Goal: Transaction & Acquisition: Obtain resource

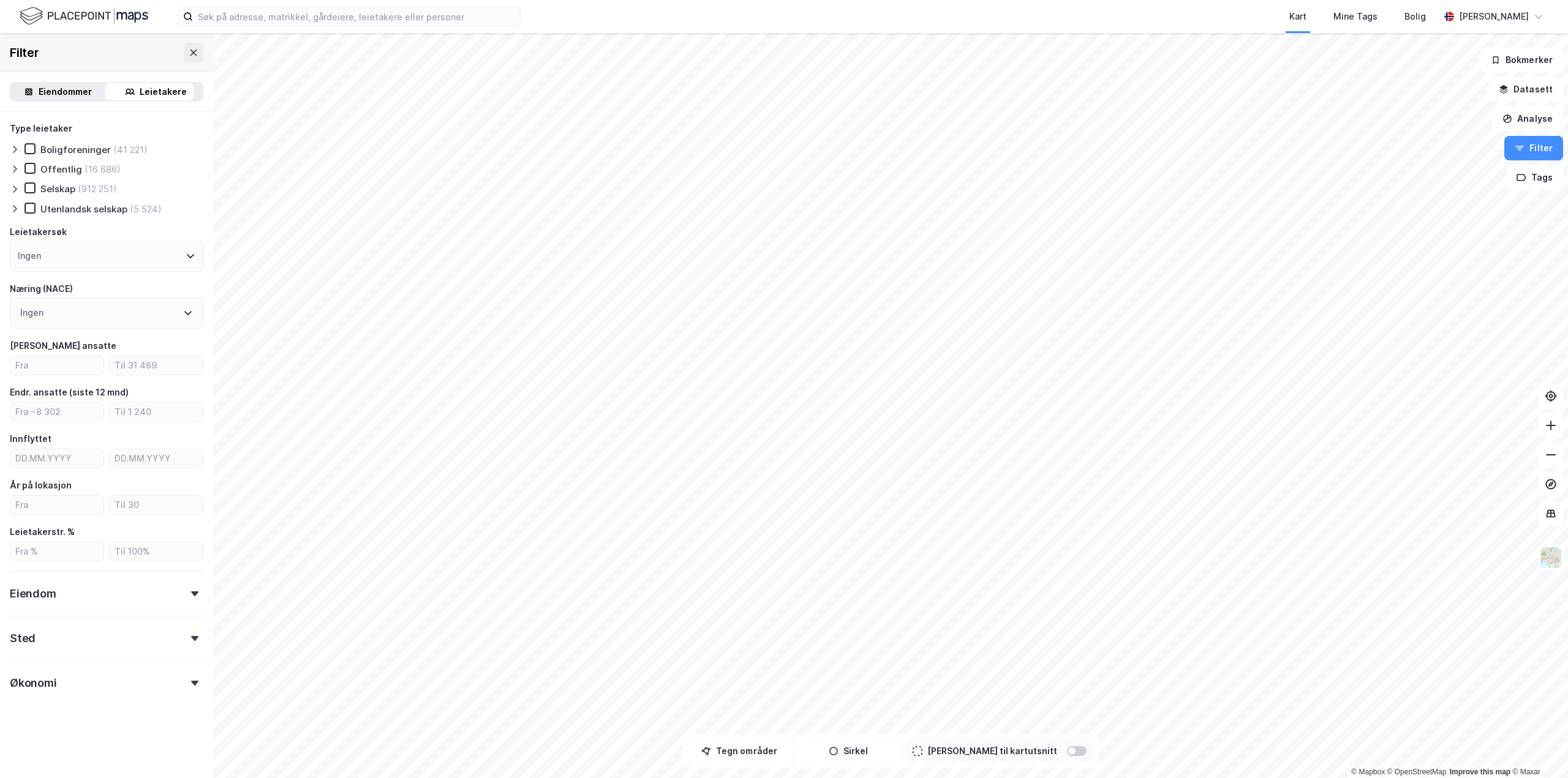
click at [146, 89] on div "Leietakere" at bounding box center [163, 91] width 47 height 15
click at [19, 192] on icon at bounding box center [15, 190] width 10 height 10
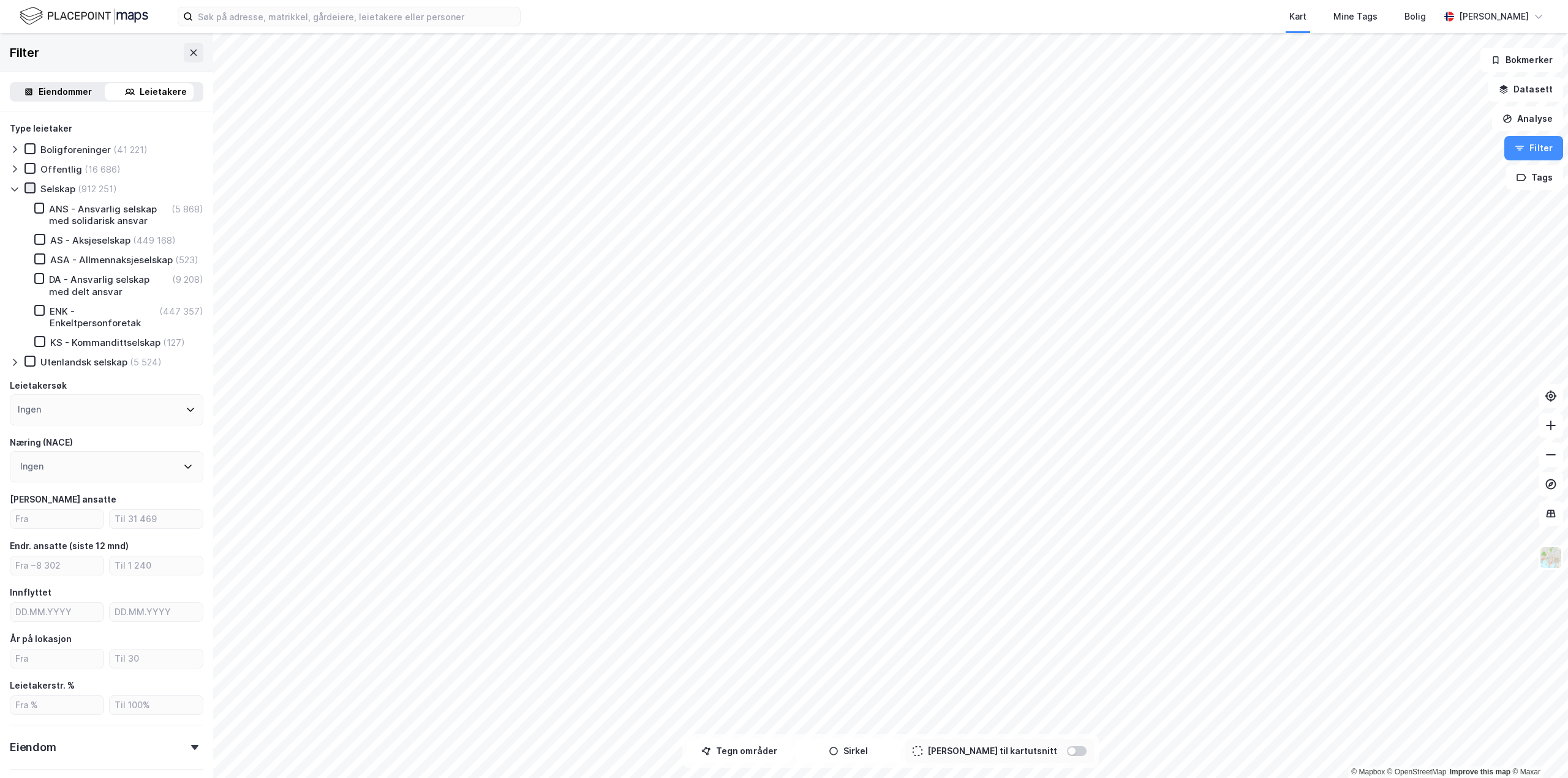
click at [34, 192] on div at bounding box center [29, 188] width 11 height 11
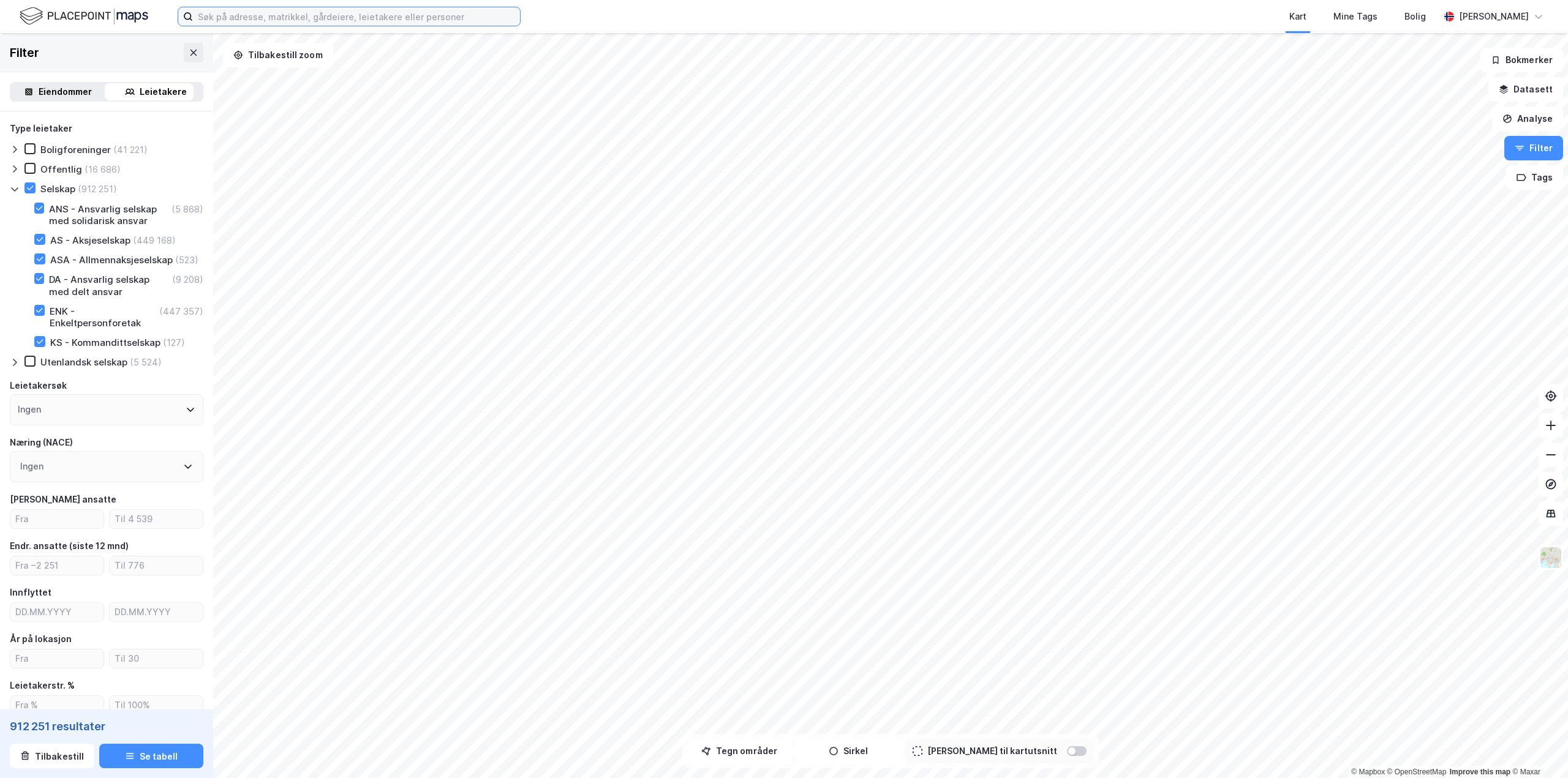
click at [259, 20] on input at bounding box center [356, 17] width 327 height 19
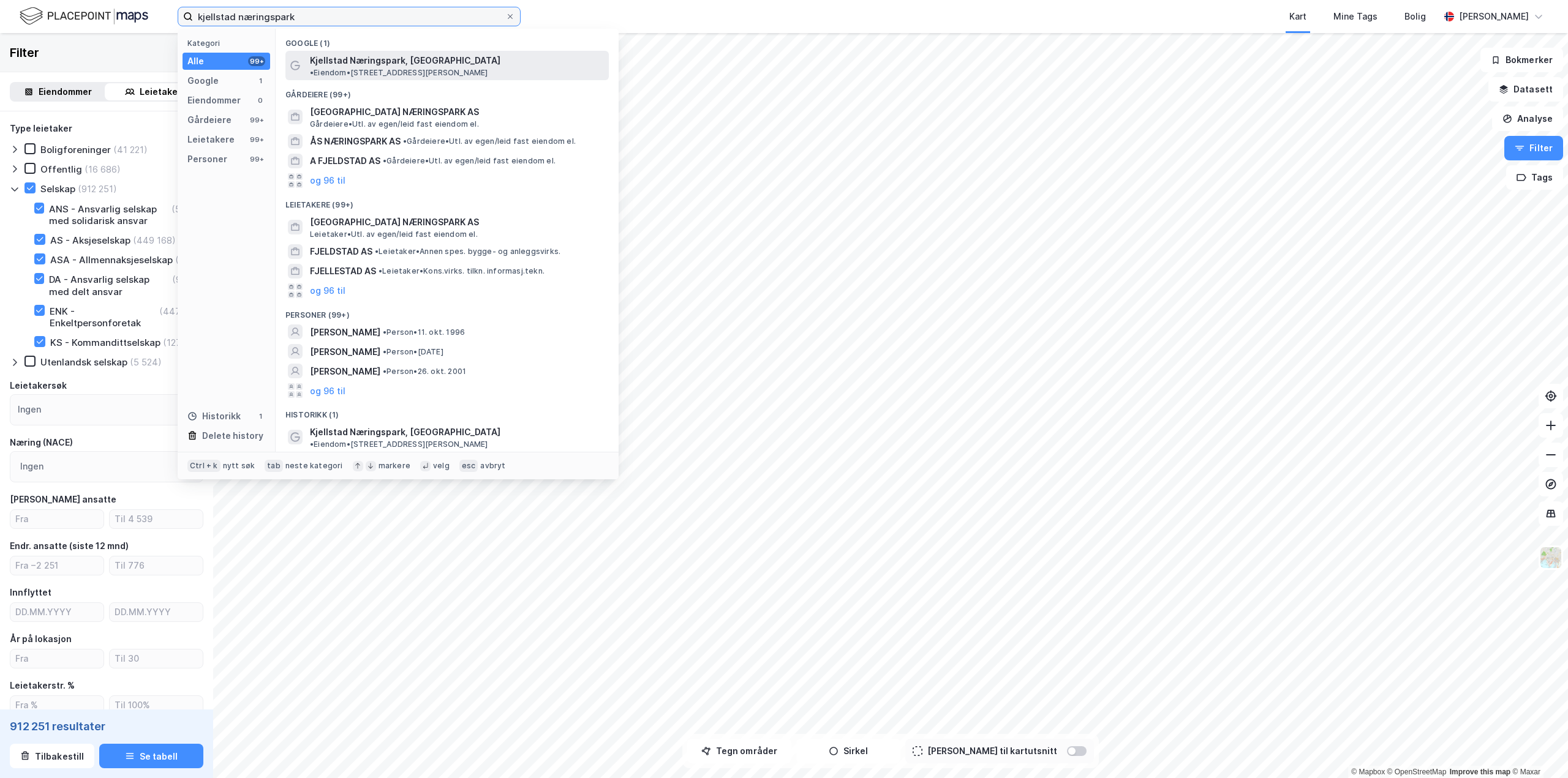
type input "kjellstad næringspark"
click at [401, 57] on span "Kjellstad Næringspark, Lier" at bounding box center [405, 60] width 191 height 15
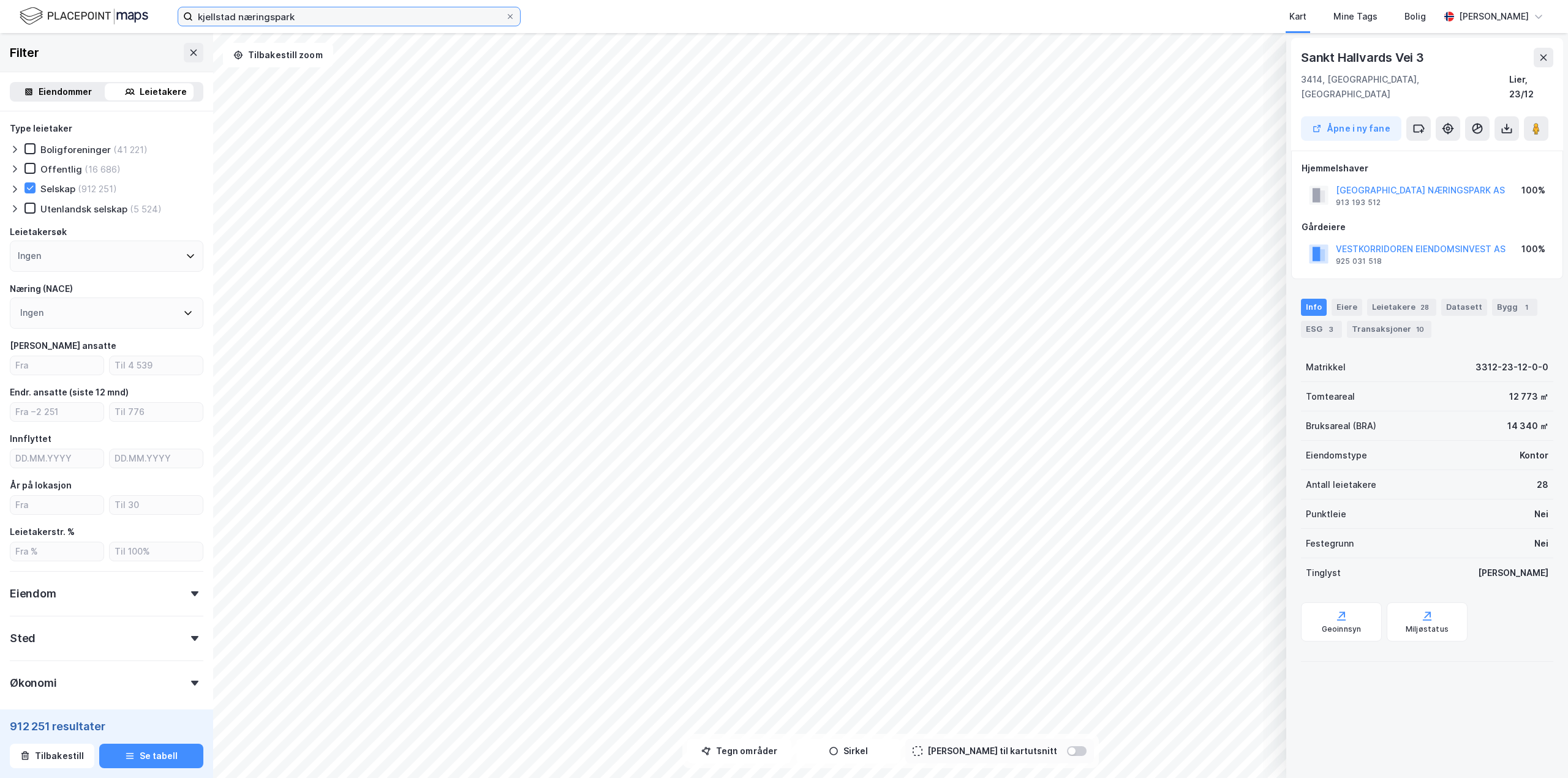
click at [345, 17] on input "kjellstad næringspark" at bounding box center [348, 17] width 312 height 19
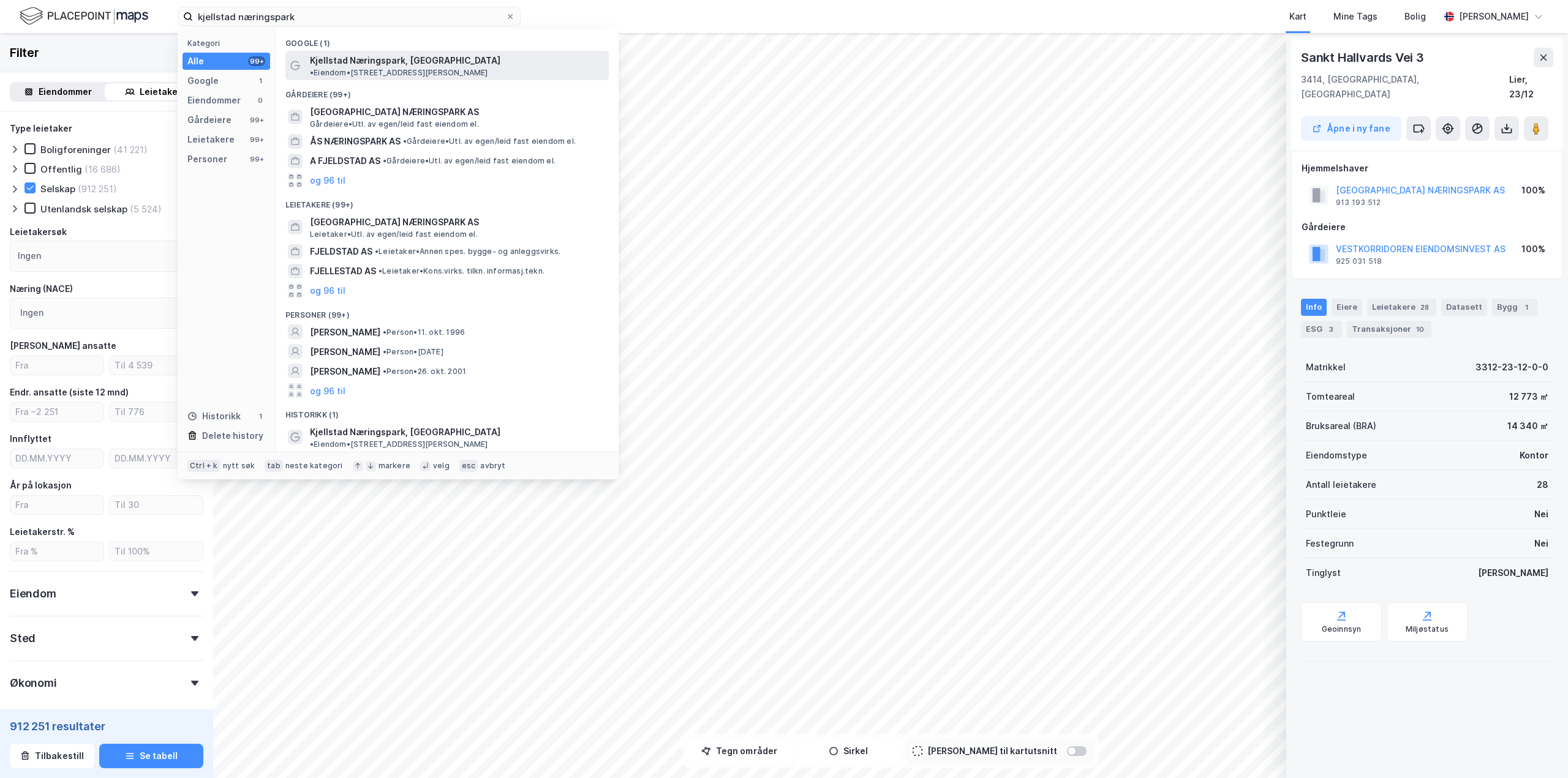
click at [353, 62] on span "Kjellstad Næringspark, Lier" at bounding box center [405, 60] width 191 height 15
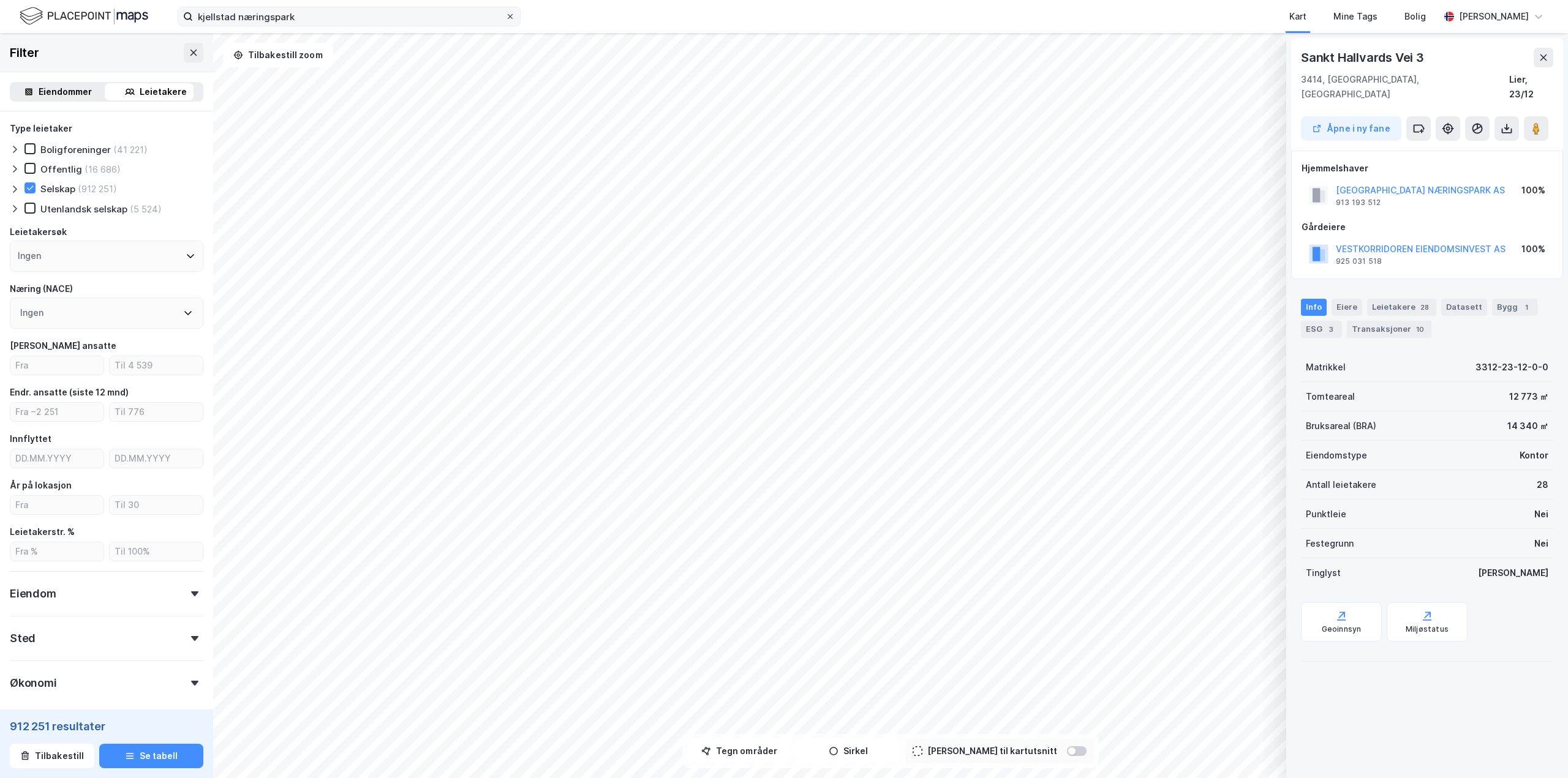
click at [512, 14] on icon at bounding box center [510, 17] width 8 height 8
click at [505, 14] on input "kjellstad næringspark" at bounding box center [348, 17] width 312 height 19
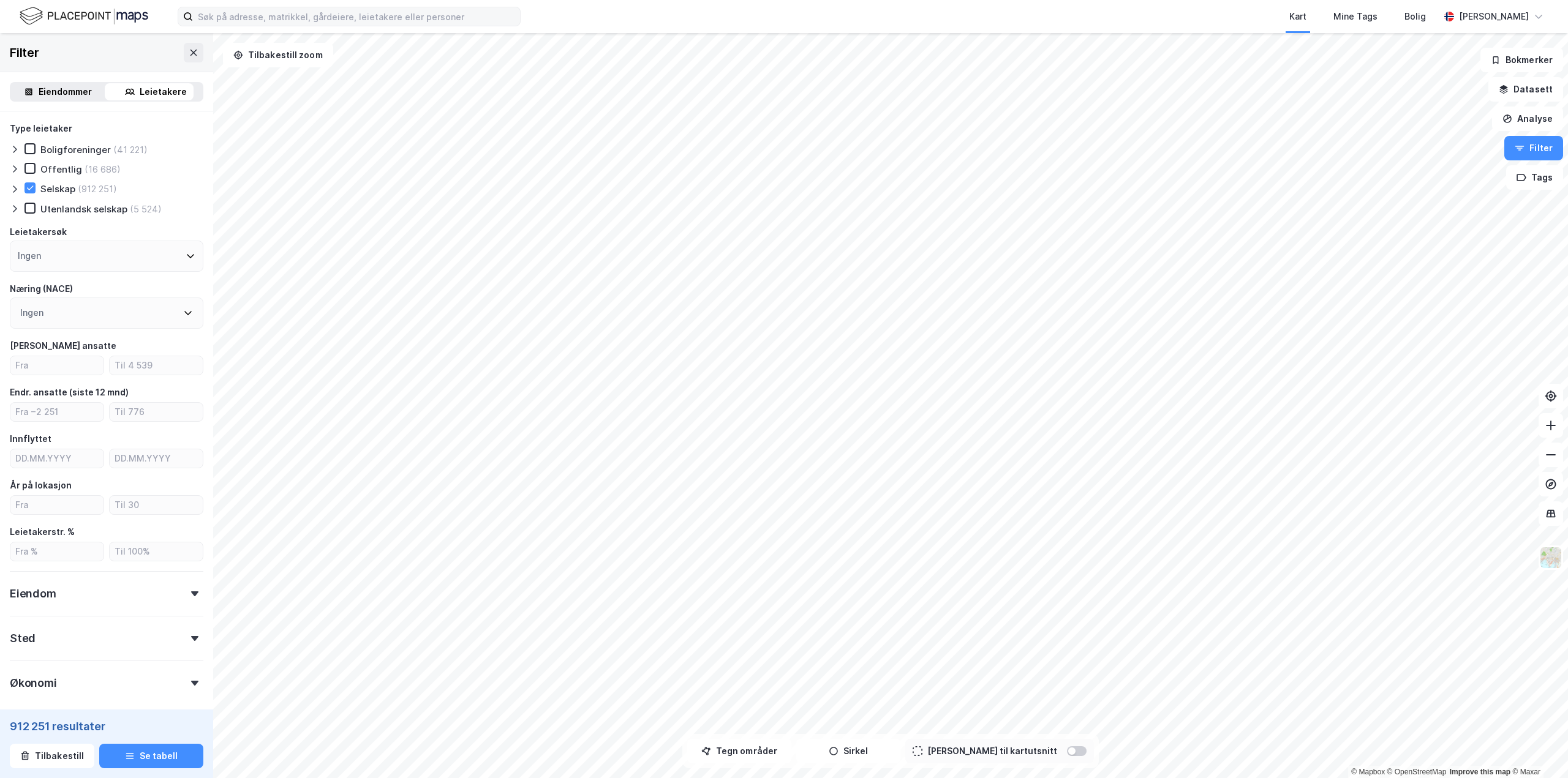
click at [109, 250] on div "Ingen" at bounding box center [107, 256] width 194 height 31
click at [148, 251] on div "Ingen" at bounding box center [107, 256] width 194 height 31
click at [186, 255] on icon at bounding box center [191, 256] width 10 height 10
click at [176, 197] on div "Type leietaker Boligforeninger (41 221) Offentlig (16 686) Selskap (912 251) Ut…" at bounding box center [107, 168] width 194 height 94
click at [159, 597] on div "Eiendom" at bounding box center [107, 588] width 194 height 35
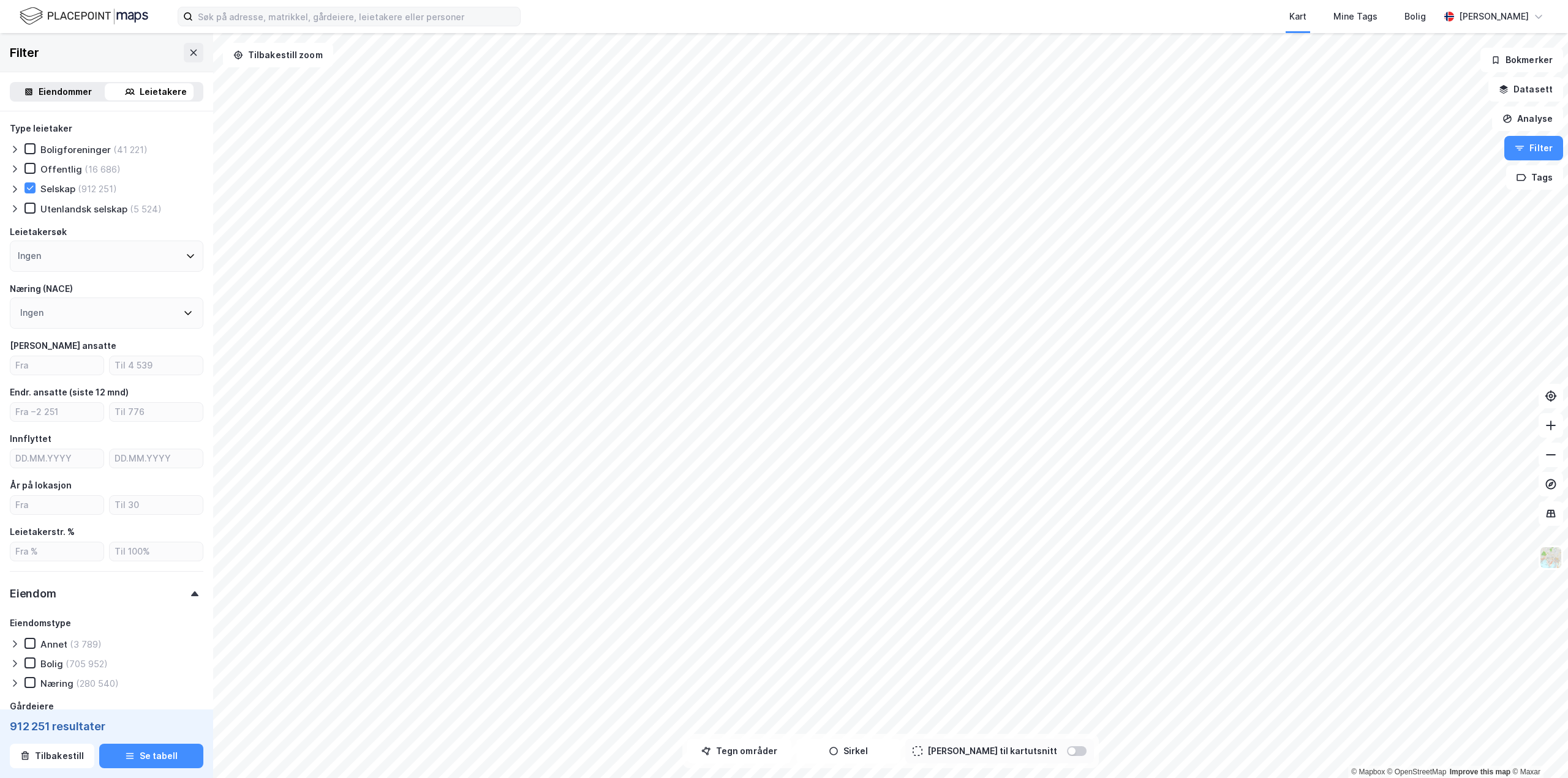
click at [160, 597] on div "Eiendom" at bounding box center [107, 588] width 194 height 35
click at [410, 23] on input at bounding box center [356, 17] width 327 height 19
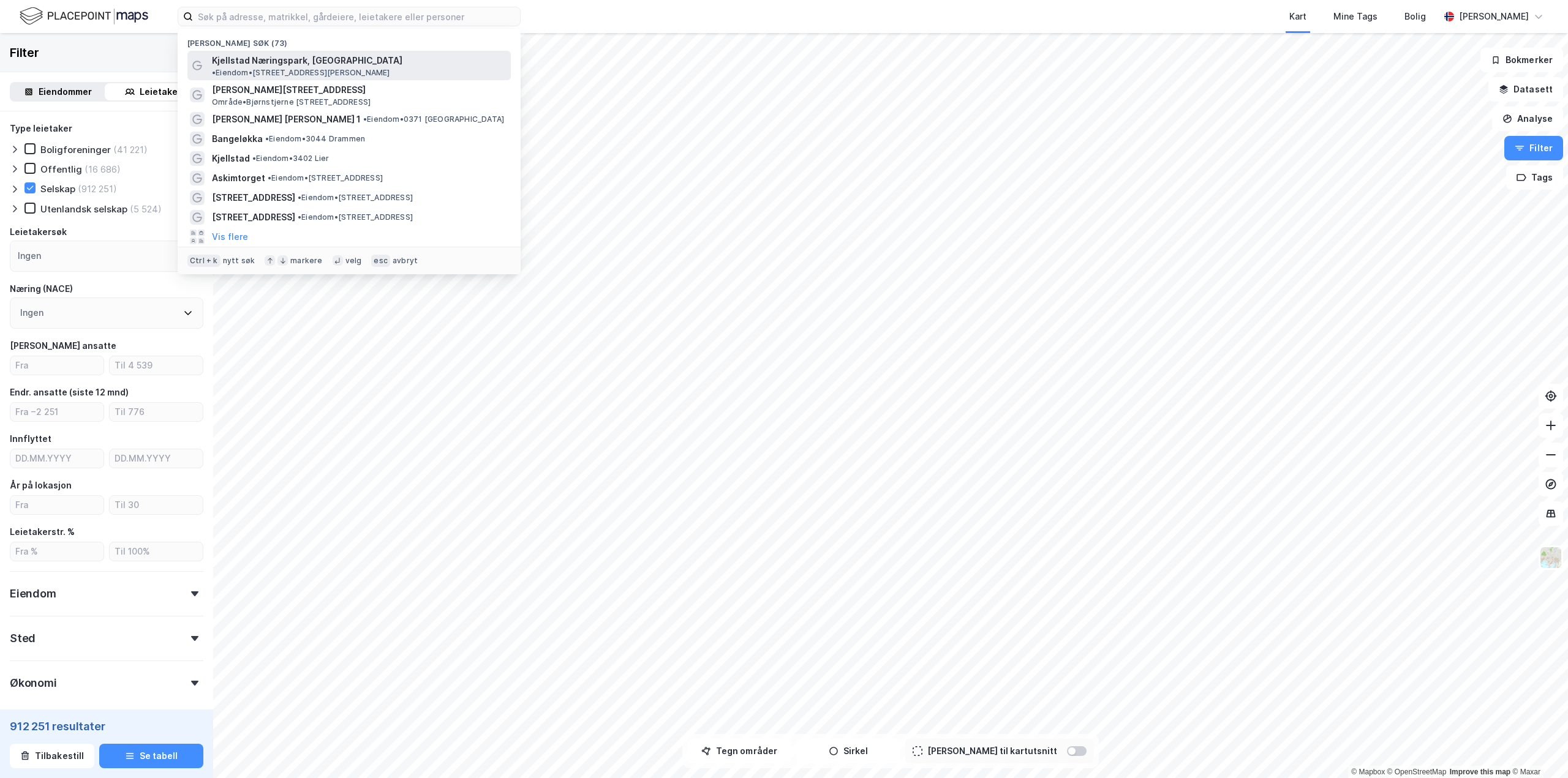
click at [390, 68] on span "• Eiendom • St. Hallvards vei 3, 3414 Lierstranda" at bounding box center [301, 73] width 178 height 10
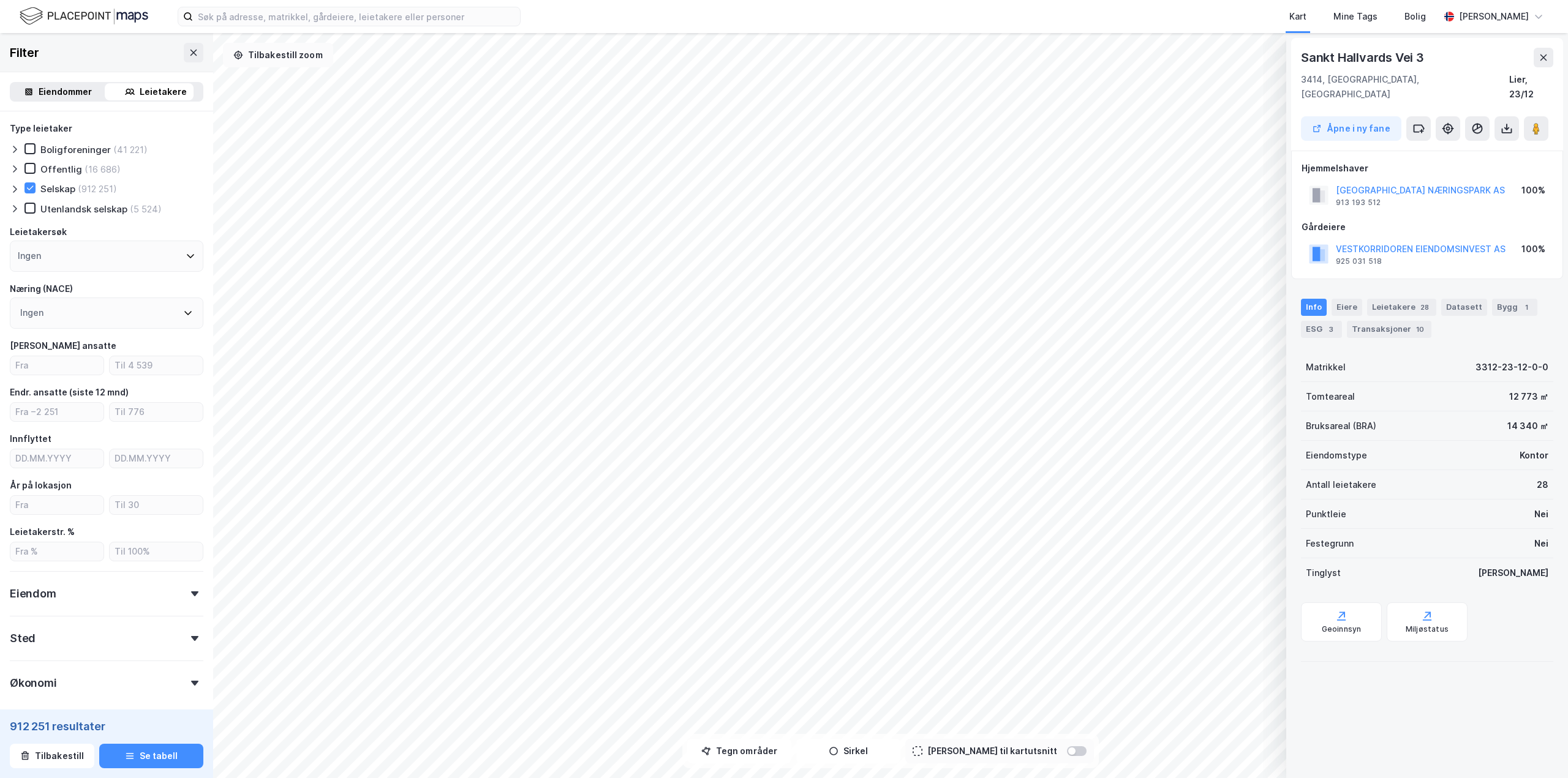
click at [299, 65] on button "Tilbakestill zoom" at bounding box center [278, 55] width 110 height 24
click at [341, 16] on input at bounding box center [356, 17] width 327 height 19
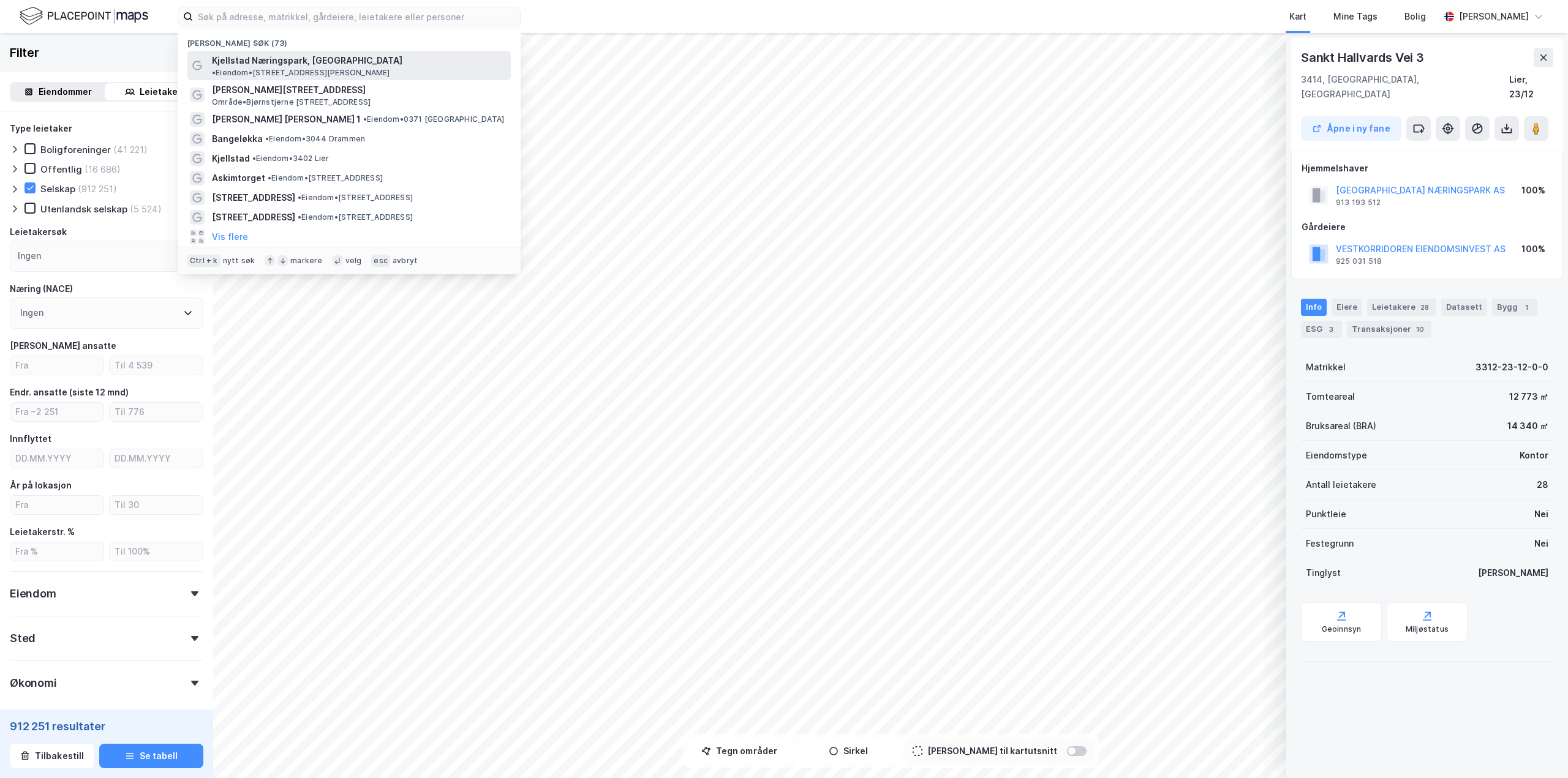
click at [297, 56] on span "Kjellstad Næringspark, Lier" at bounding box center [307, 60] width 191 height 15
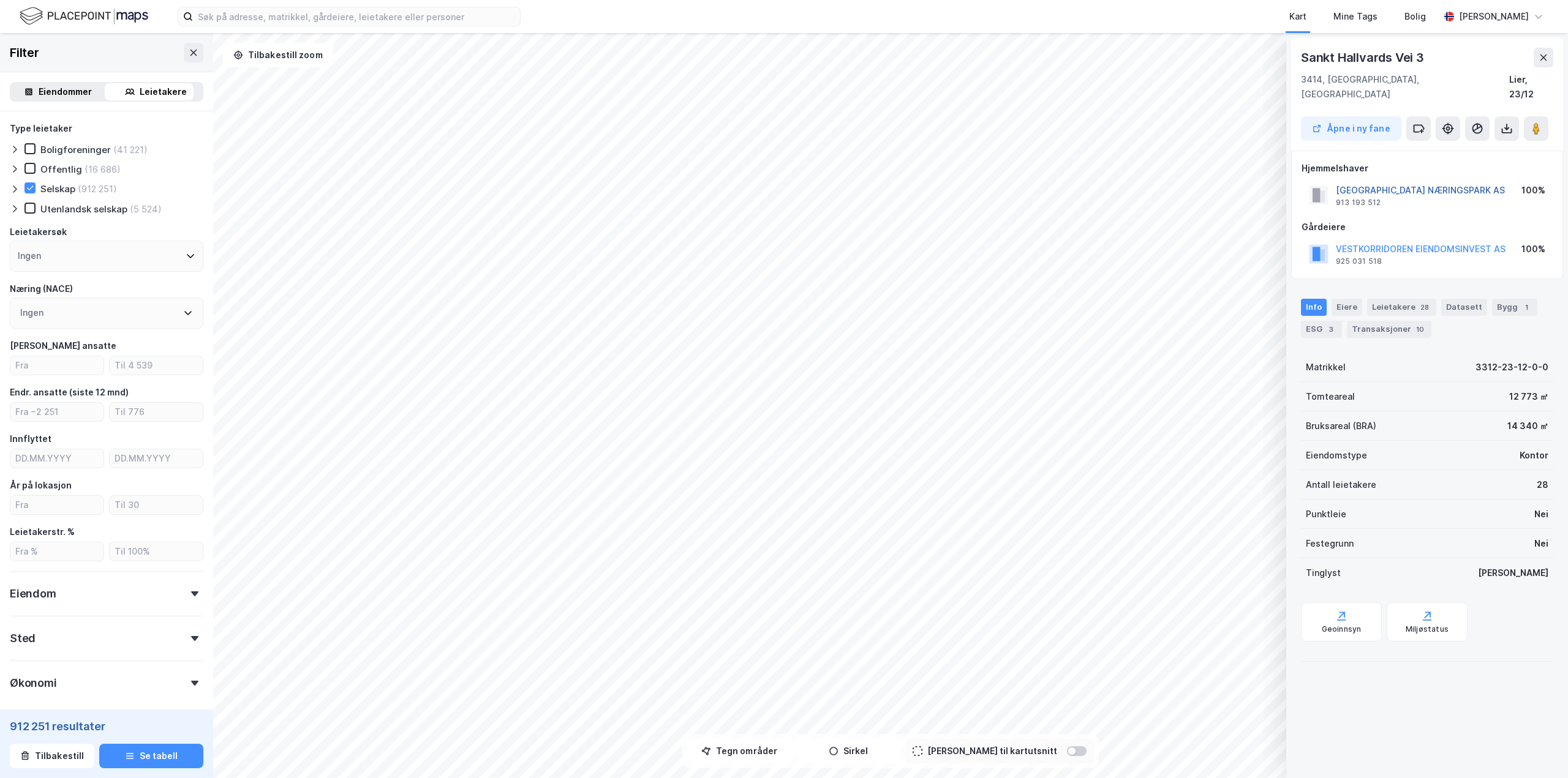
click at [0, 0] on button "KJELLSTAD NÆRINGSPARK AS" at bounding box center [0, 0] width 0 height 0
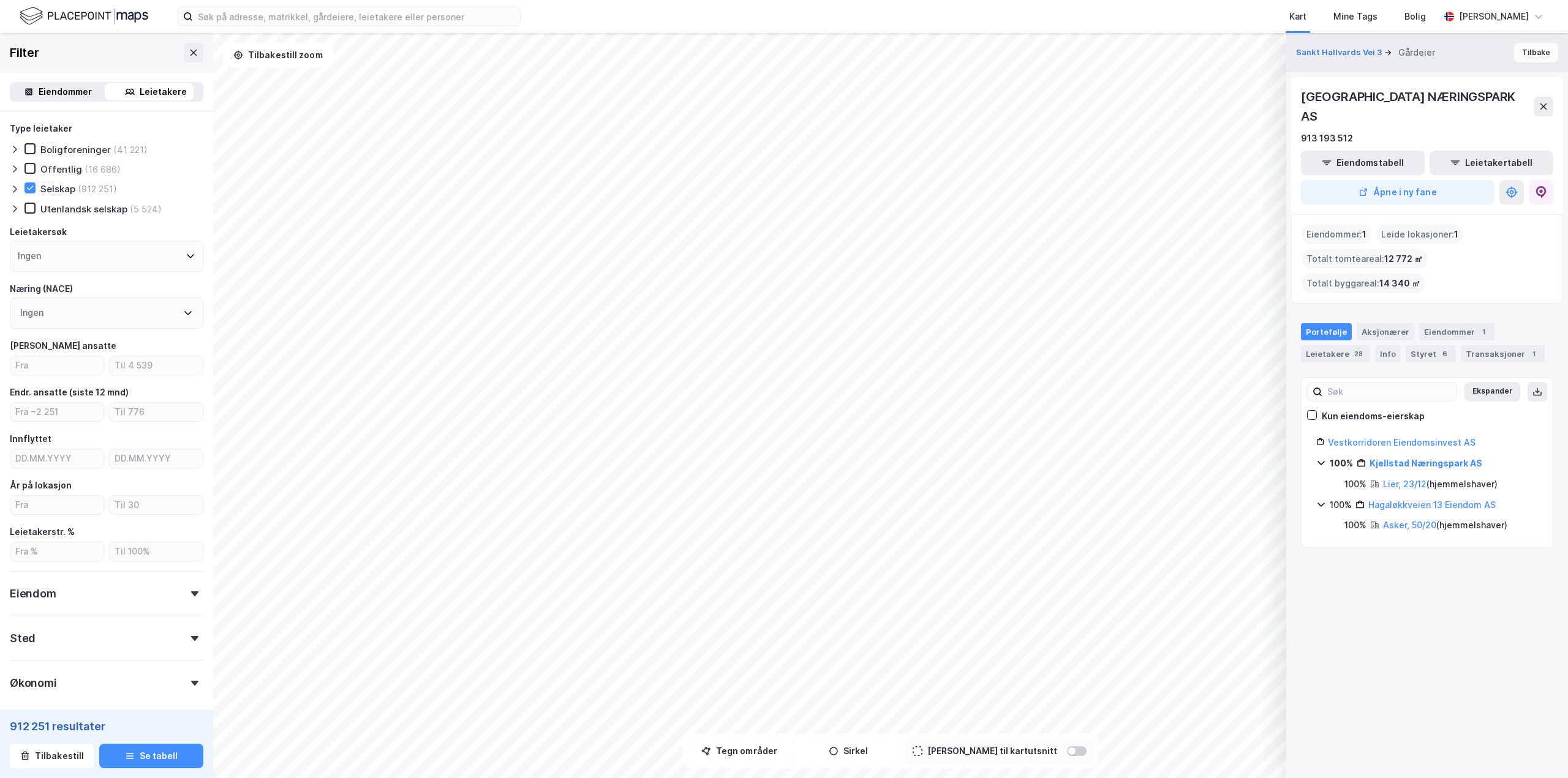
click at [1514, 48] on button "Tilbake" at bounding box center [1536, 53] width 44 height 20
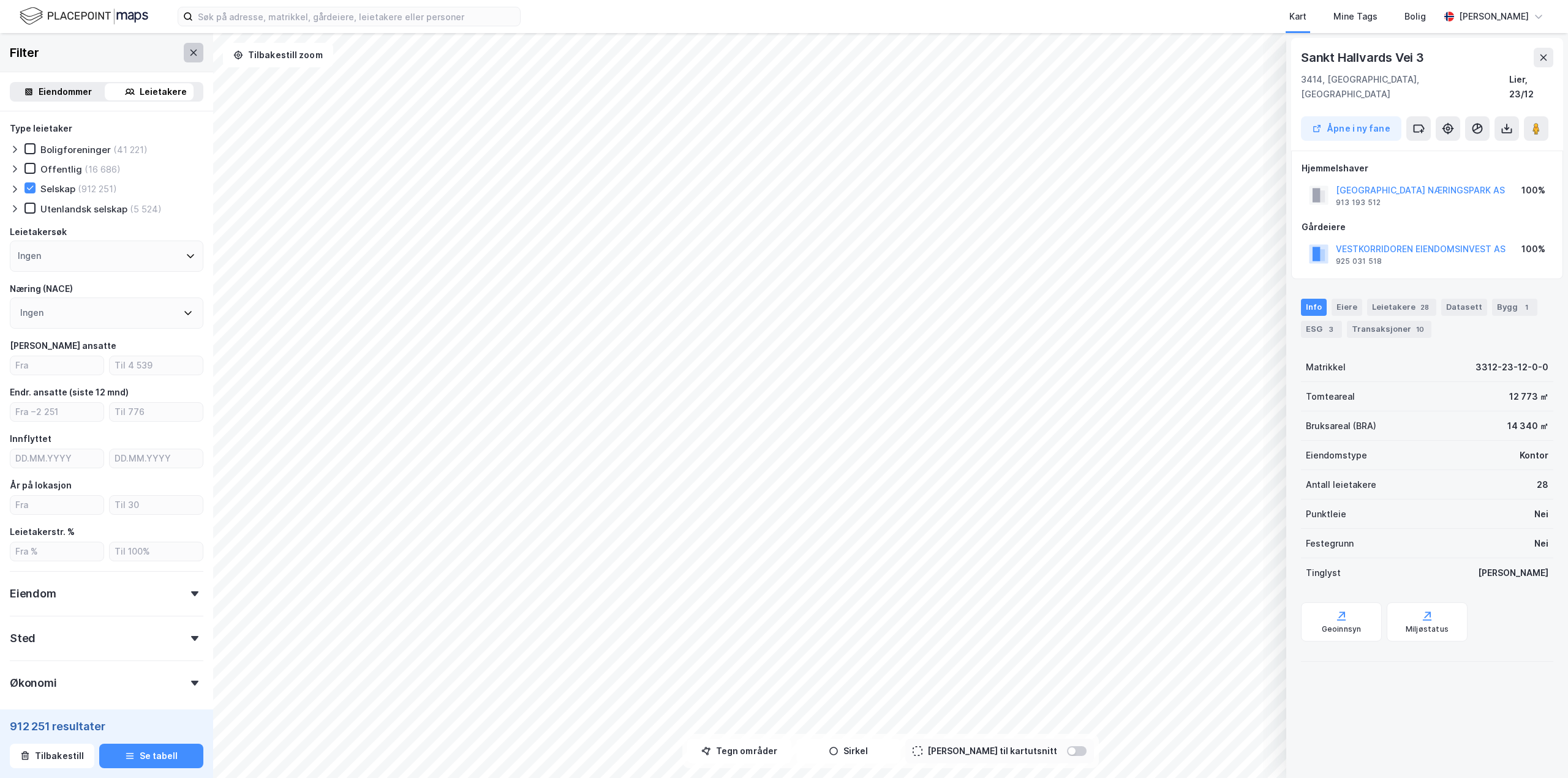
click at [184, 56] on button at bounding box center [194, 53] width 20 height 20
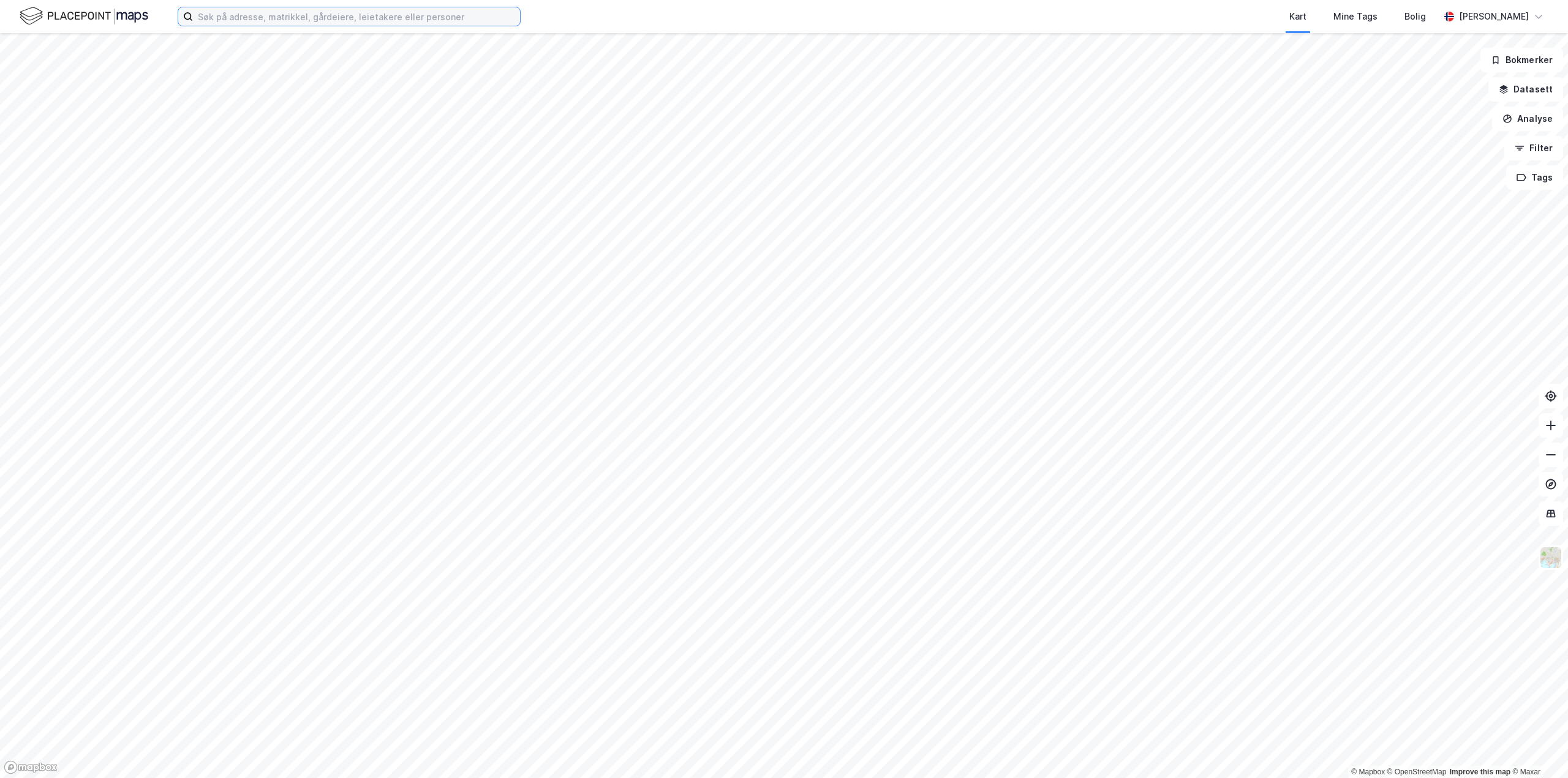
click at [315, 17] on input at bounding box center [356, 17] width 327 height 19
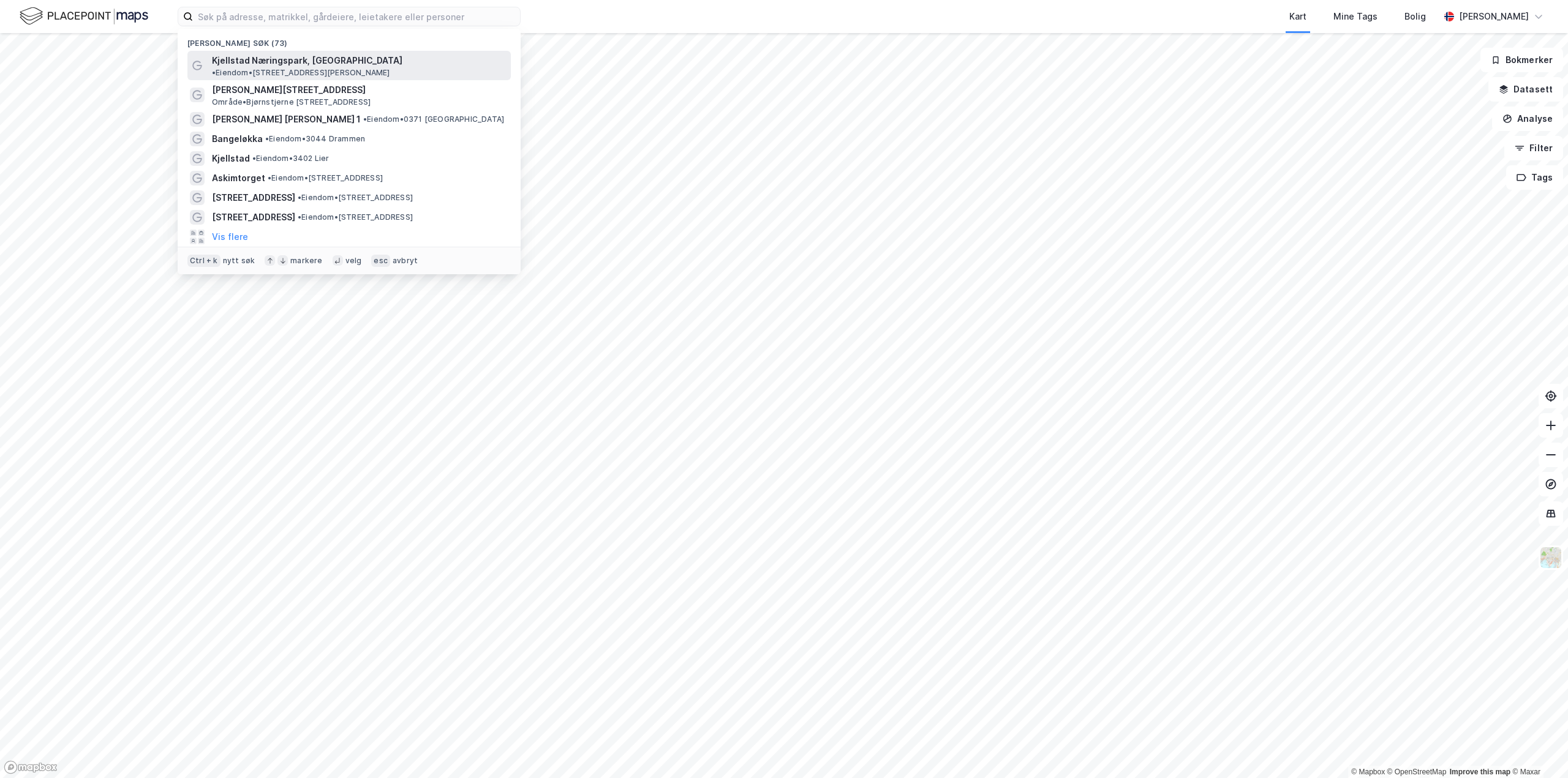
click at [308, 59] on span "Kjellstad Næringspark, Lier" at bounding box center [307, 60] width 191 height 15
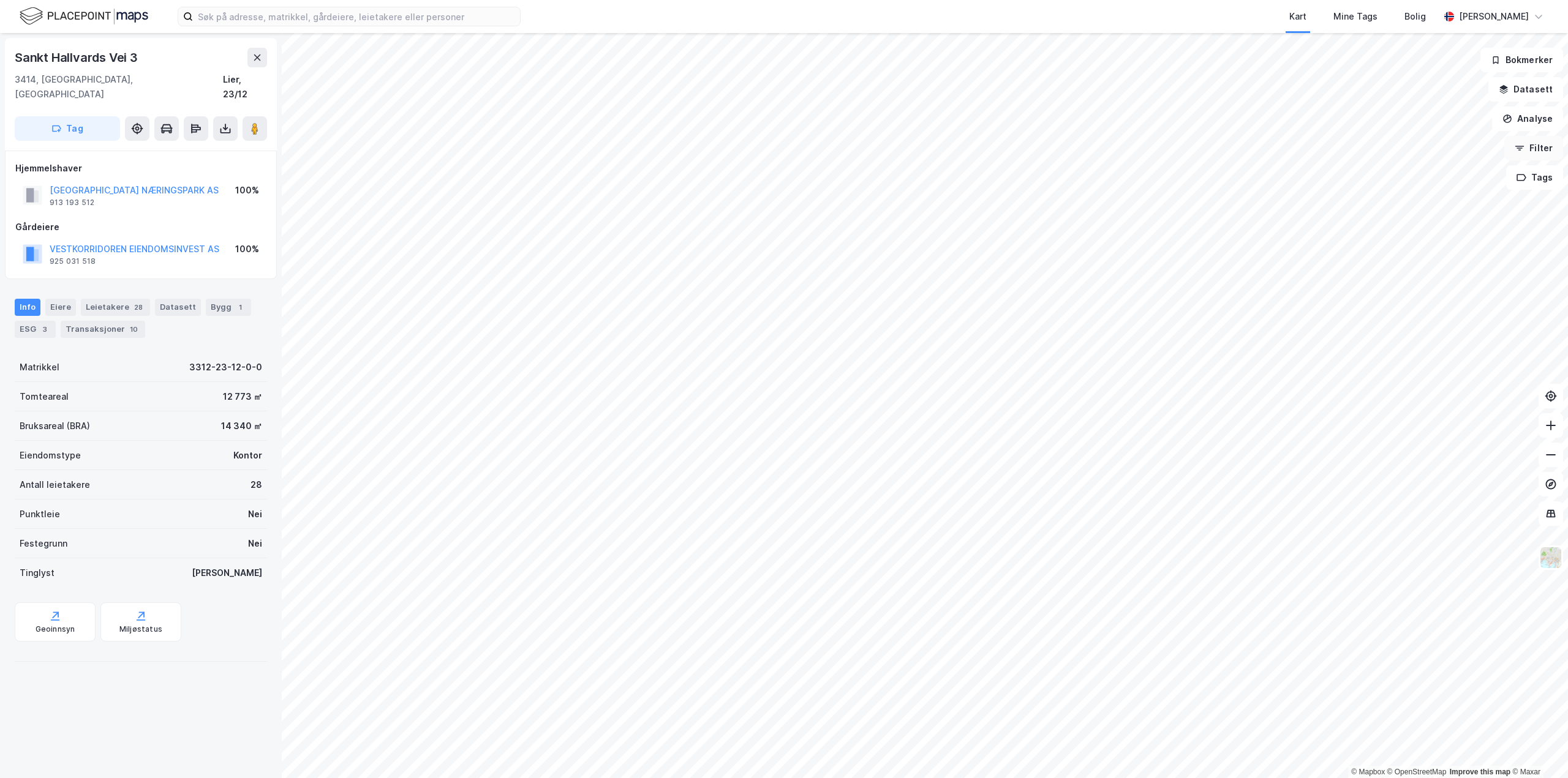
click at [1527, 149] on button "Filter" at bounding box center [1534, 148] width 59 height 24
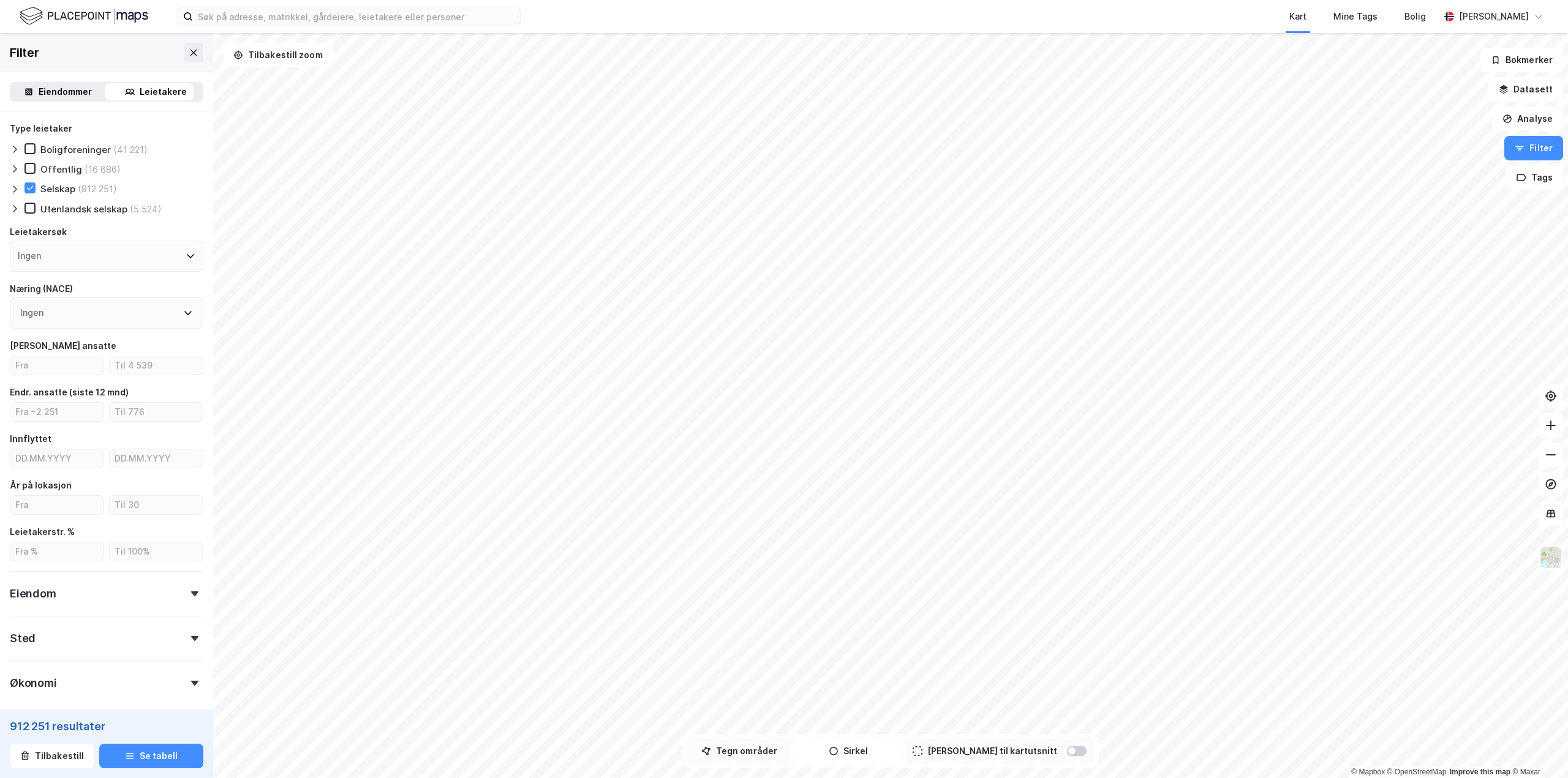
click at [781, 754] on button "Tegn områder" at bounding box center [739, 751] width 104 height 24
click at [873, 745] on button "Sirkel" at bounding box center [848, 751] width 104 height 24
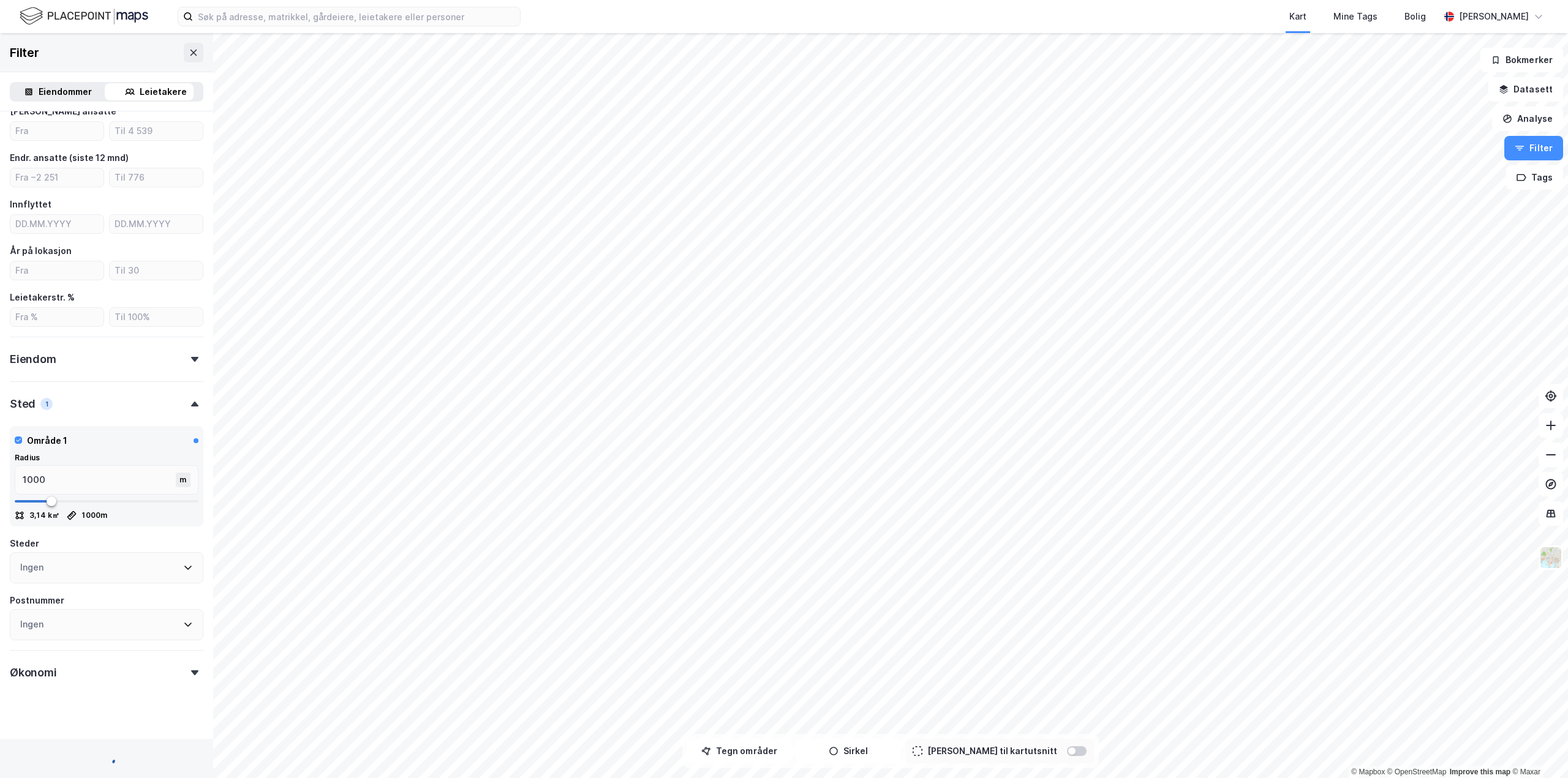
scroll to position [251, 0]
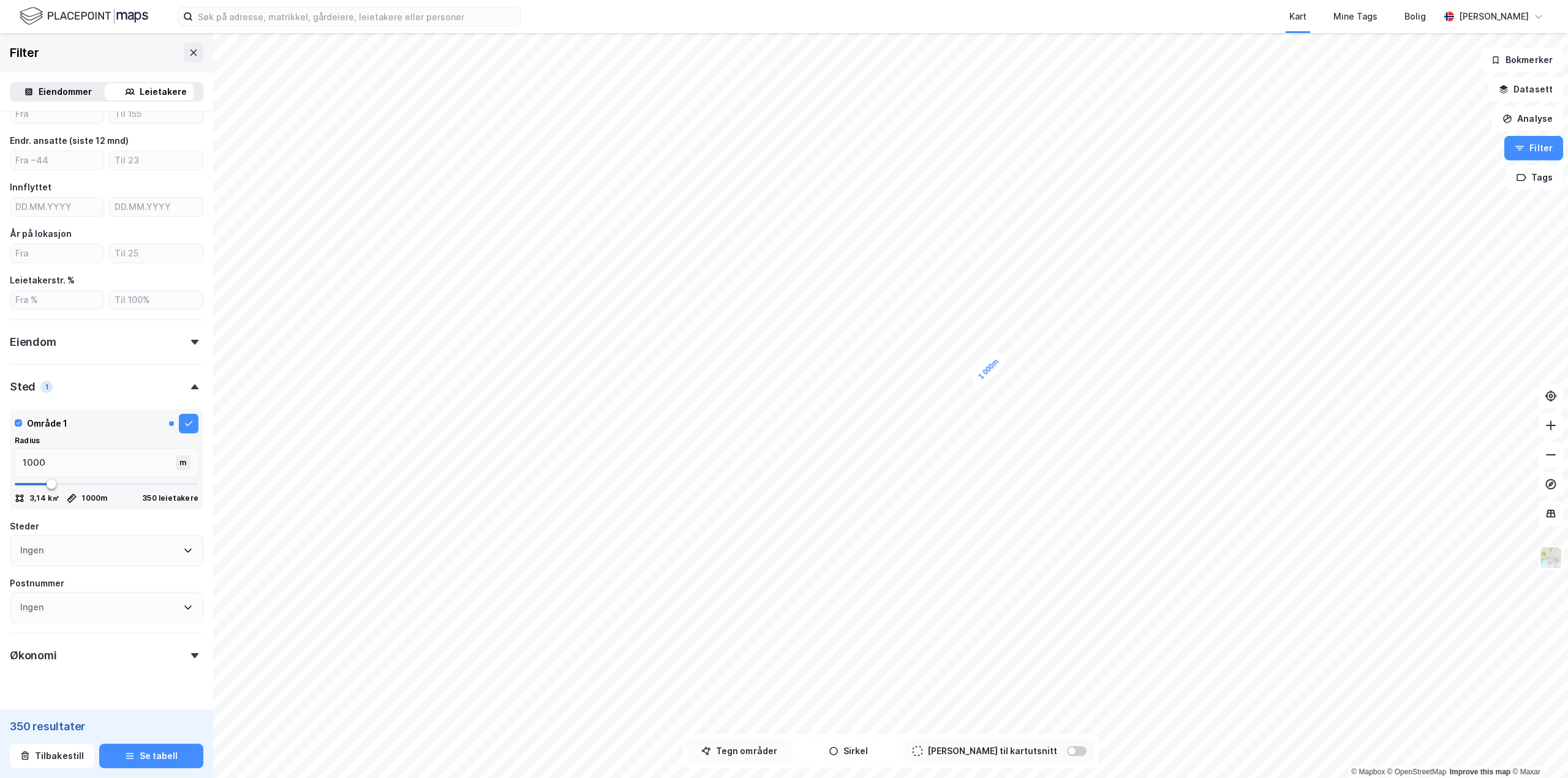
click at [772, 752] on button "Tegn områder" at bounding box center [739, 751] width 104 height 24
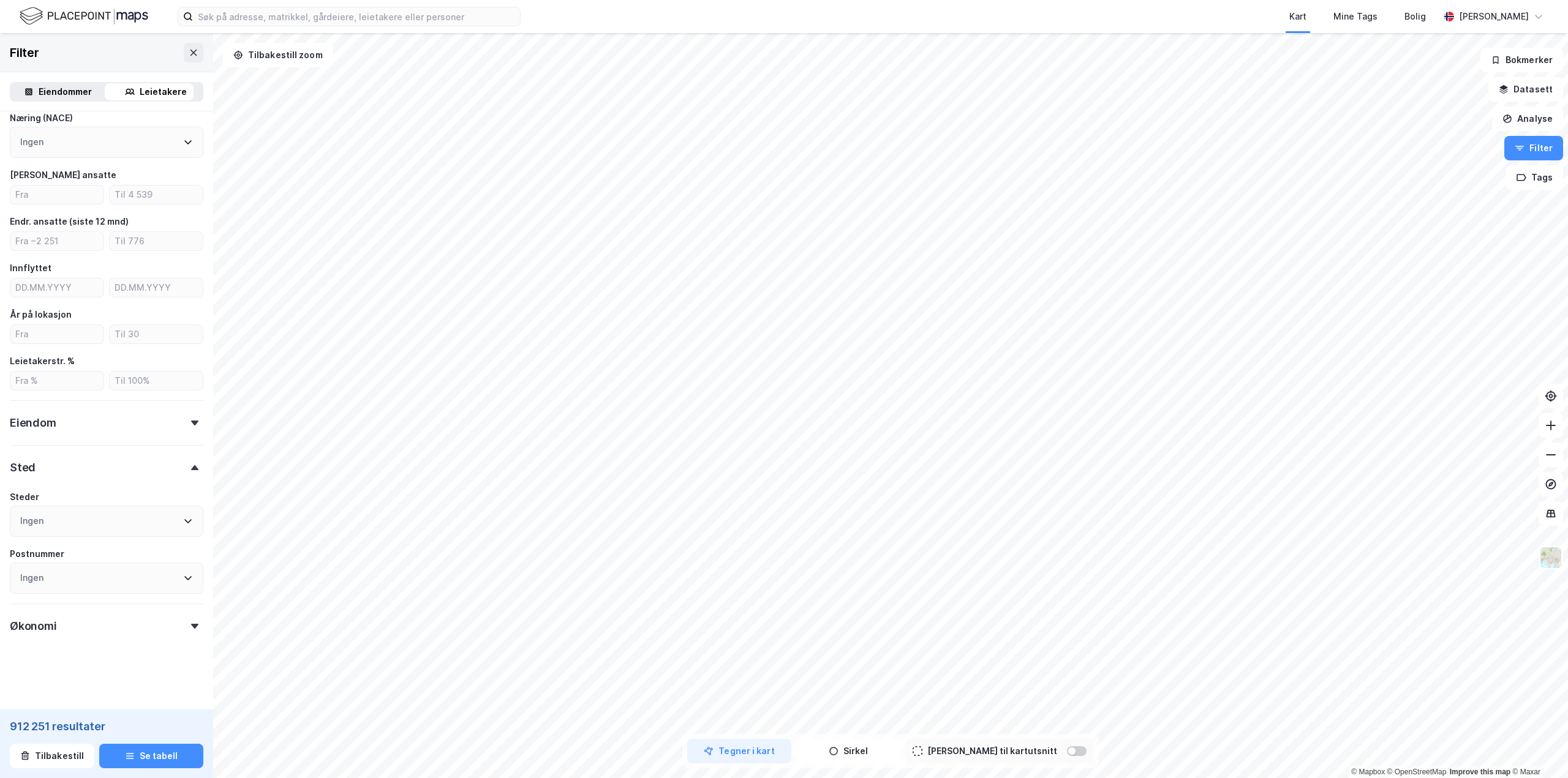
scroll to position [171, 0]
click at [283, 57] on button "Tilbakestill zoom" at bounding box center [278, 55] width 110 height 24
click at [189, 55] on icon at bounding box center [194, 53] width 10 height 10
click at [299, 16] on input at bounding box center [356, 17] width 327 height 19
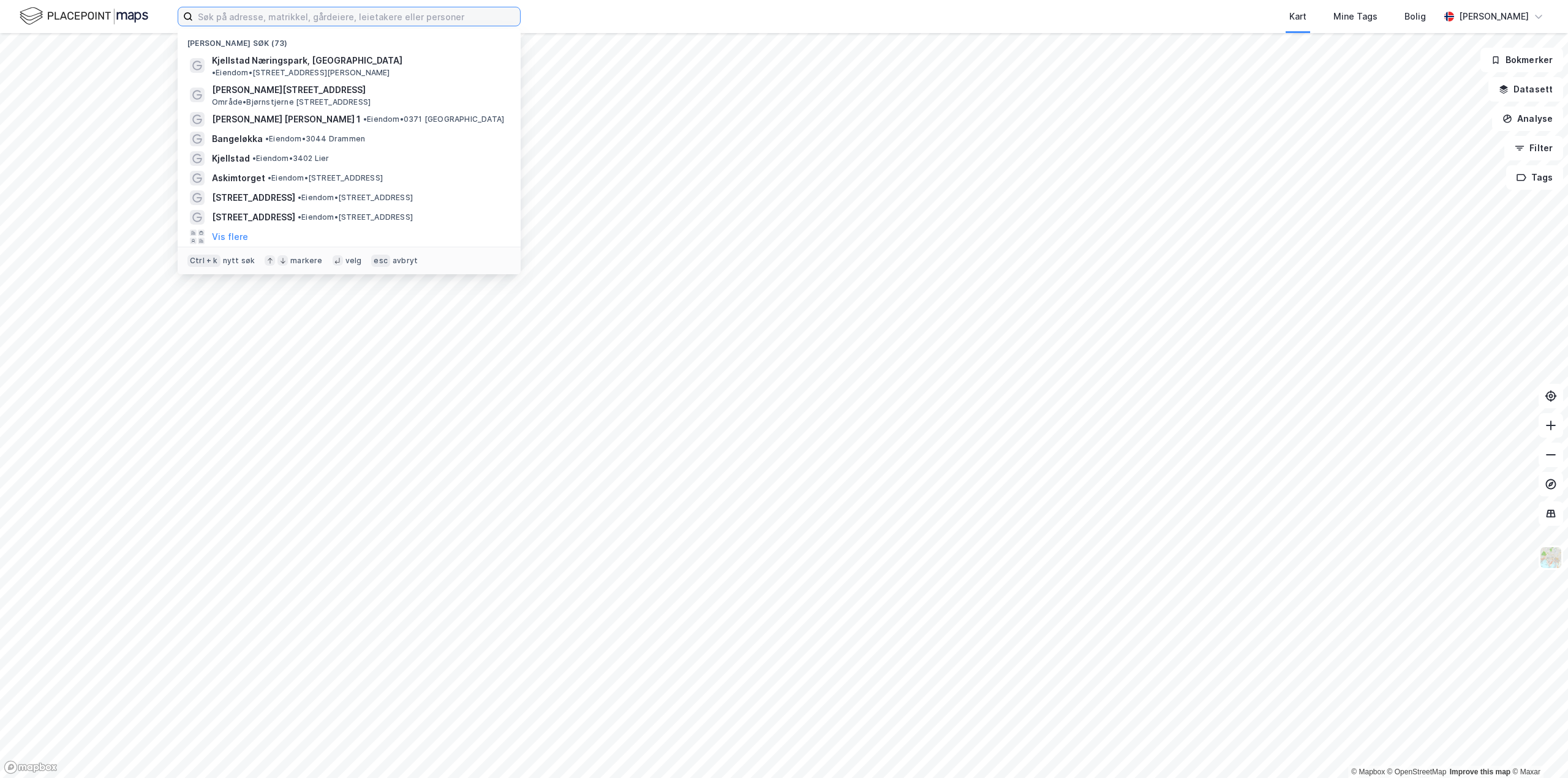
click at [404, 15] on input at bounding box center [356, 17] width 327 height 19
drag, startPoint x: 178, startPoint y: 49, endPoint x: 207, endPoint y: 57, distance: 30.1
click at [178, 51] on div "Nylige søk (73) Kjellstad Næringspark, Lier • Eiendom • St. Hallvards vei 3, 34…" at bounding box center [349, 151] width 343 height 245
click at [223, 61] on span "Kjellstad Næringspark, Lier" at bounding box center [307, 60] width 191 height 15
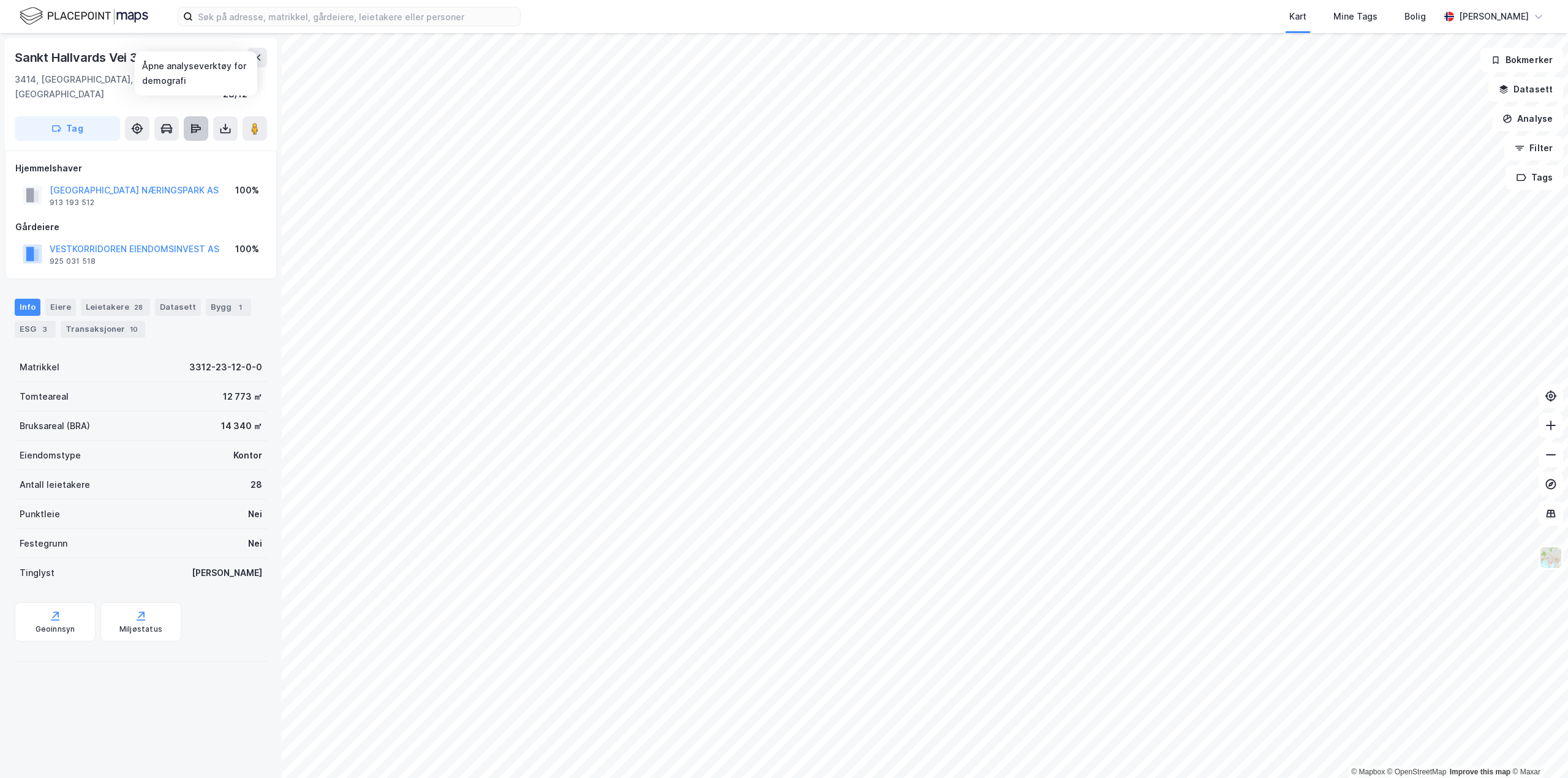
click at [195, 127] on icon at bounding box center [196, 129] width 10 height 4
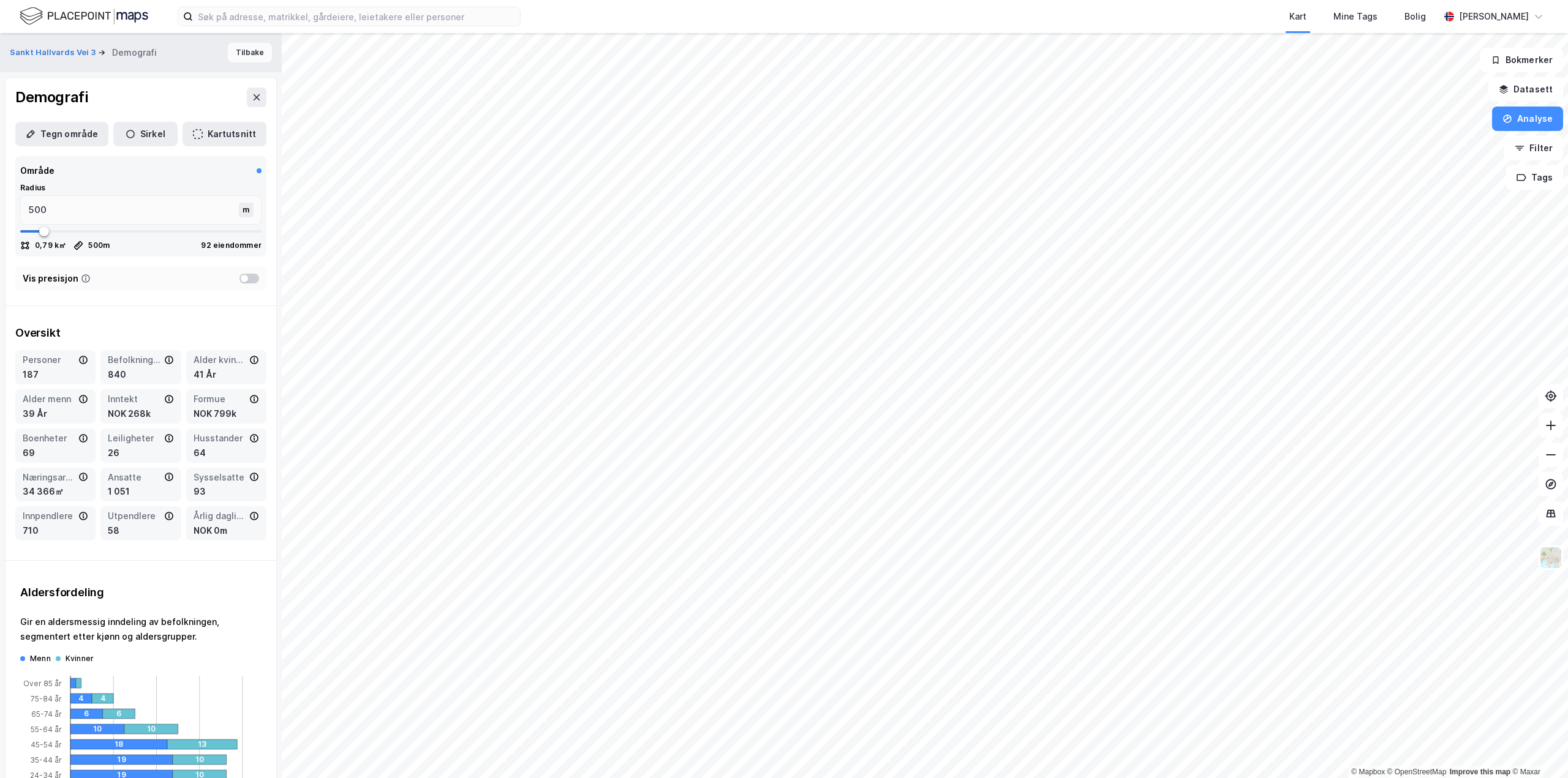
click at [240, 55] on button "Tilbake" at bounding box center [249, 53] width 44 height 20
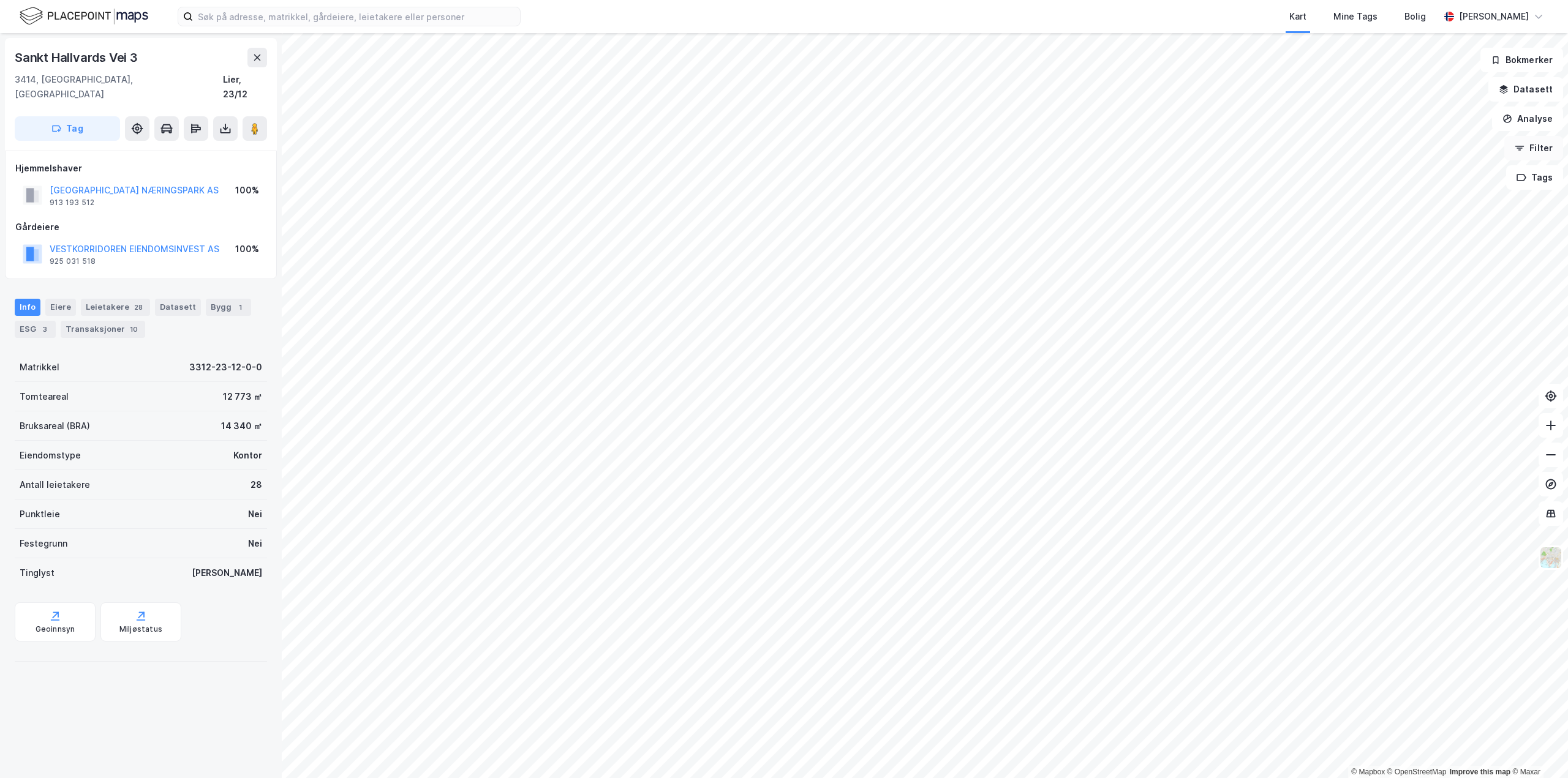
click at [1532, 147] on button "Filter" at bounding box center [1534, 148] width 59 height 24
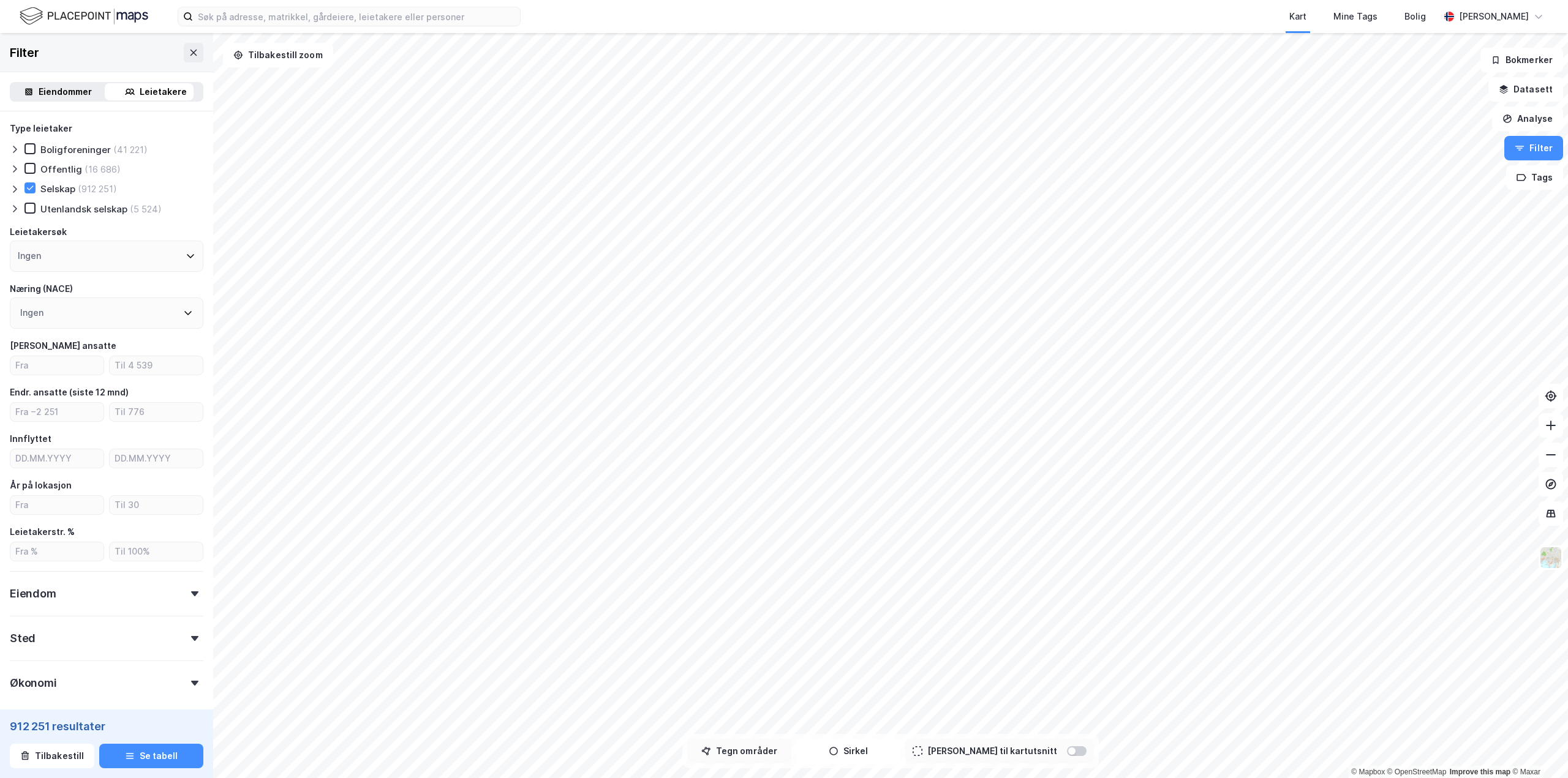
click at [776, 746] on button "Tegn områder" at bounding box center [739, 751] width 104 height 24
click at [764, 750] on button "Tegner i kart" at bounding box center [739, 751] width 104 height 24
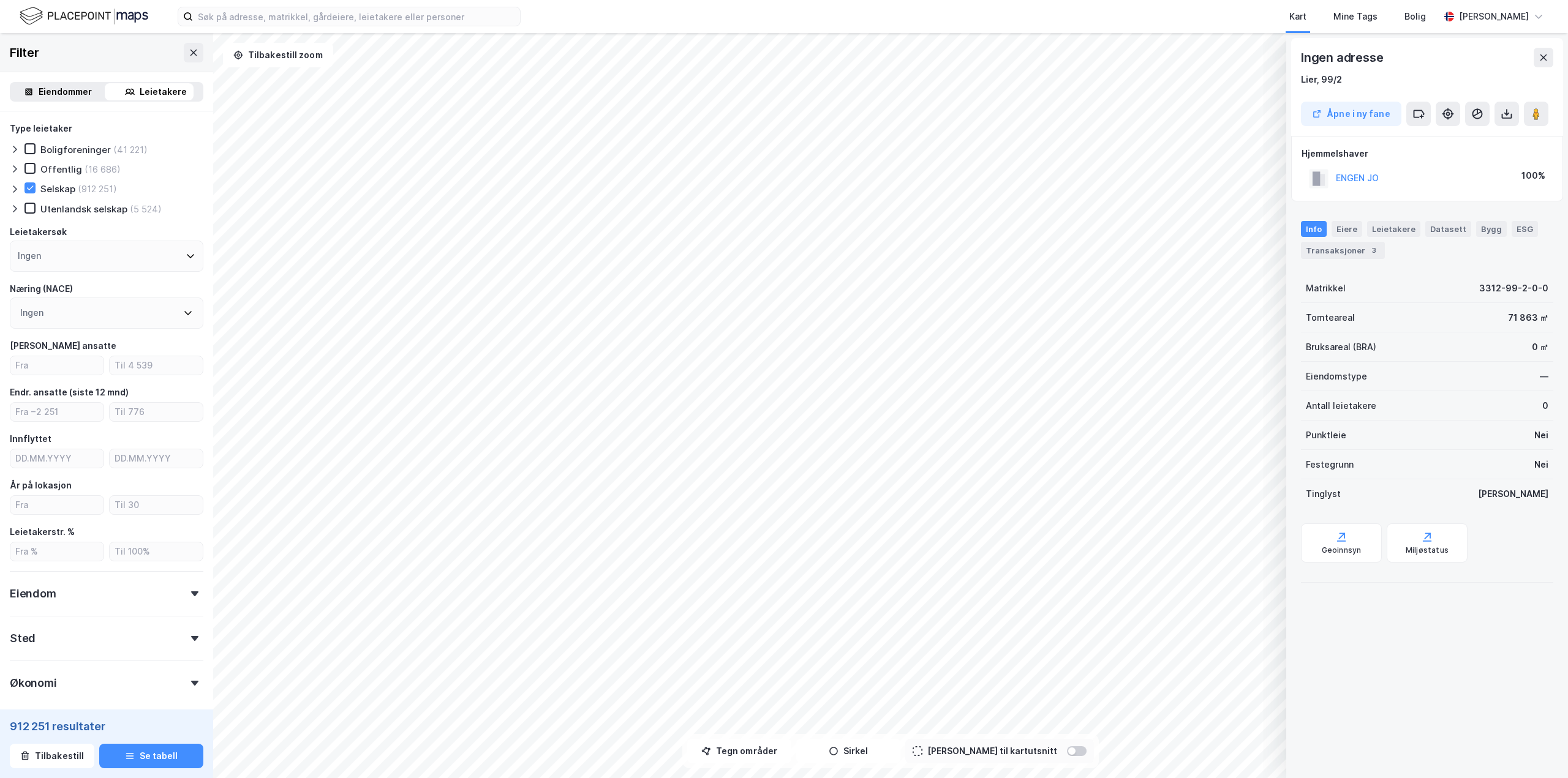
click at [1545, 58] on icon at bounding box center [1544, 58] width 10 height 10
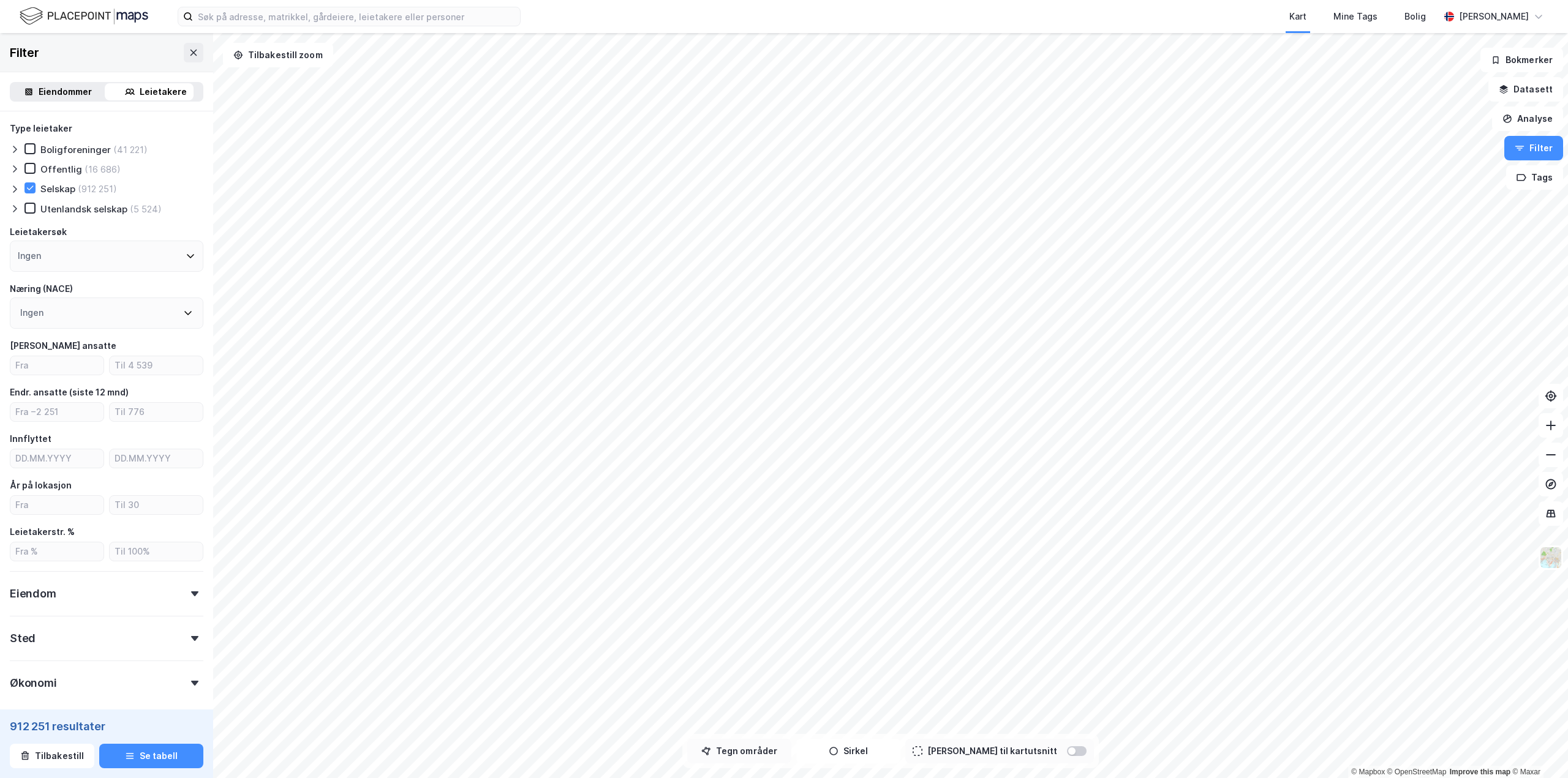
click at [776, 755] on button "Tegn områder" at bounding box center [739, 751] width 104 height 24
click at [1233, 355] on div "4 285,2m" at bounding box center [1230, 360] width 32 height 49
click at [791, 750] on button "Tegner i kart" at bounding box center [739, 751] width 104 height 24
click at [791, 750] on button "Tegn områder" at bounding box center [739, 751] width 104 height 24
click at [72, 754] on button "Tilbakestill" at bounding box center [52, 756] width 84 height 24
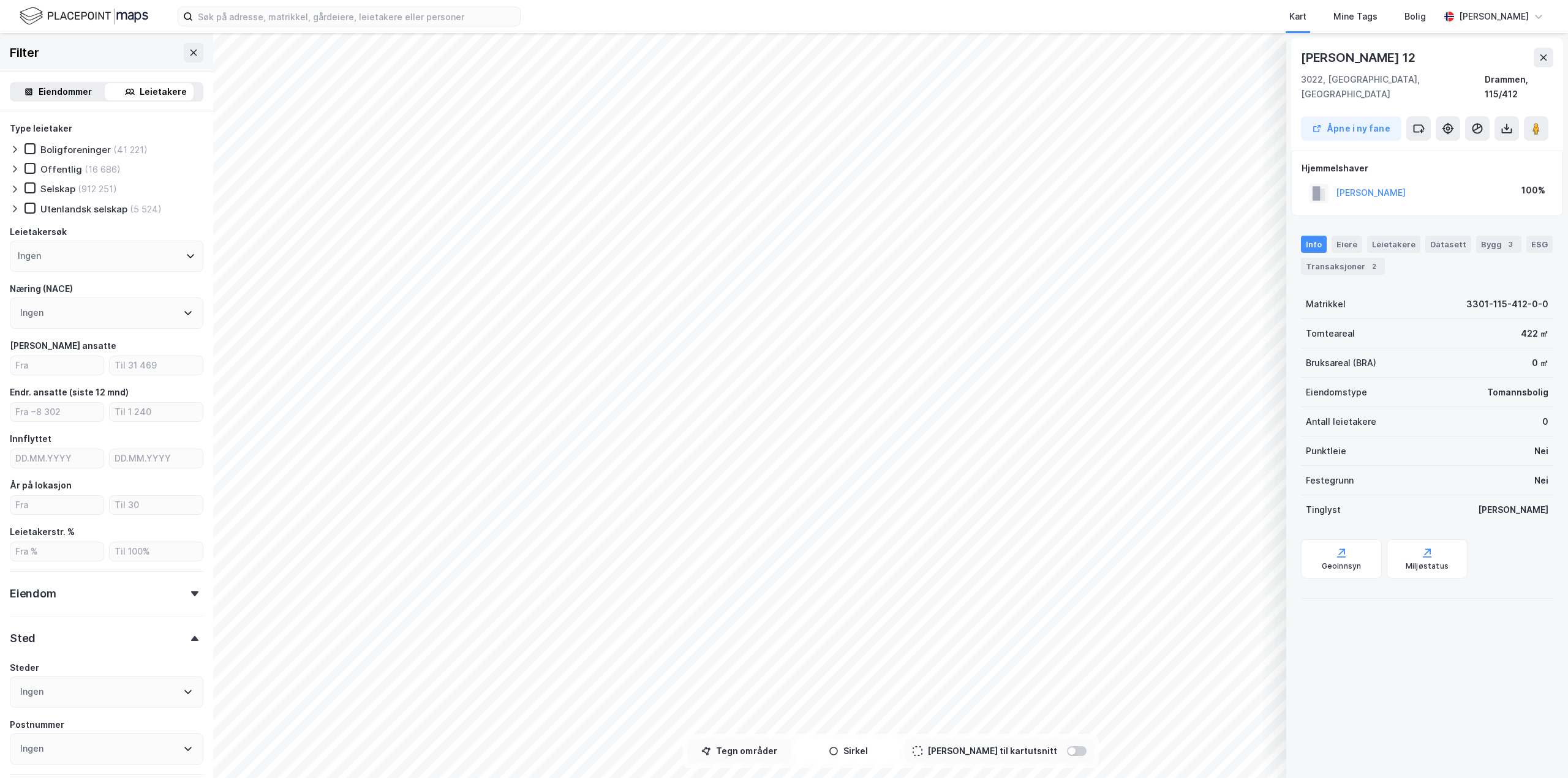
click at [746, 756] on button "Tegn områder" at bounding box center [739, 751] width 104 height 24
click at [30, 183] on div at bounding box center [29, 188] width 11 height 11
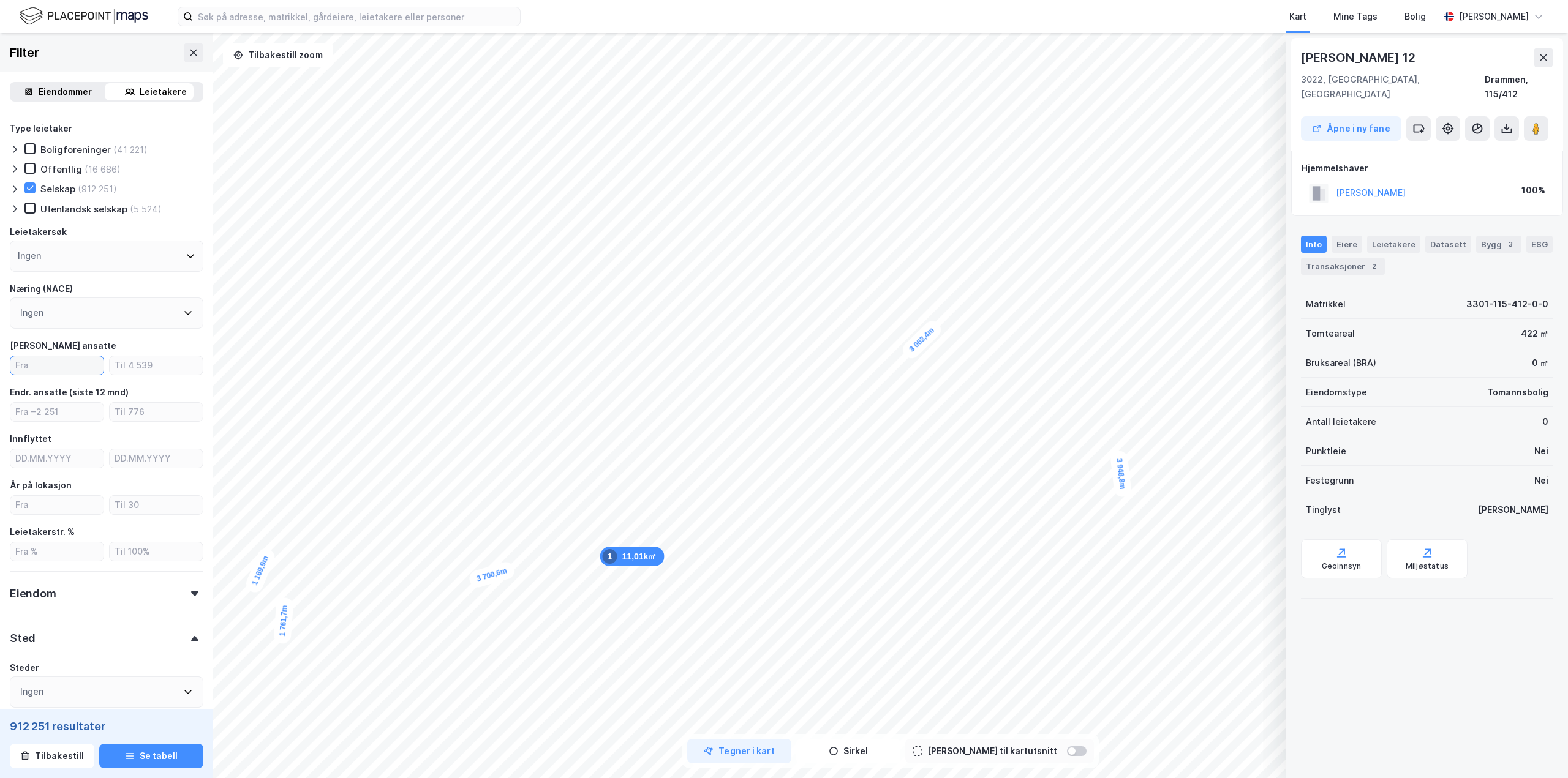
click at [62, 363] on input "number" at bounding box center [57, 366] width 93 height 19
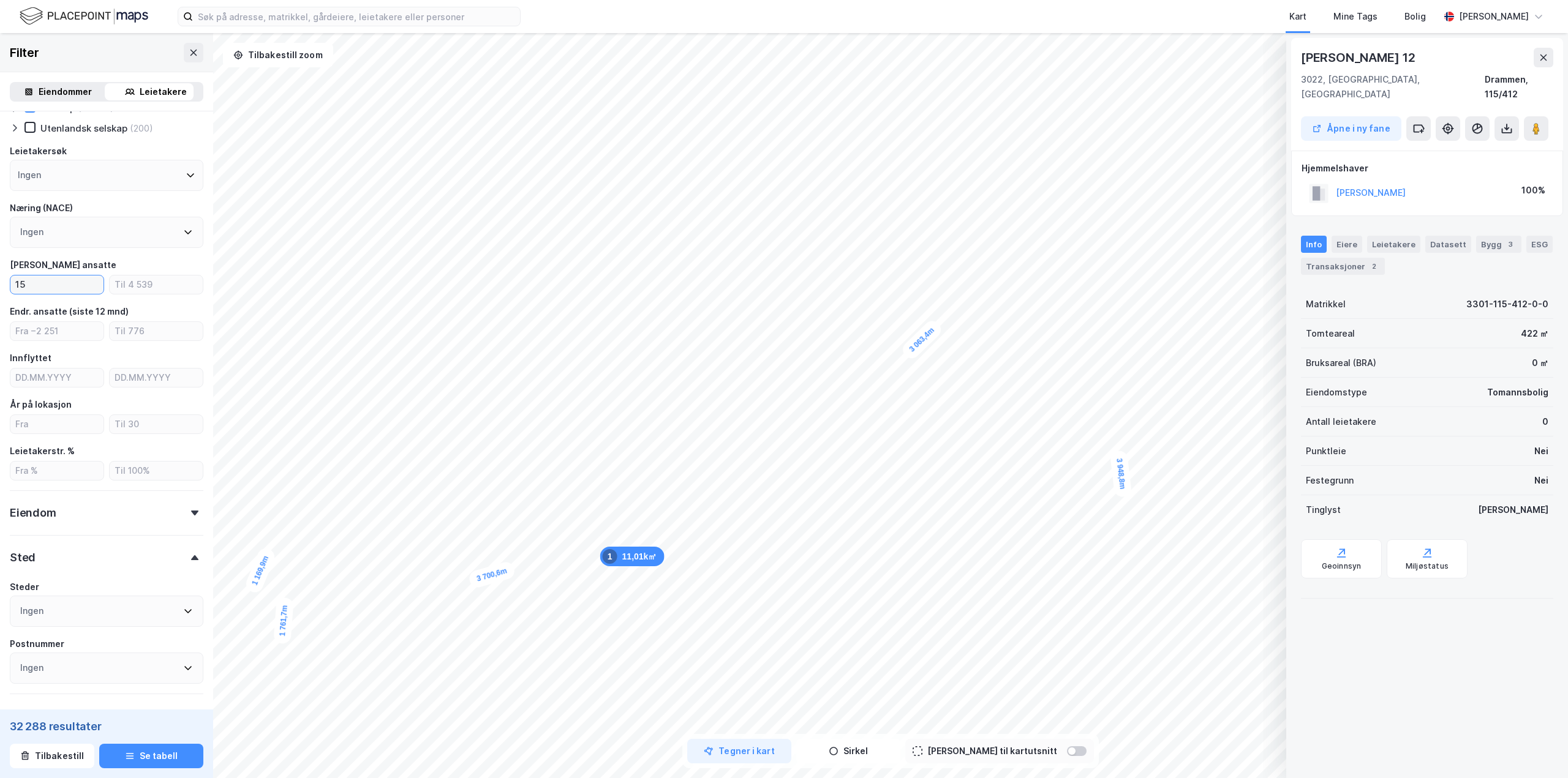
scroll to position [62, 0]
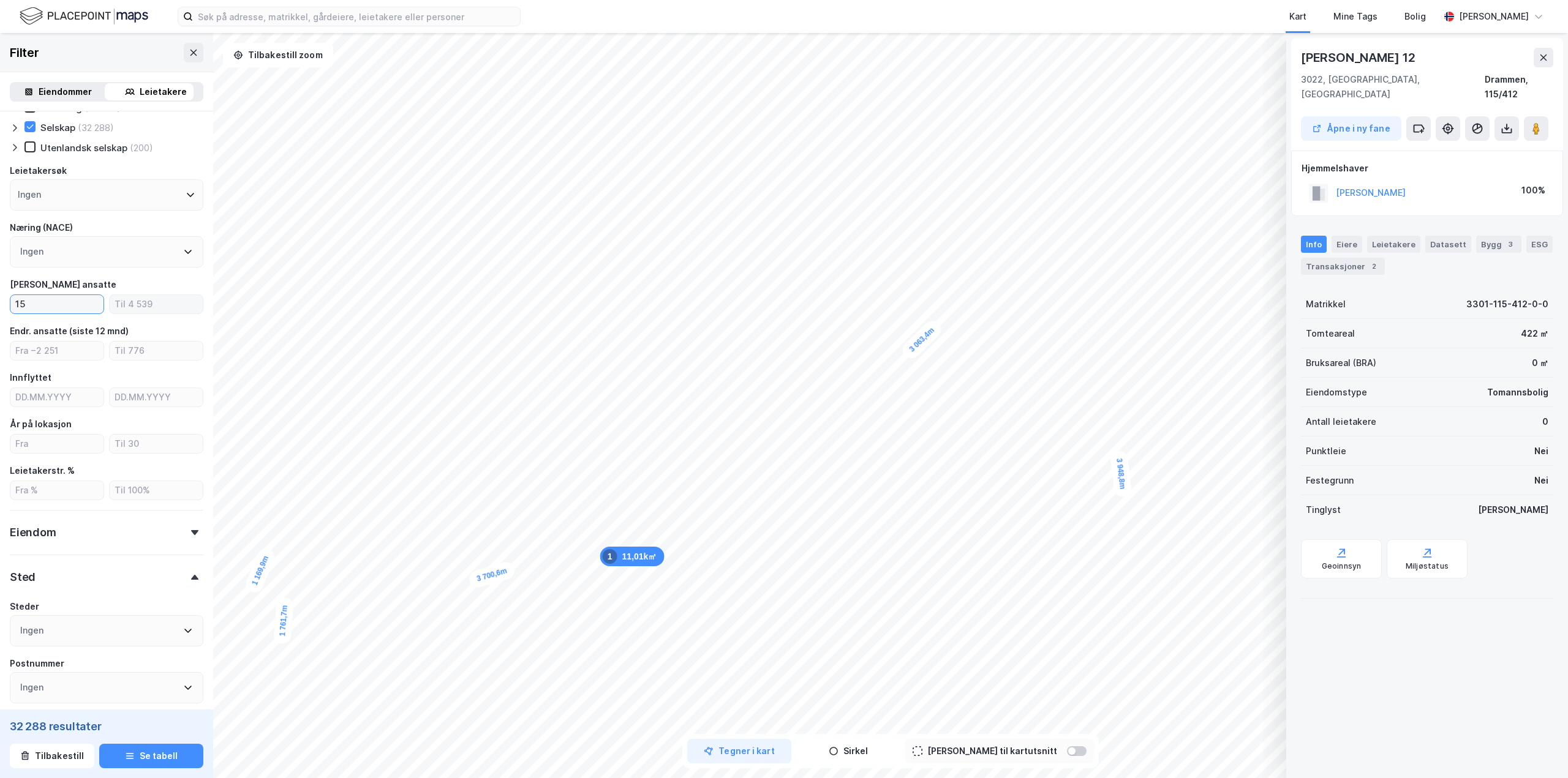
type input "15"
click at [149, 307] on input "number" at bounding box center [155, 304] width 93 height 19
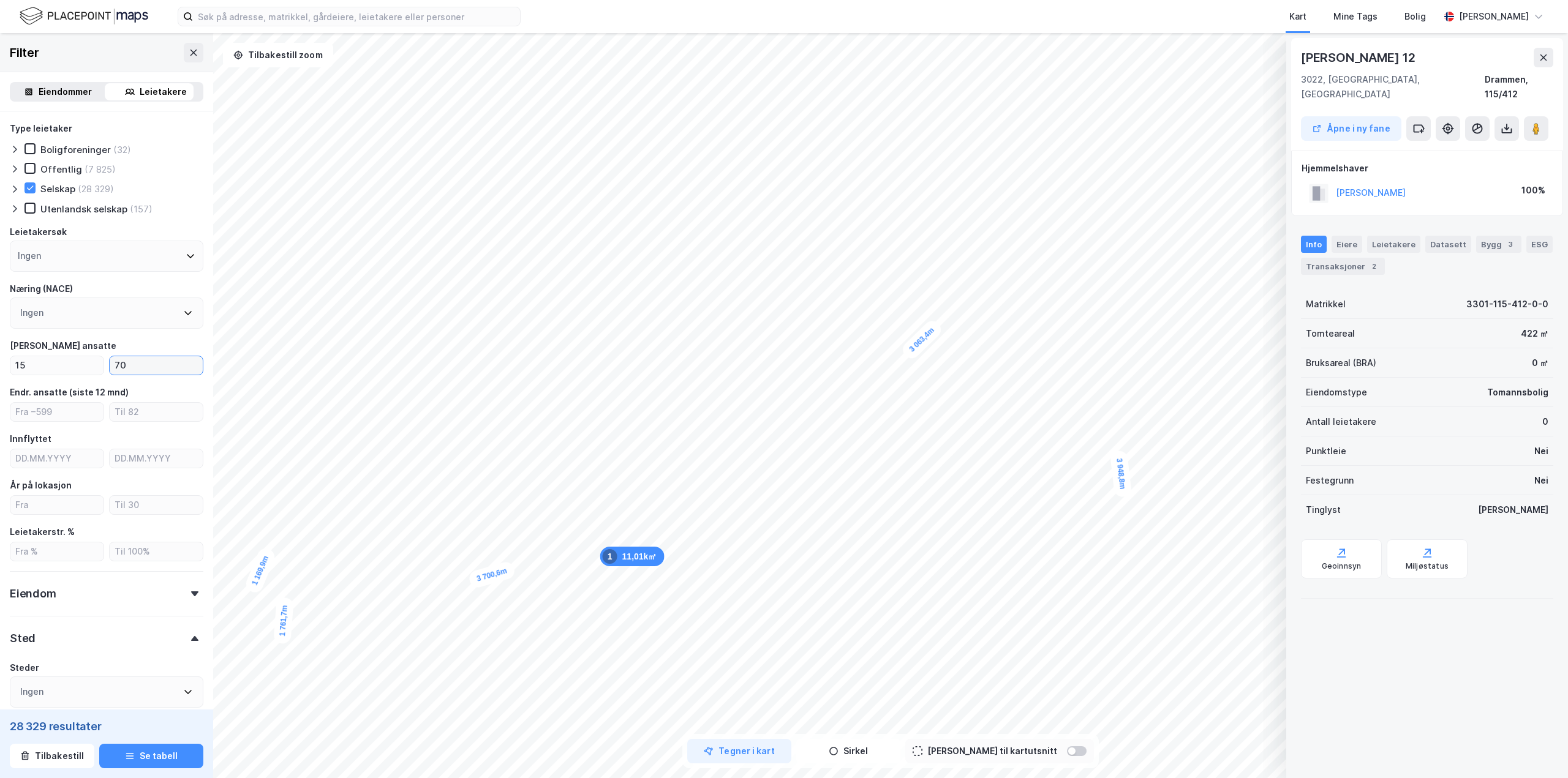
type input "70"
click at [166, 636] on div "Sted" at bounding box center [107, 633] width 194 height 35
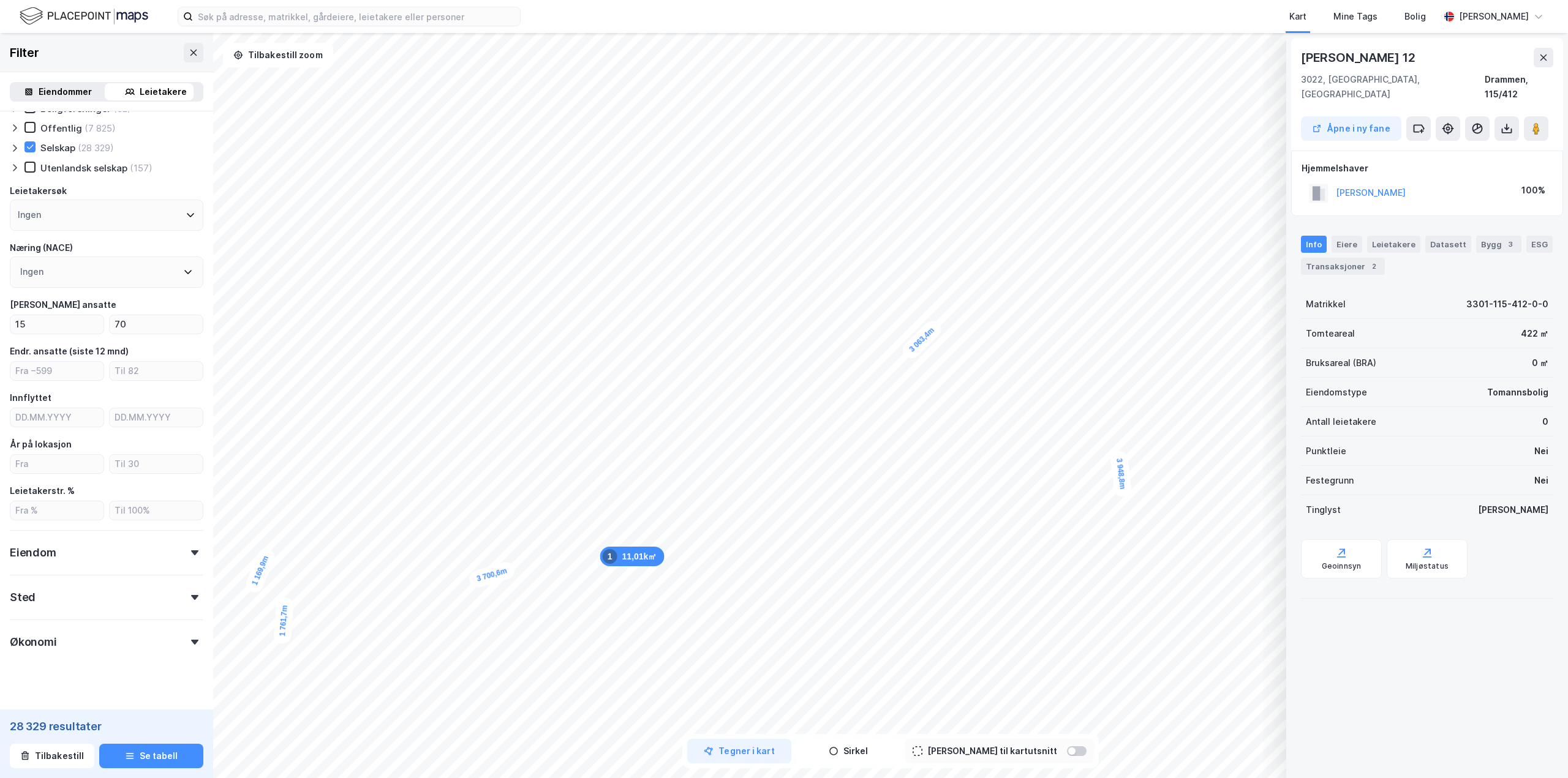
scroll to position [57, 0]
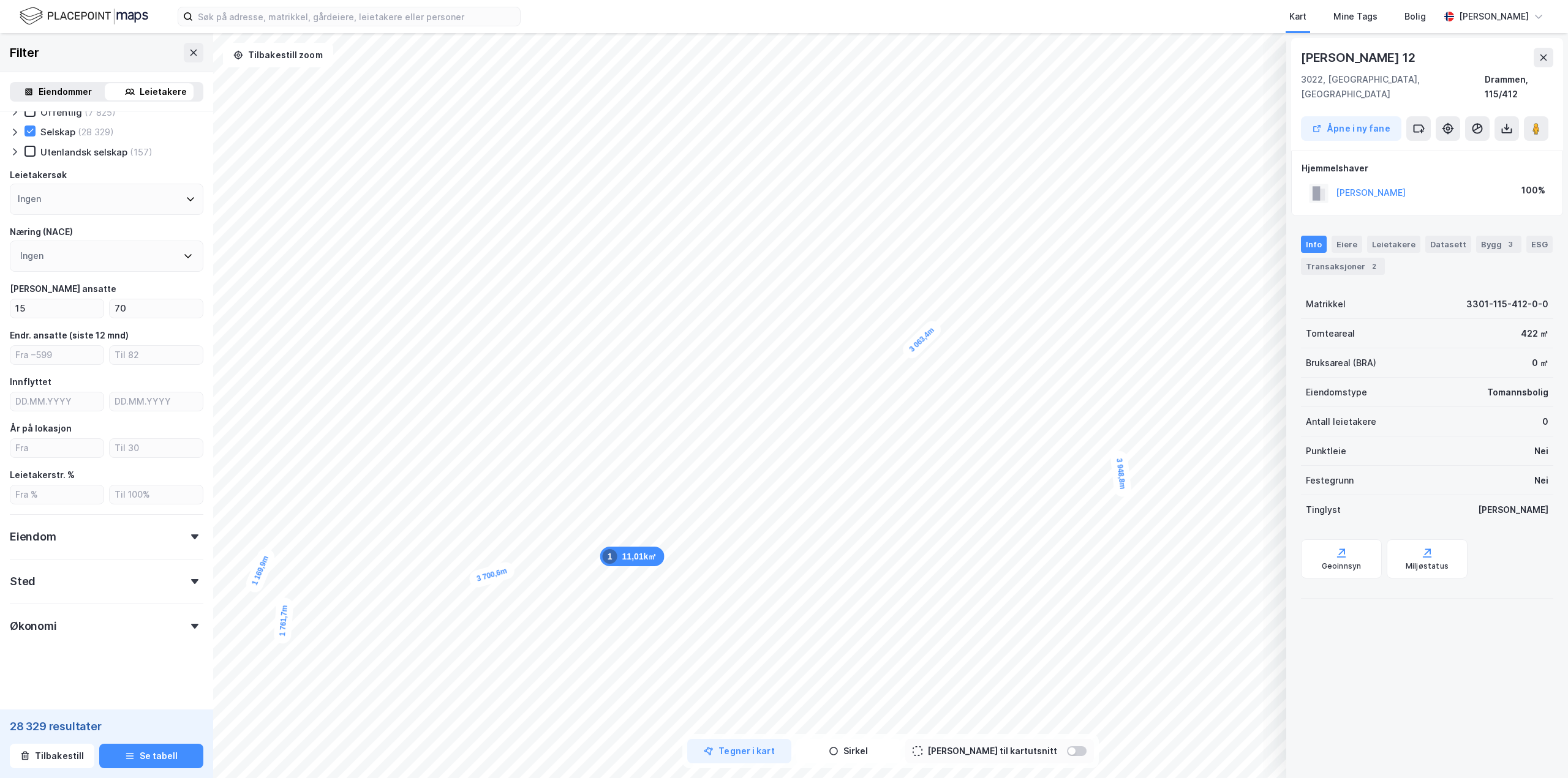
click at [192, 578] on div "Sted" at bounding box center [107, 577] width 194 height 35
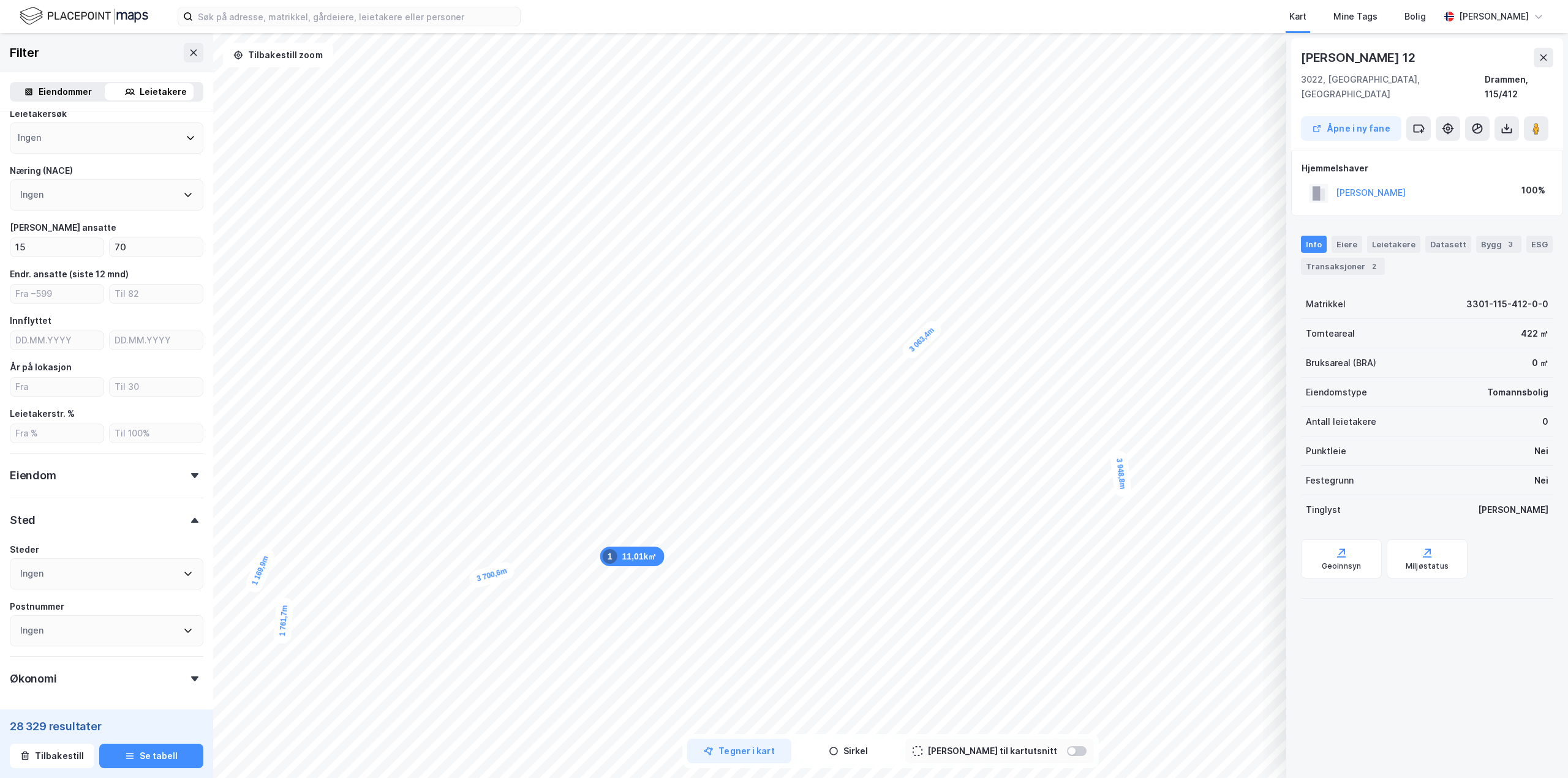
click at [183, 573] on icon at bounding box center [188, 574] width 10 height 10
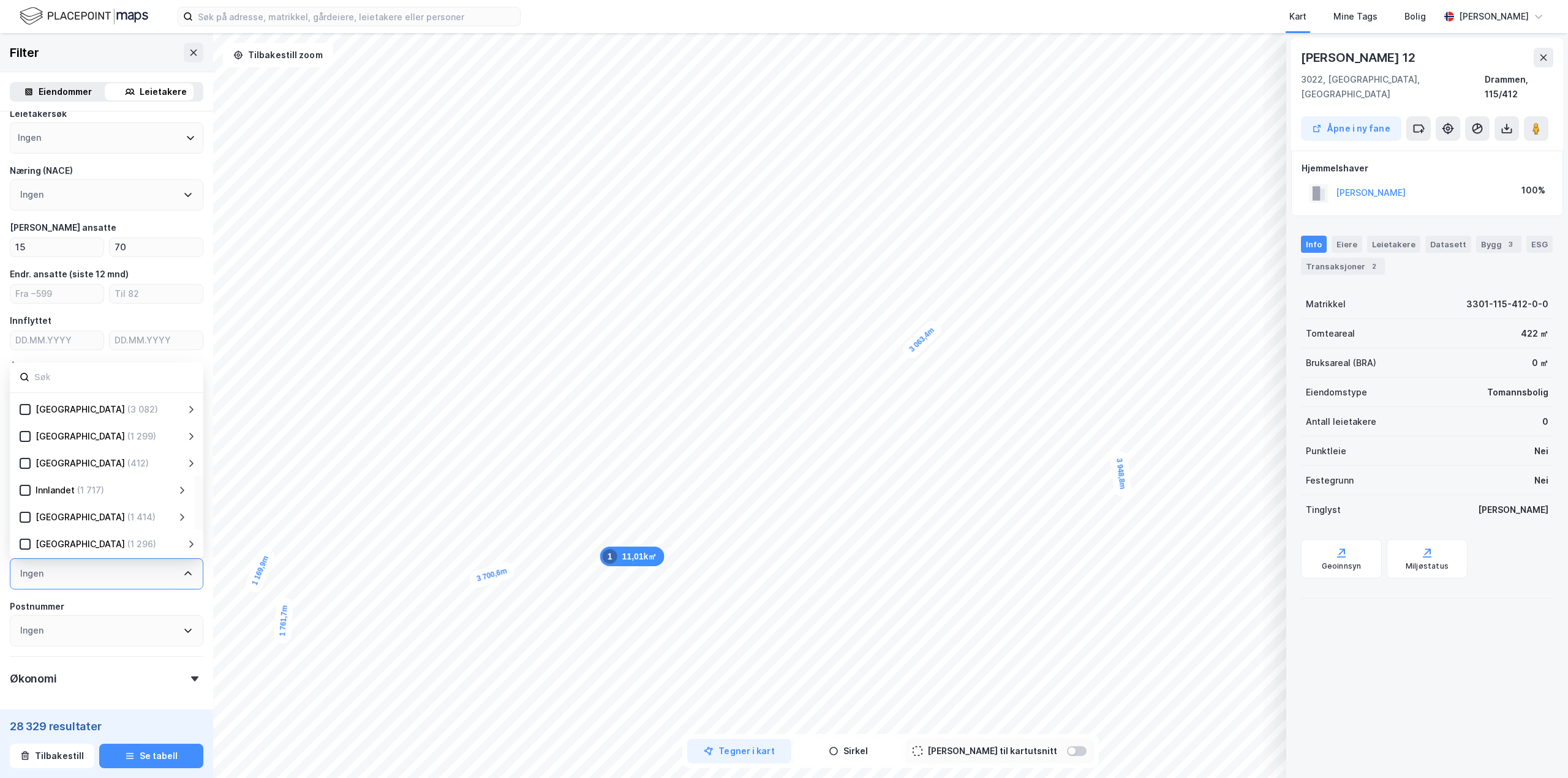
scroll to position [0, 0]
click at [25, 464] on icon at bounding box center [24, 461] width 9 height 9
click at [183, 464] on icon at bounding box center [182, 461] width 10 height 10
click at [45, 519] on div at bounding box center [39, 515] width 11 height 11
click at [43, 541] on icon at bounding box center [39, 542] width 9 height 9
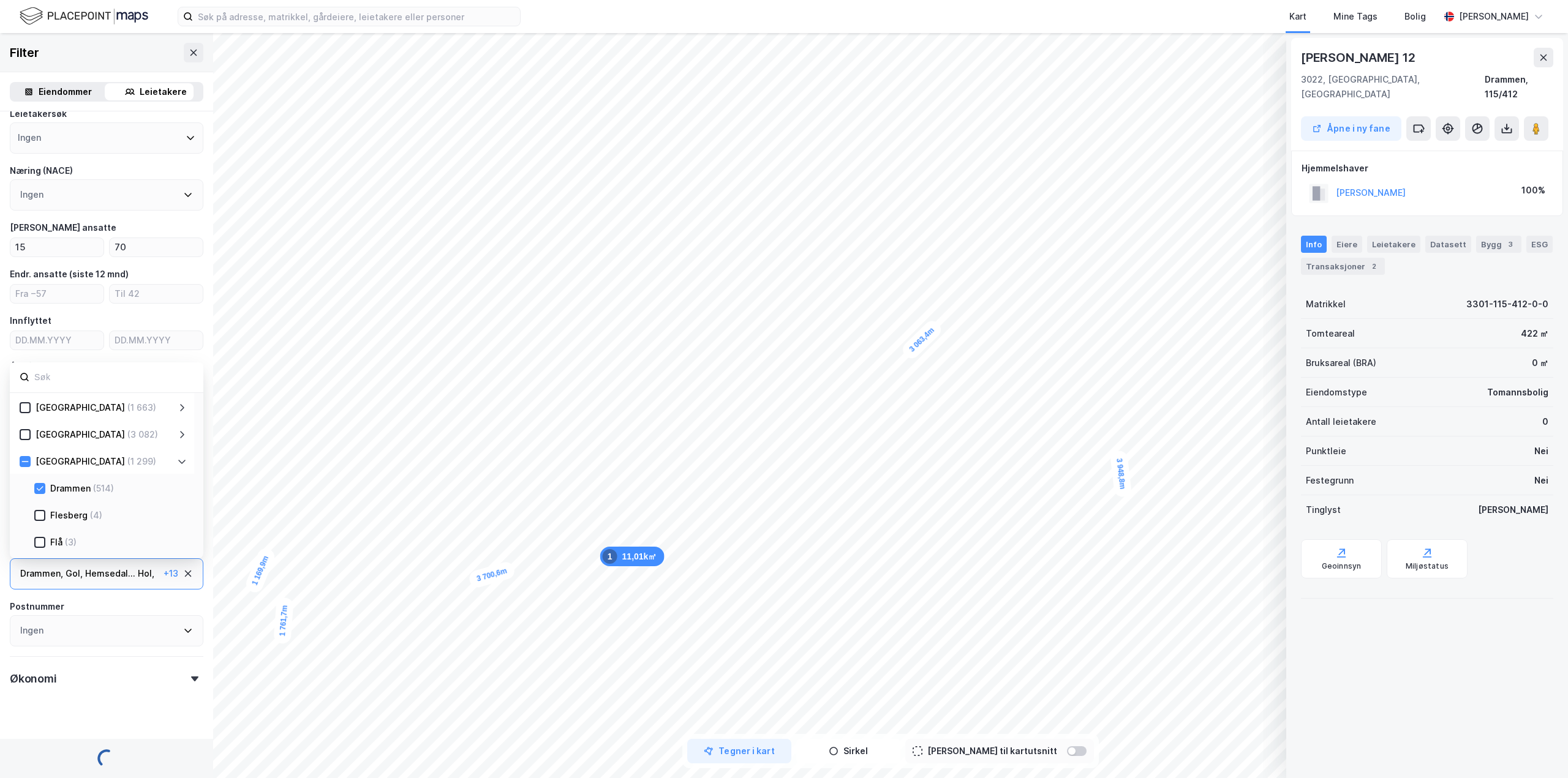
scroll to position [122, 0]
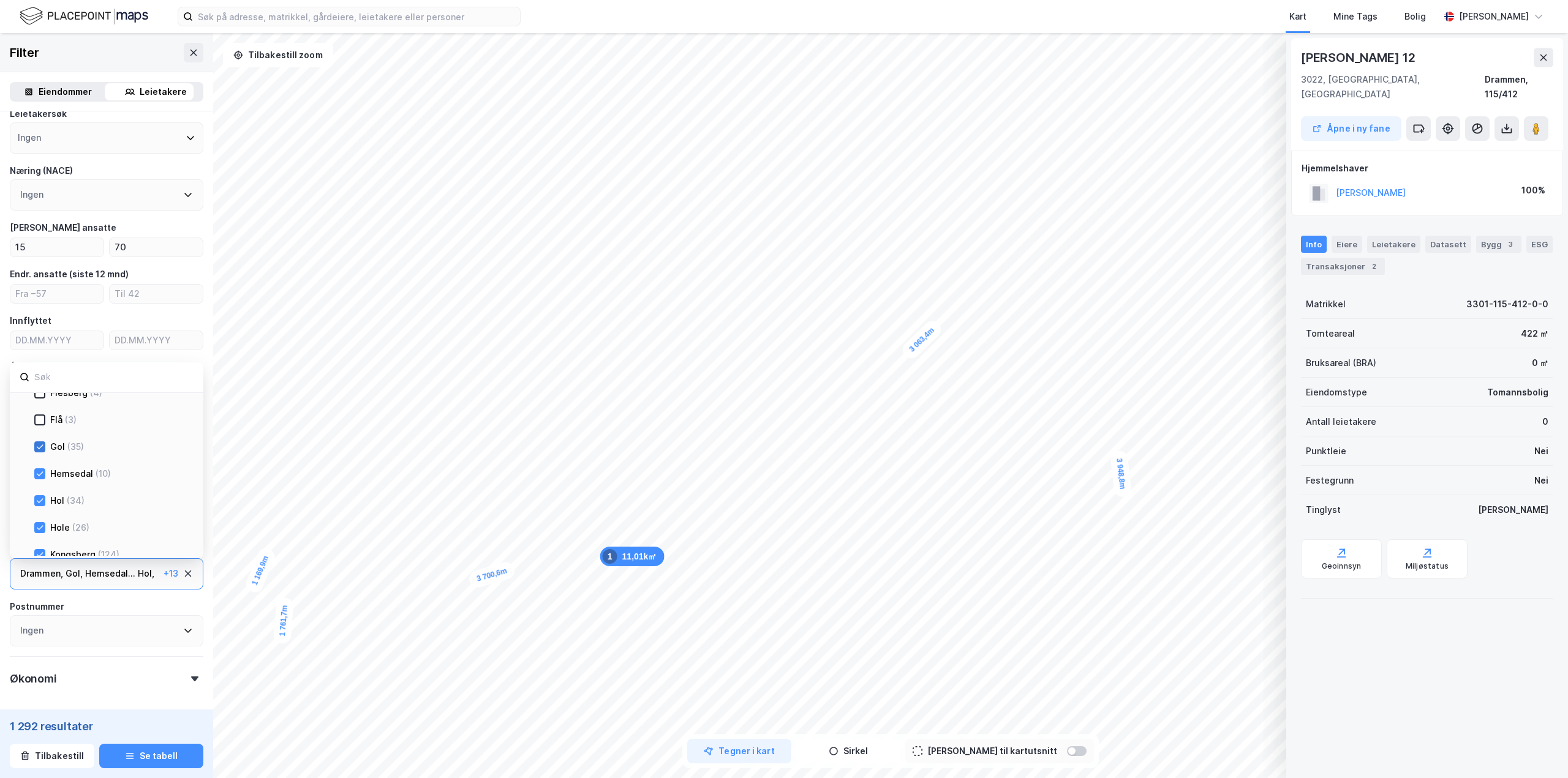
click at [40, 445] on icon at bounding box center [39, 447] width 9 height 9
drag, startPoint x: 39, startPoint y: 474, endPoint x: 39, endPoint y: 494, distance: 20.0
click at [39, 475] on icon at bounding box center [39, 473] width 9 height 9
click at [39, 502] on icon at bounding box center [40, 500] width 7 height 4
click at [39, 524] on icon at bounding box center [39, 528] width 9 height 9
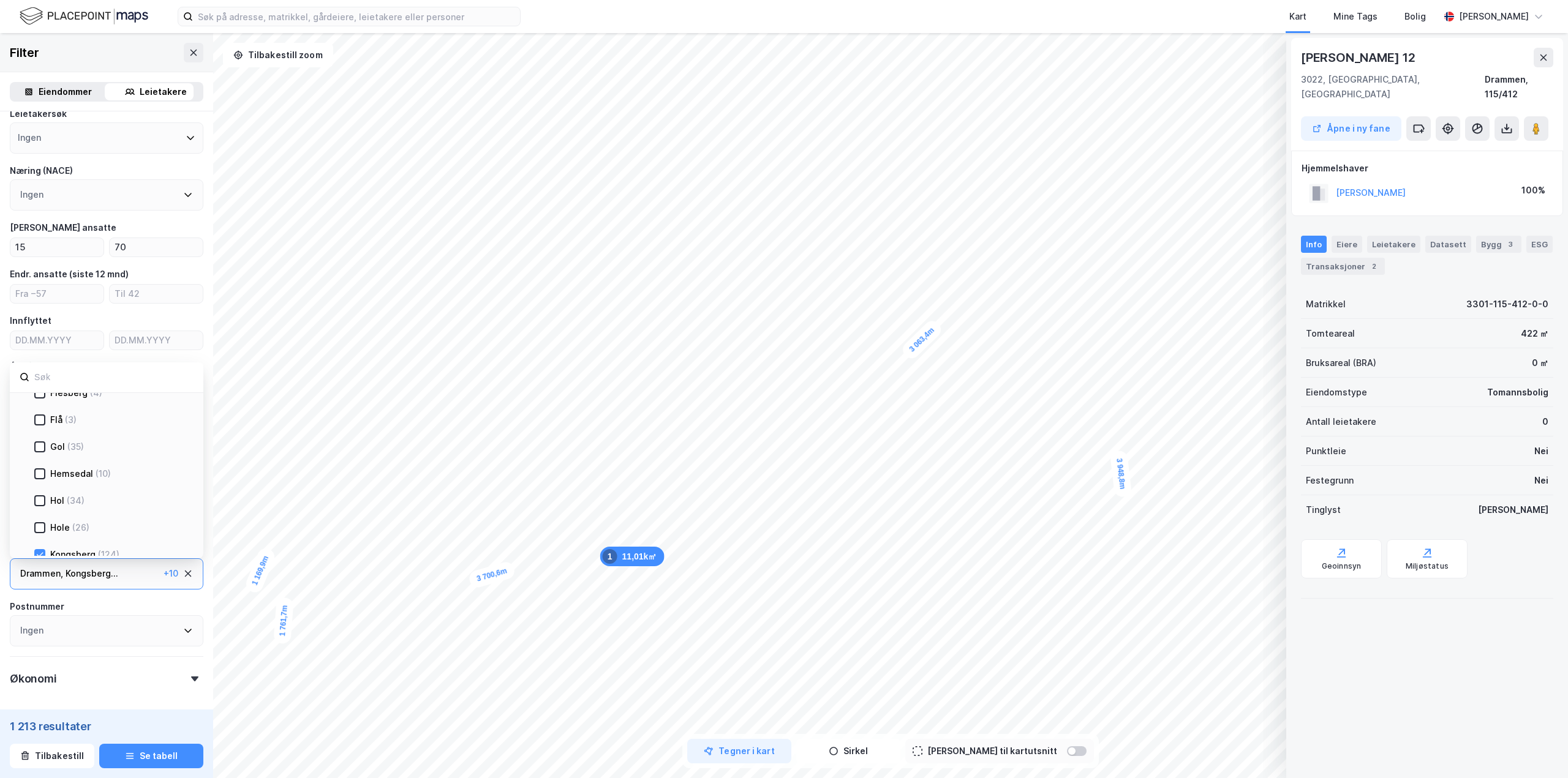
scroll to position [245, 0]
click at [38, 439] on div "Kongsberg (124)" at bounding box center [110, 432] width 152 height 15
click at [44, 428] on div at bounding box center [39, 432] width 11 height 11
click at [35, 460] on icon at bounding box center [39, 458] width 9 height 9
click at [42, 516] on icon at bounding box center [39, 513] width 9 height 9
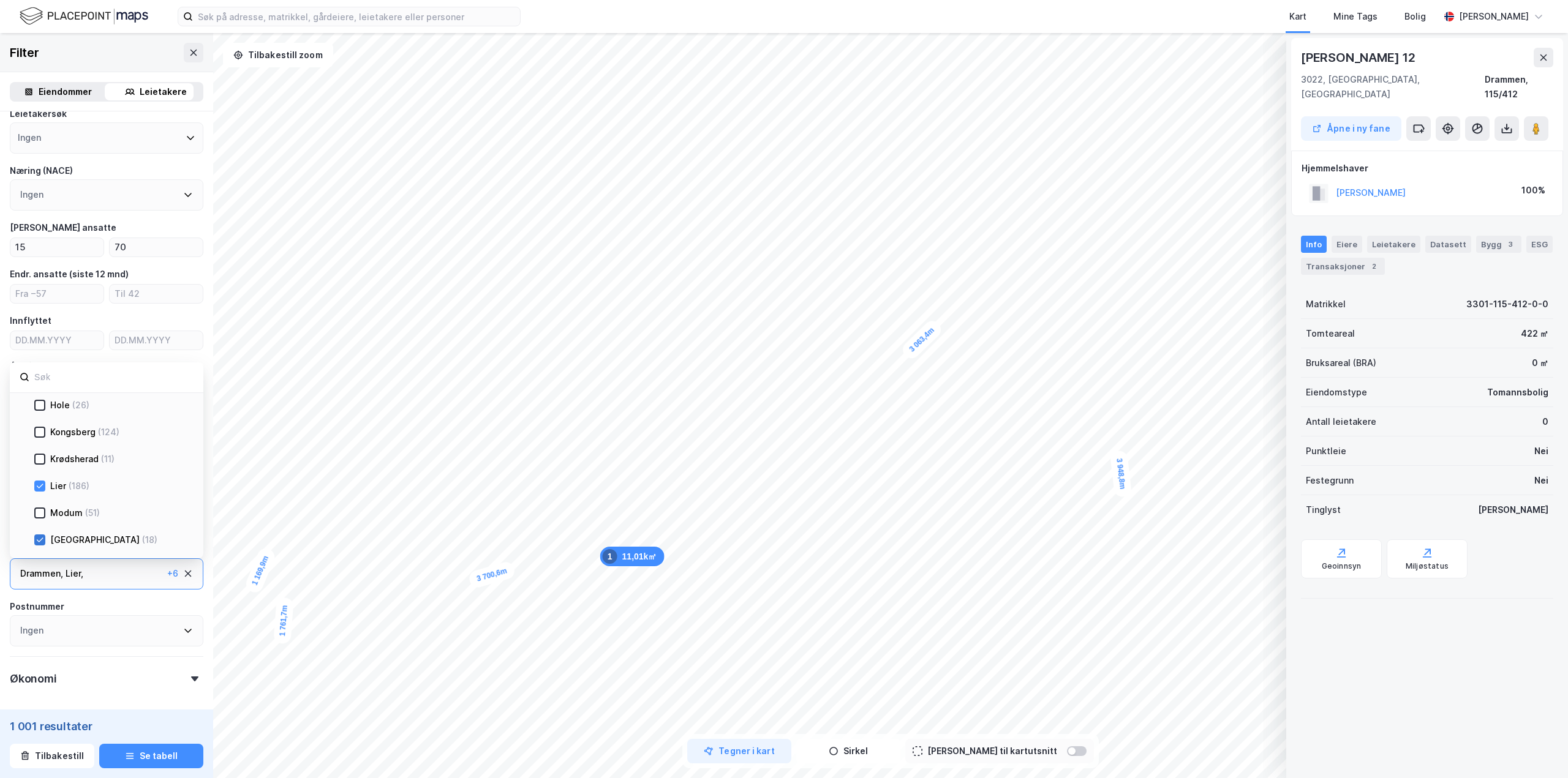
click at [44, 541] on div at bounding box center [39, 540] width 11 height 11
click at [45, 446] on div at bounding box center [39, 444] width 11 height 11
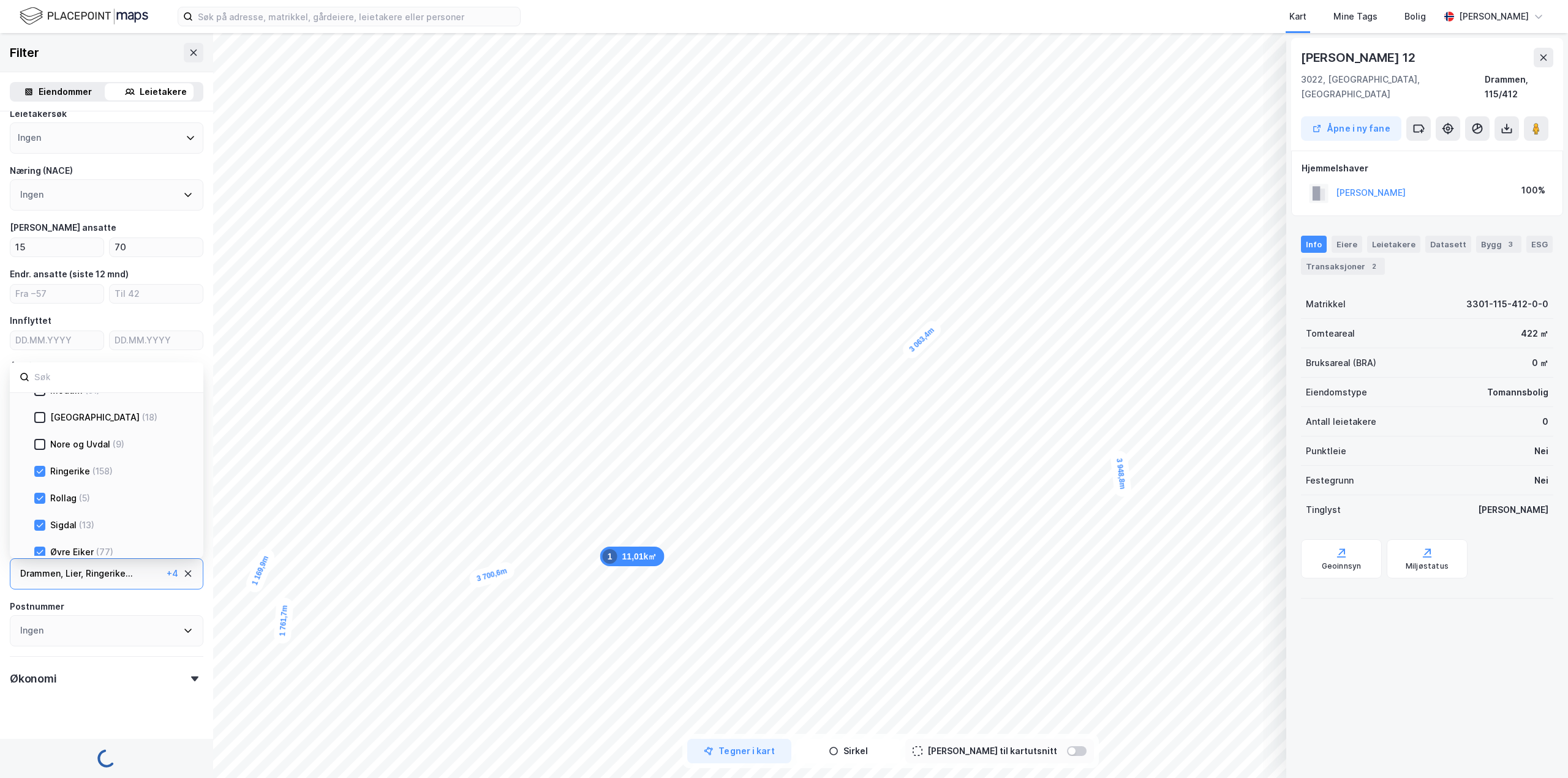
drag, startPoint x: 42, startPoint y: 470, endPoint x: 42, endPoint y: 486, distance: 16.0
click at [42, 471] on icon at bounding box center [39, 471] width 9 height 9
click at [42, 495] on icon at bounding box center [39, 498] width 9 height 9
click at [39, 525] on icon at bounding box center [39, 525] width 9 height 9
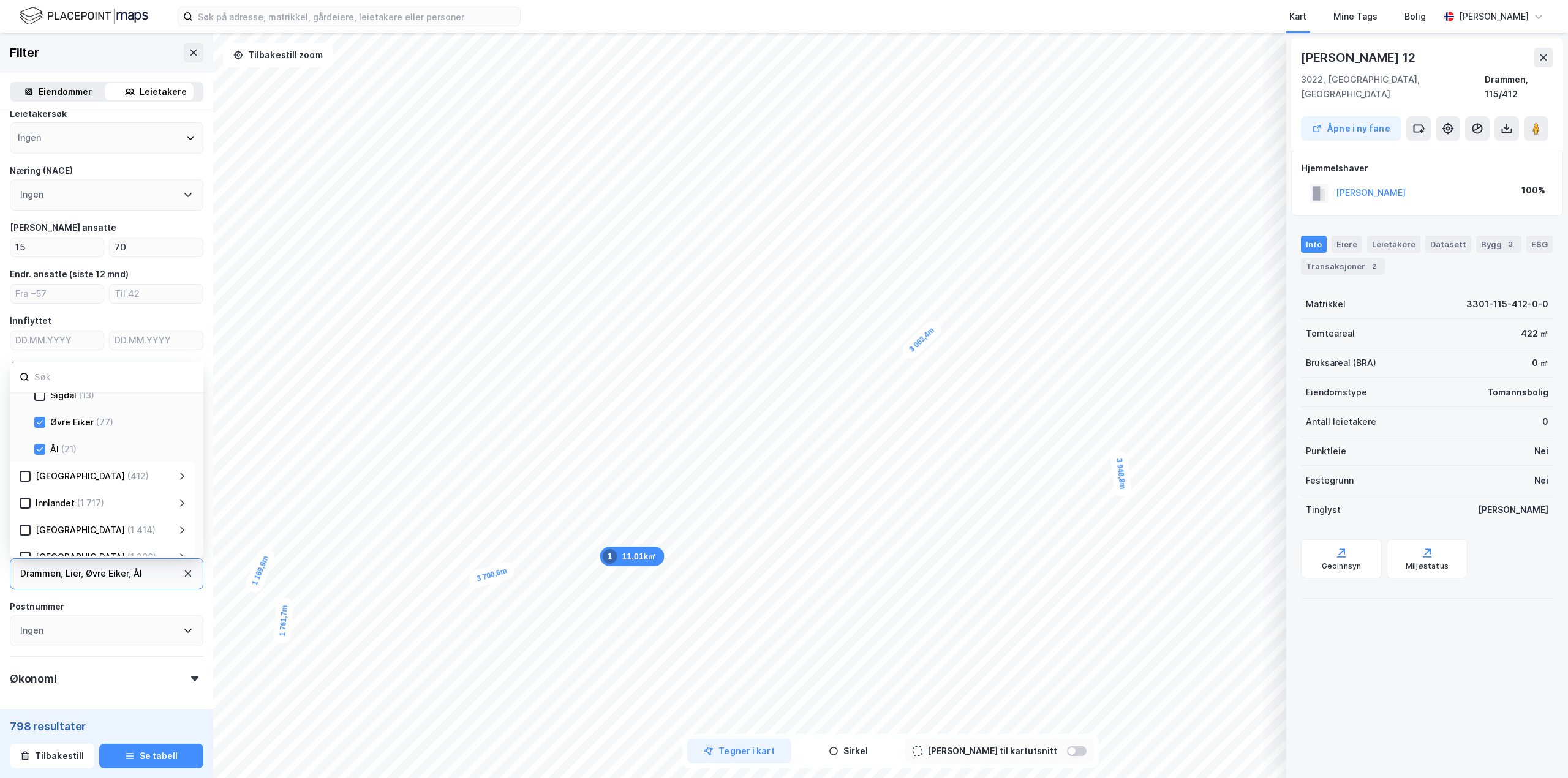
scroll to position [428, 0]
click at [37, 491] on icon at bounding box center [40, 491] width 7 height 4
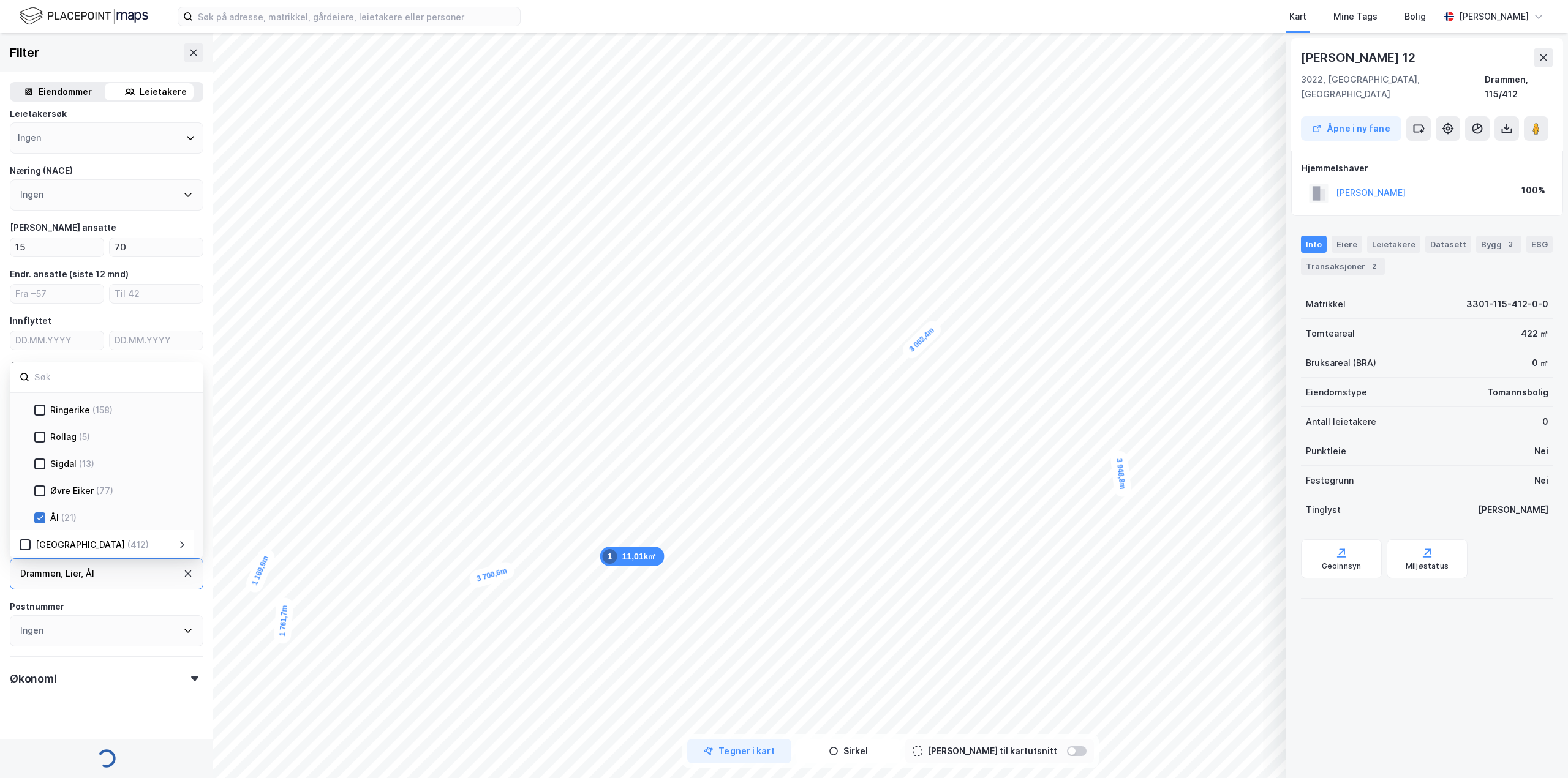
click at [39, 516] on icon at bounding box center [39, 518] width 9 height 9
click at [171, 677] on div "Økonomi" at bounding box center [107, 674] width 194 height 35
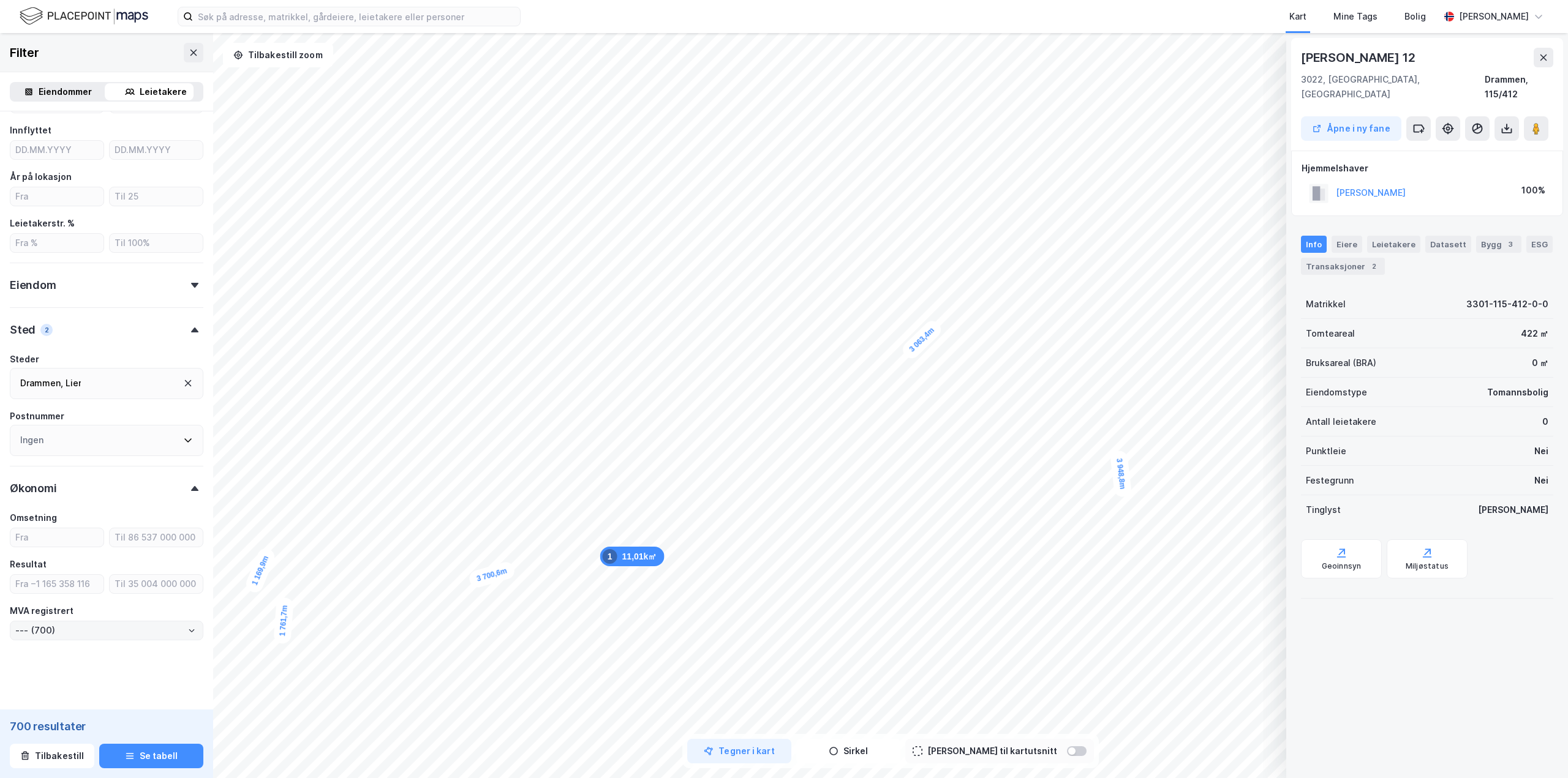
scroll to position [311, 0]
click at [79, 583] on input "number" at bounding box center [57, 582] width 93 height 19
type input "1"
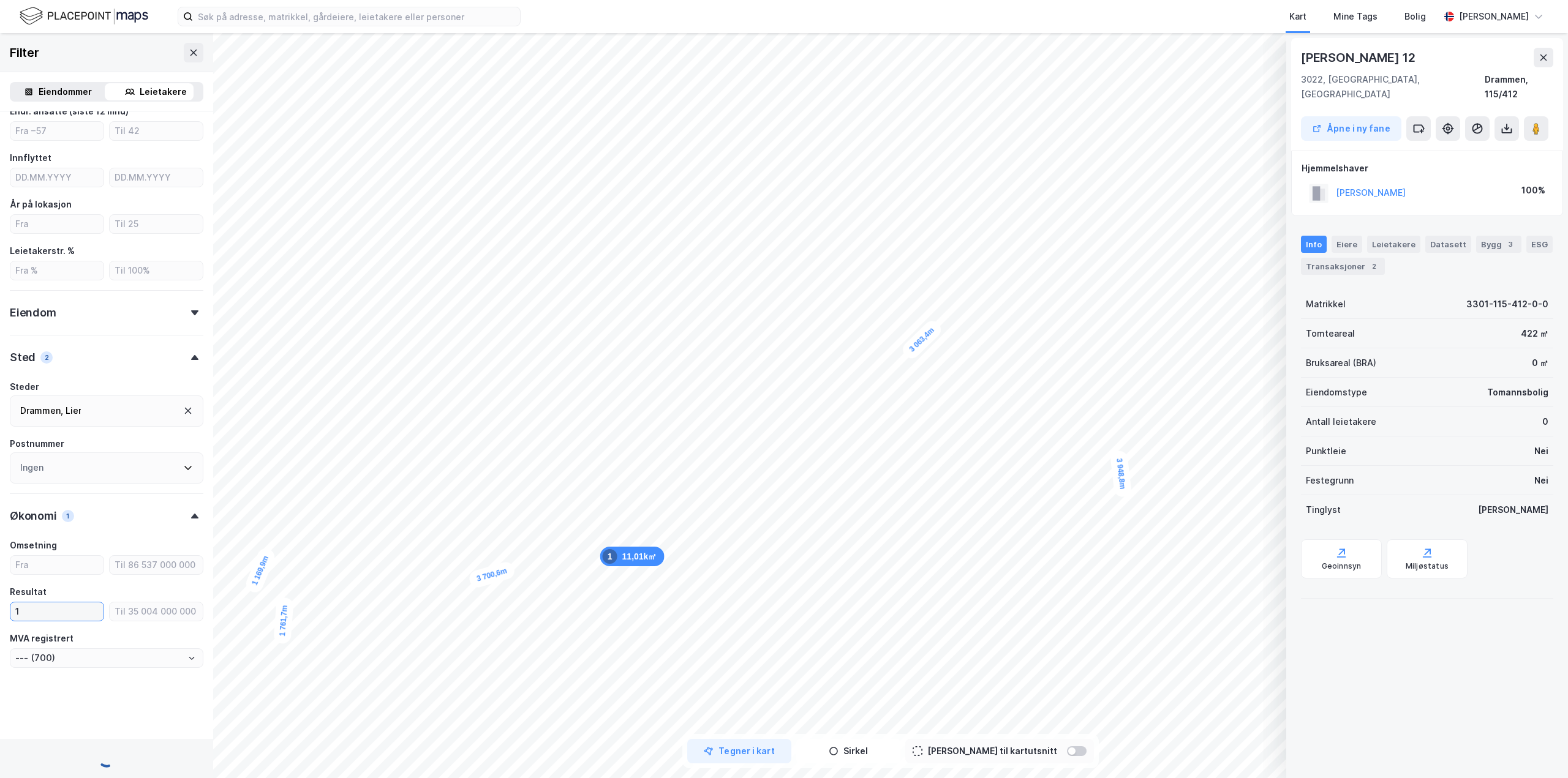
scroll to position [311, 0]
type input "--- (506)"
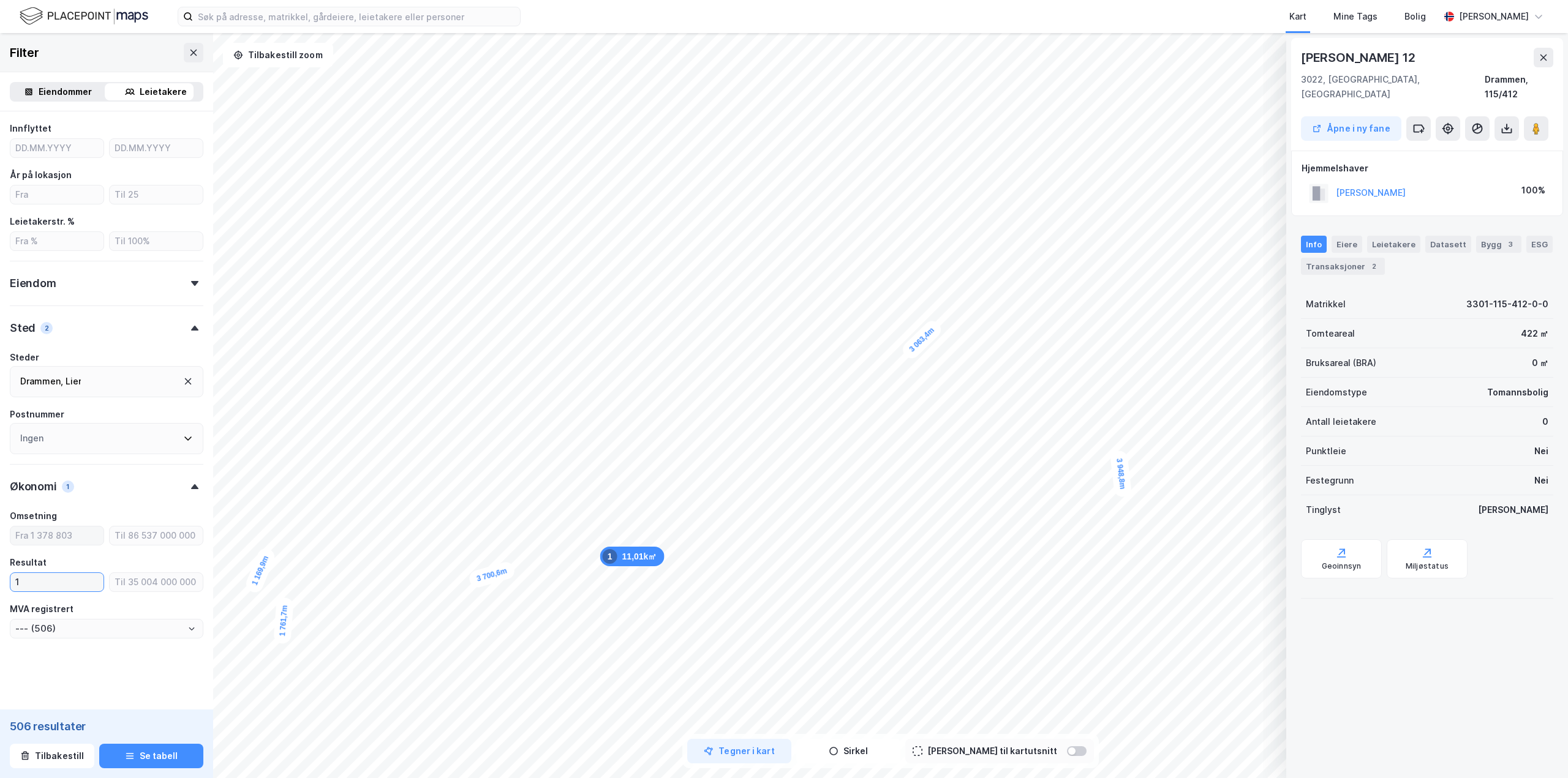
type input "1"
click at [79, 537] on input "number" at bounding box center [57, 536] width 93 height 19
type input "150"
type input "--- (505)"
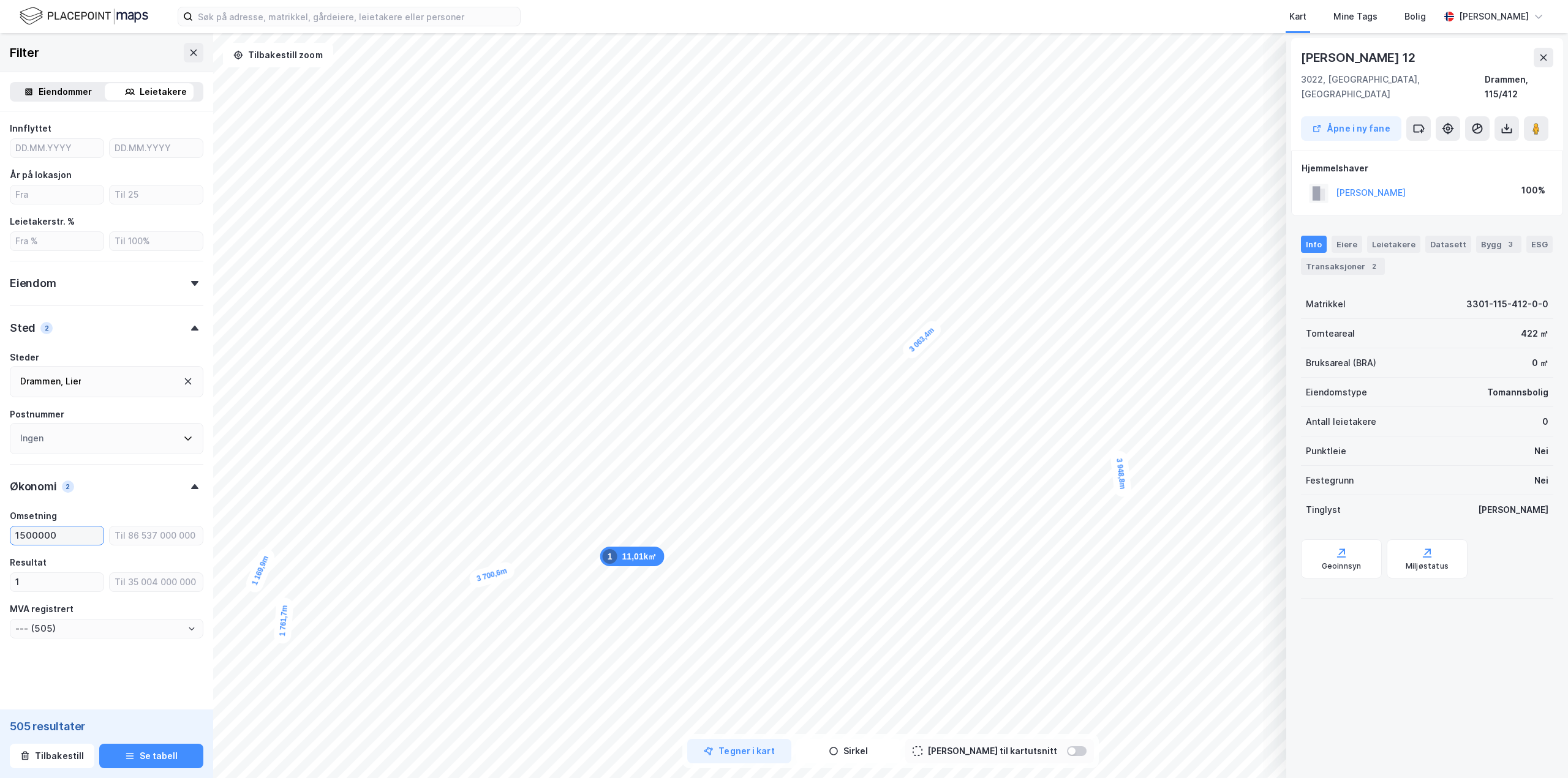
type input "15000000"
type input "--- (446)"
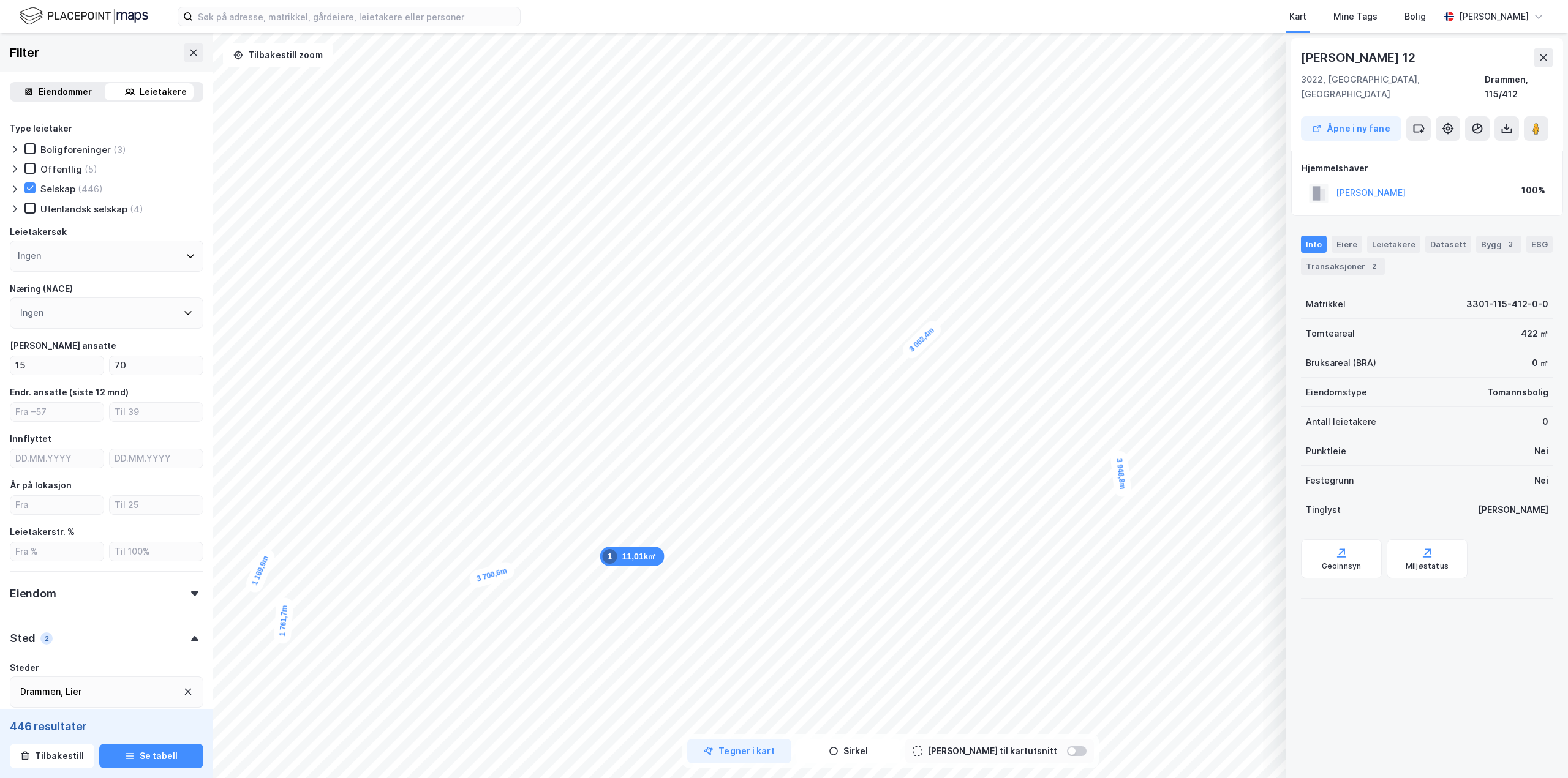
type input "15000000"
click at [183, 317] on icon at bounding box center [188, 313] width 10 height 10
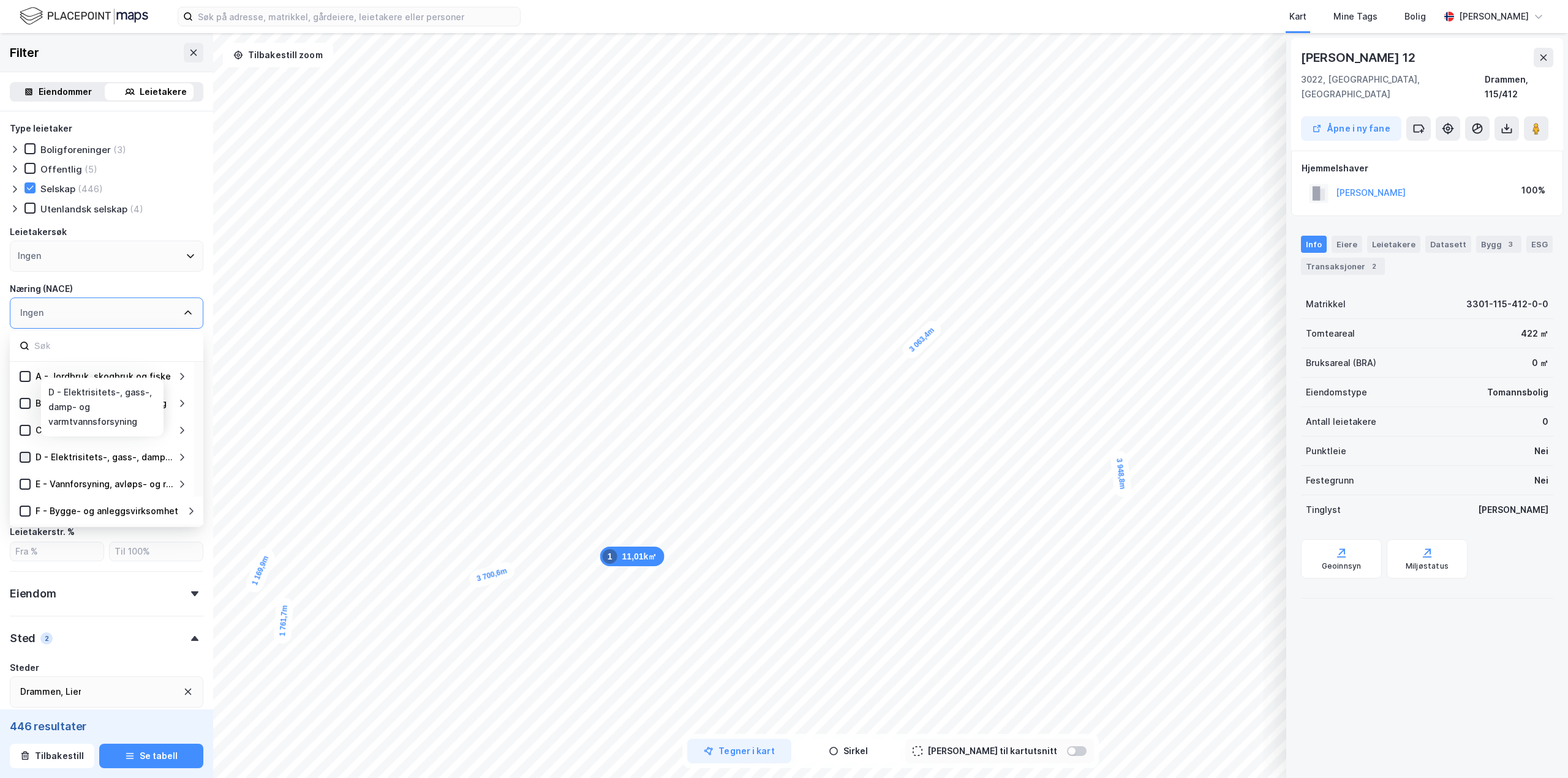
click at [25, 459] on icon at bounding box center [24, 457] width 9 height 9
click at [26, 451] on icon at bounding box center [24, 450] width 9 height 9
click at [22, 441] on div "J - Informasjon og kommunikasjon" at bounding box center [103, 435] width 167 height 15
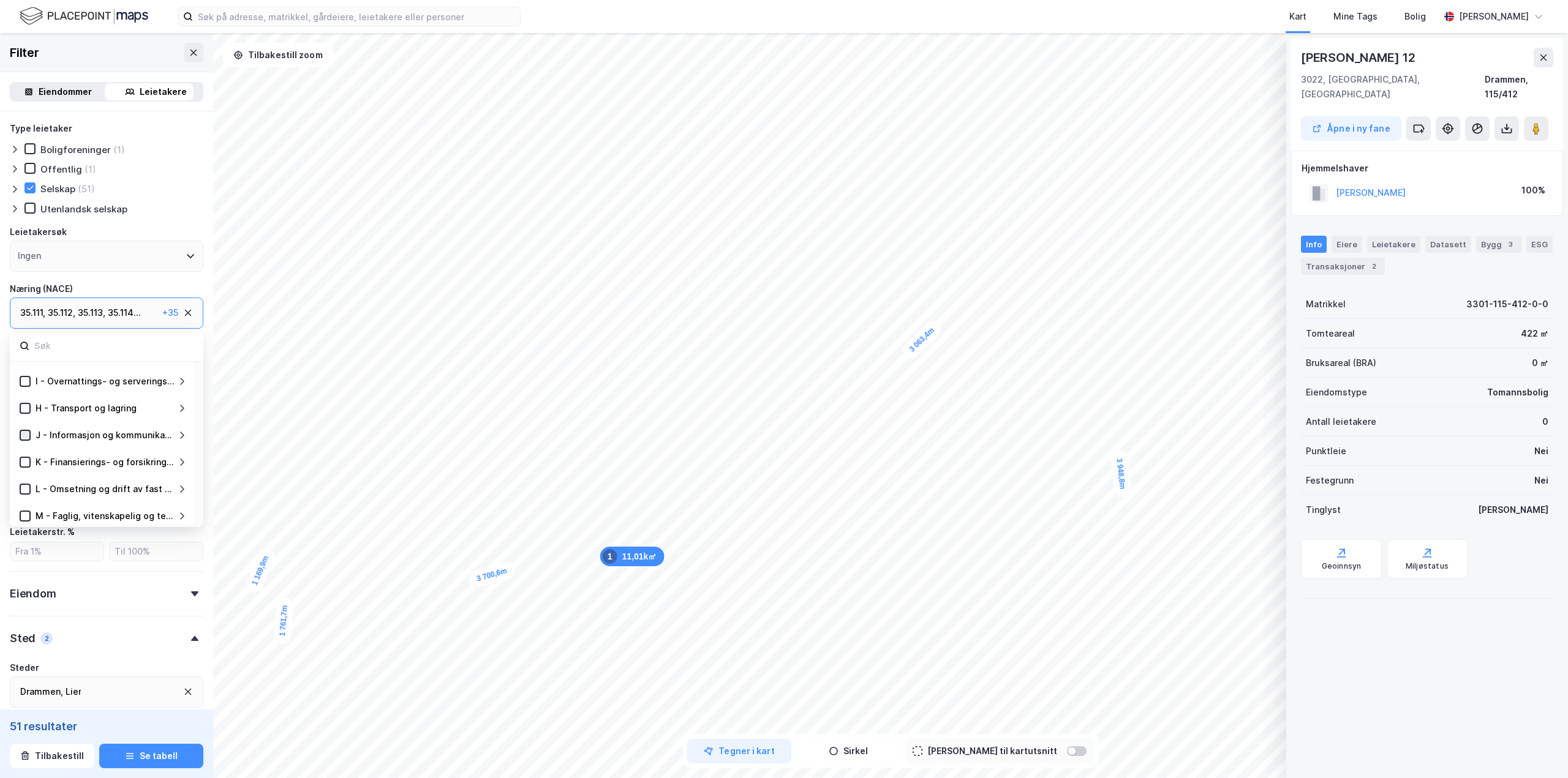
click at [27, 432] on icon at bounding box center [24, 435] width 9 height 9
click at [27, 455] on div "K - Finansierings- og forsikringsvirksomhet" at bounding box center [103, 461] width 167 height 15
click at [28, 461] on icon at bounding box center [24, 462] width 9 height 9
click at [23, 454] on icon at bounding box center [24, 454] width 9 height 9
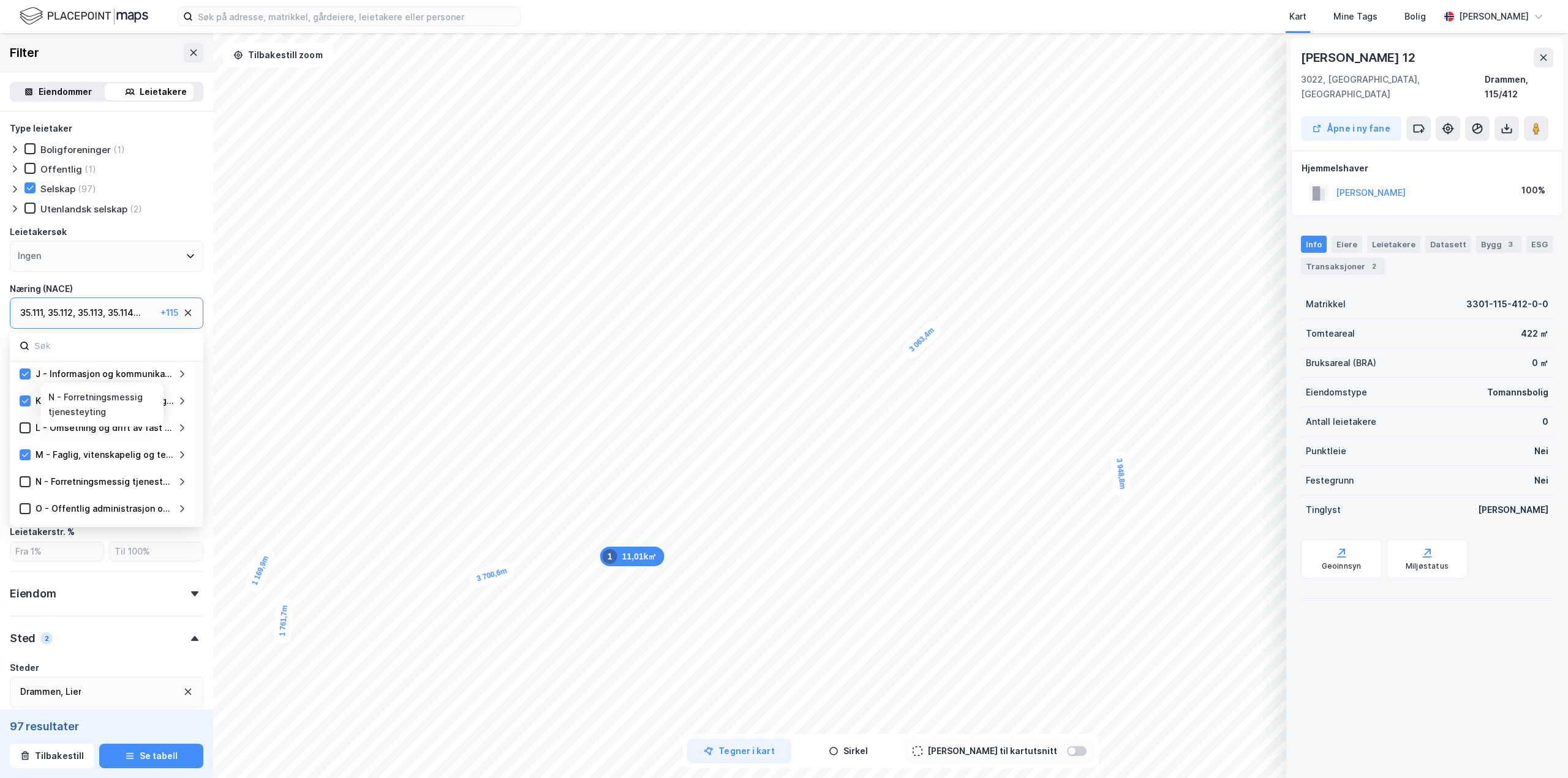
scroll to position [306, 0]
click at [25, 453] on div at bounding box center [24, 447] width 11 height 11
click at [25, 458] on icon at bounding box center [24, 458] width 9 height 9
click at [159, 751] on button "Se tabell" at bounding box center [151, 756] width 104 height 24
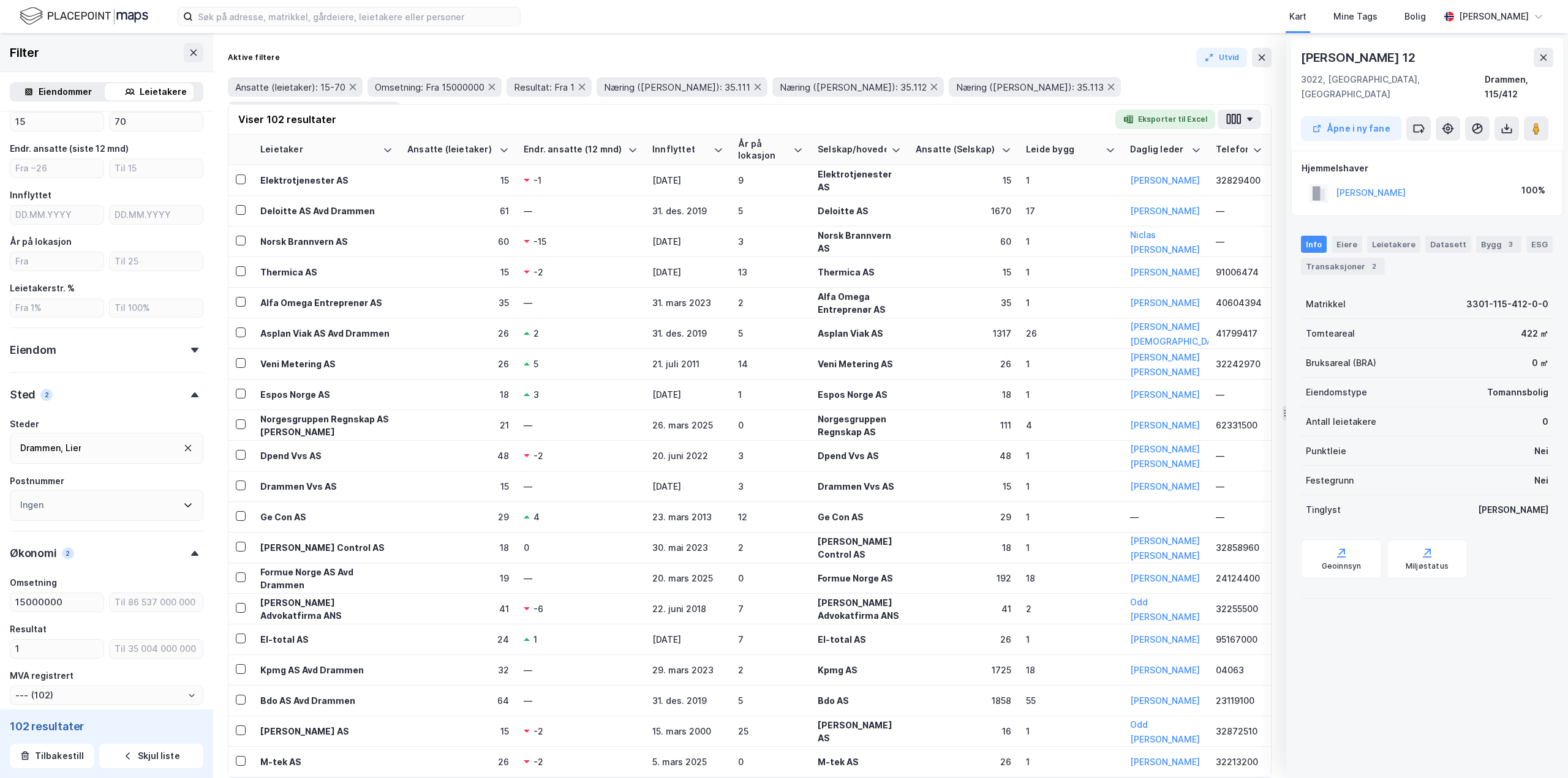
scroll to position [311, 0]
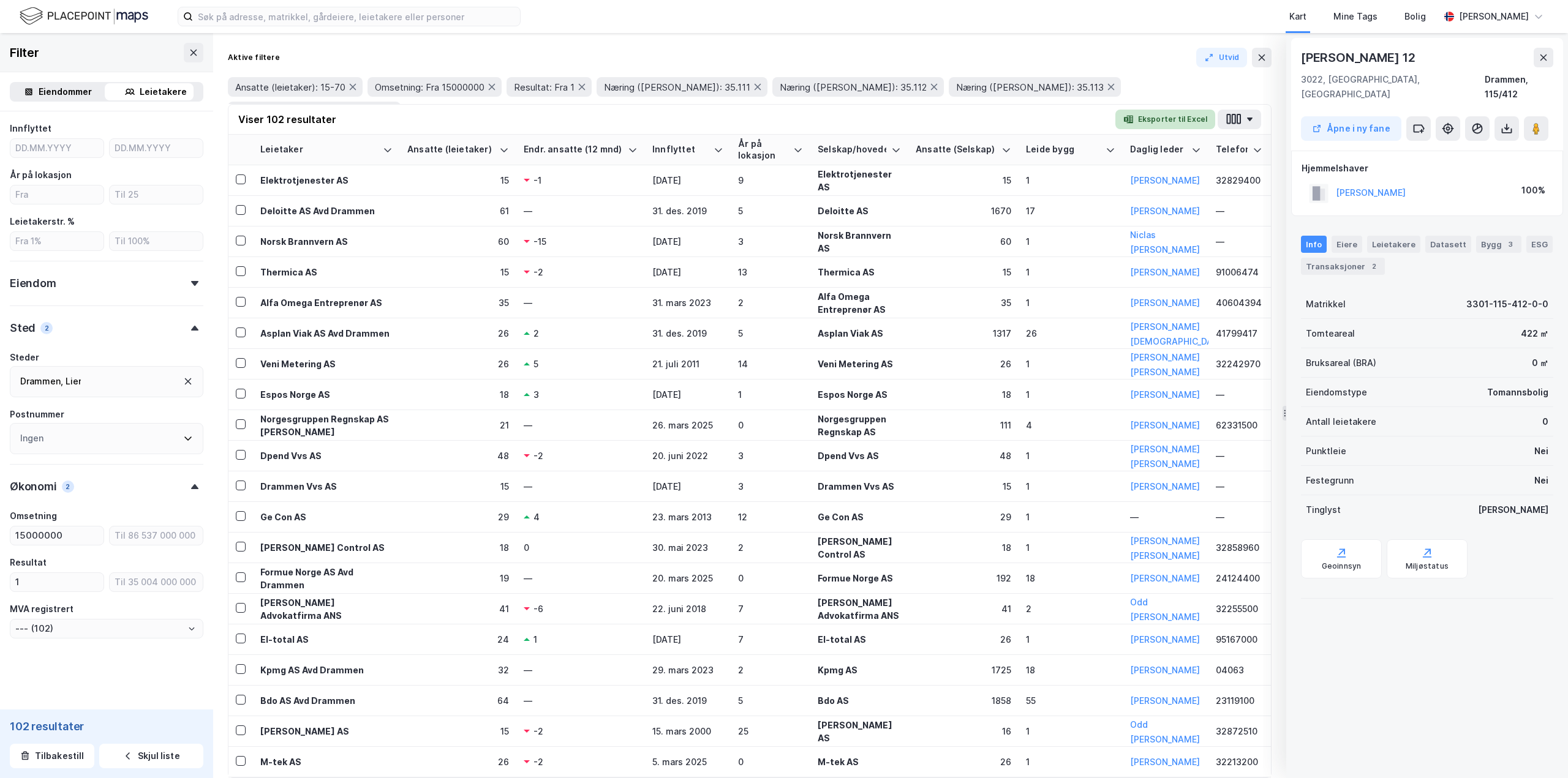
click at [1159, 120] on button "Eksporter til Excel" at bounding box center [1165, 119] width 100 height 20
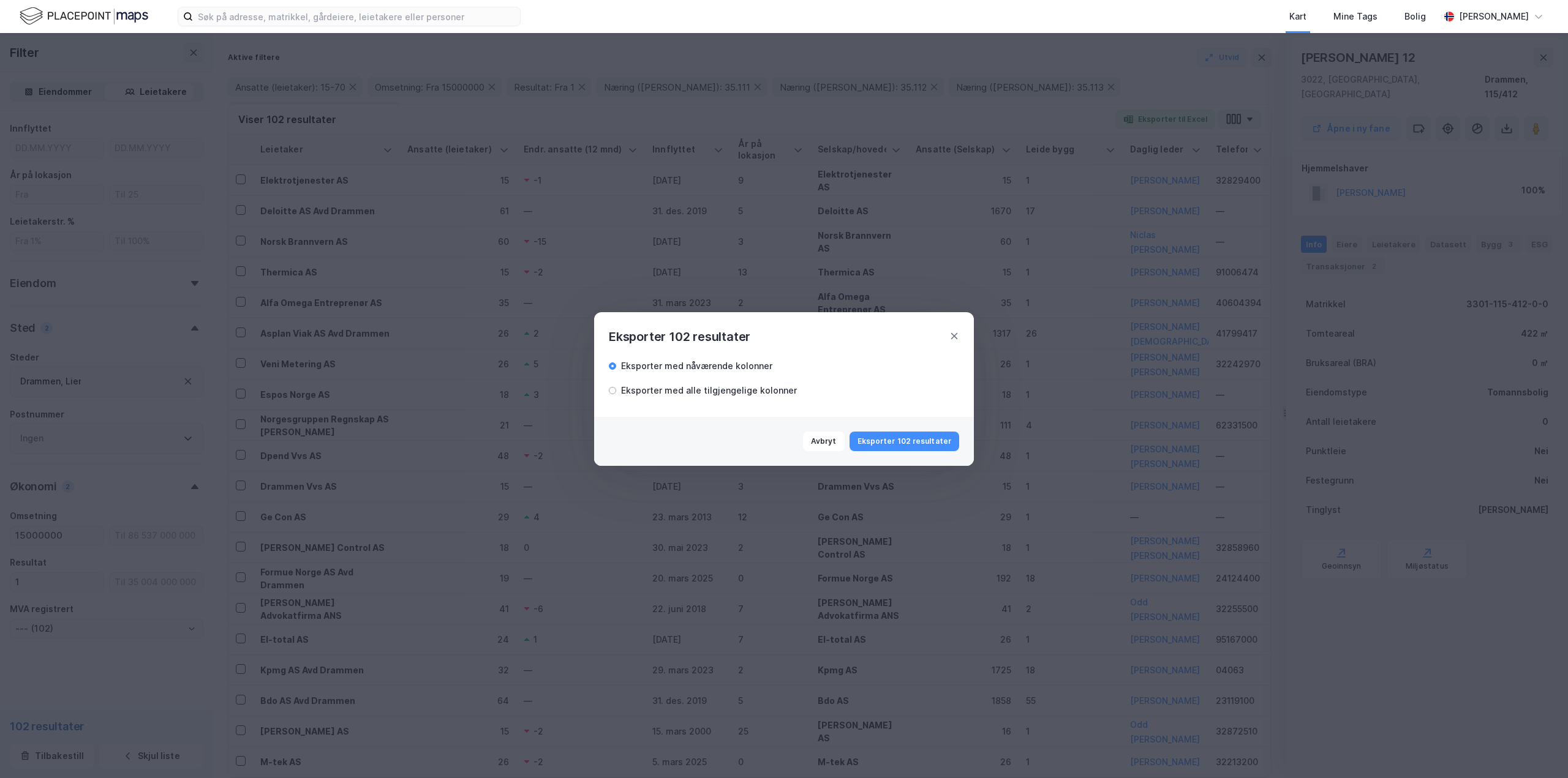
click at [765, 391] on div "Eksporter med alle tilgjengelige kolonner" at bounding box center [709, 390] width 176 height 15
click at [924, 444] on button "Eksporter 102 resultater" at bounding box center [904, 442] width 109 height 20
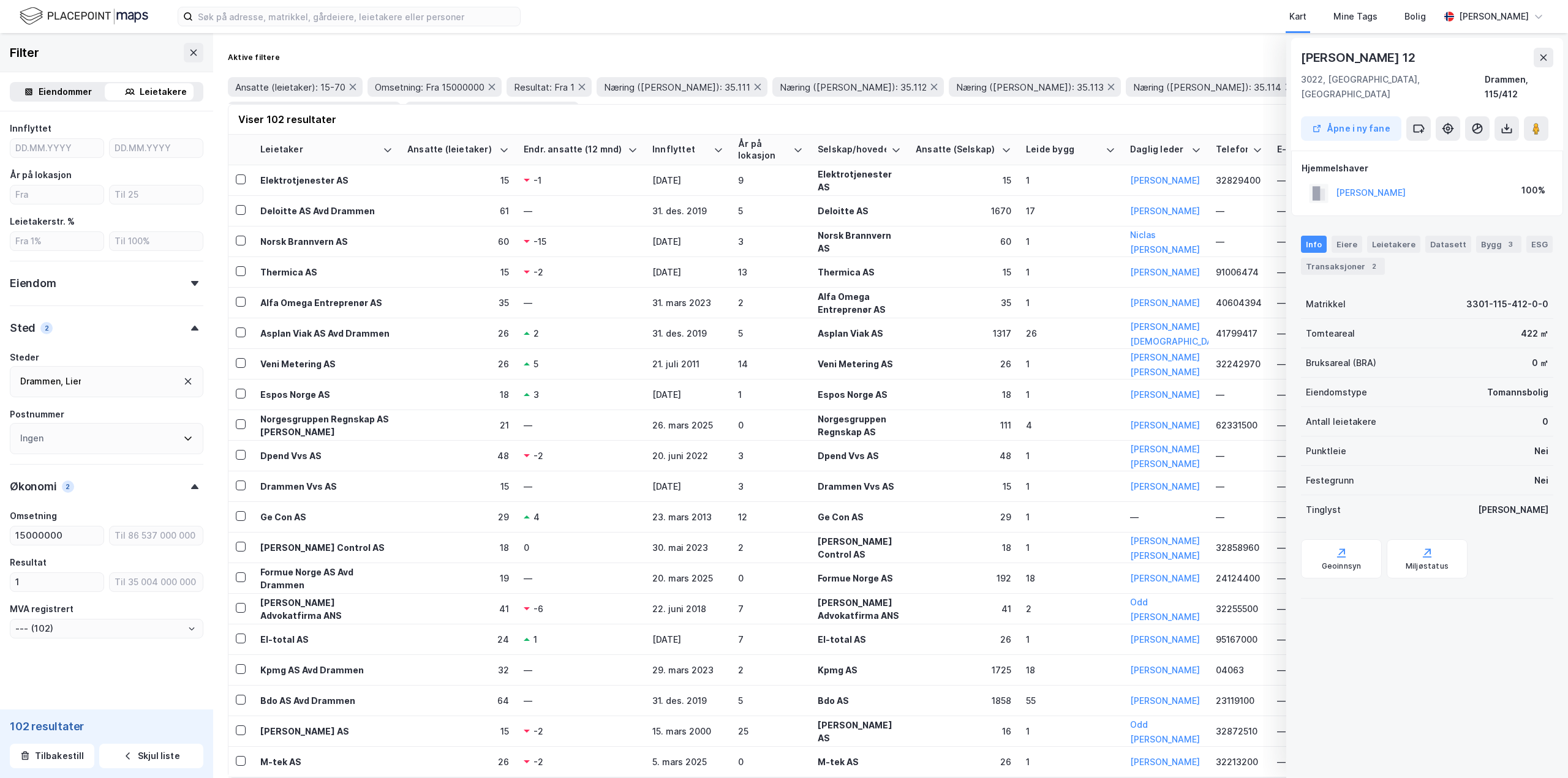
click at [191, 284] on icon at bounding box center [195, 283] width 8 height 5
click at [185, 287] on div "Eiendom" at bounding box center [107, 279] width 194 height 35
click at [185, 380] on icon at bounding box center [188, 381] width 7 height 7
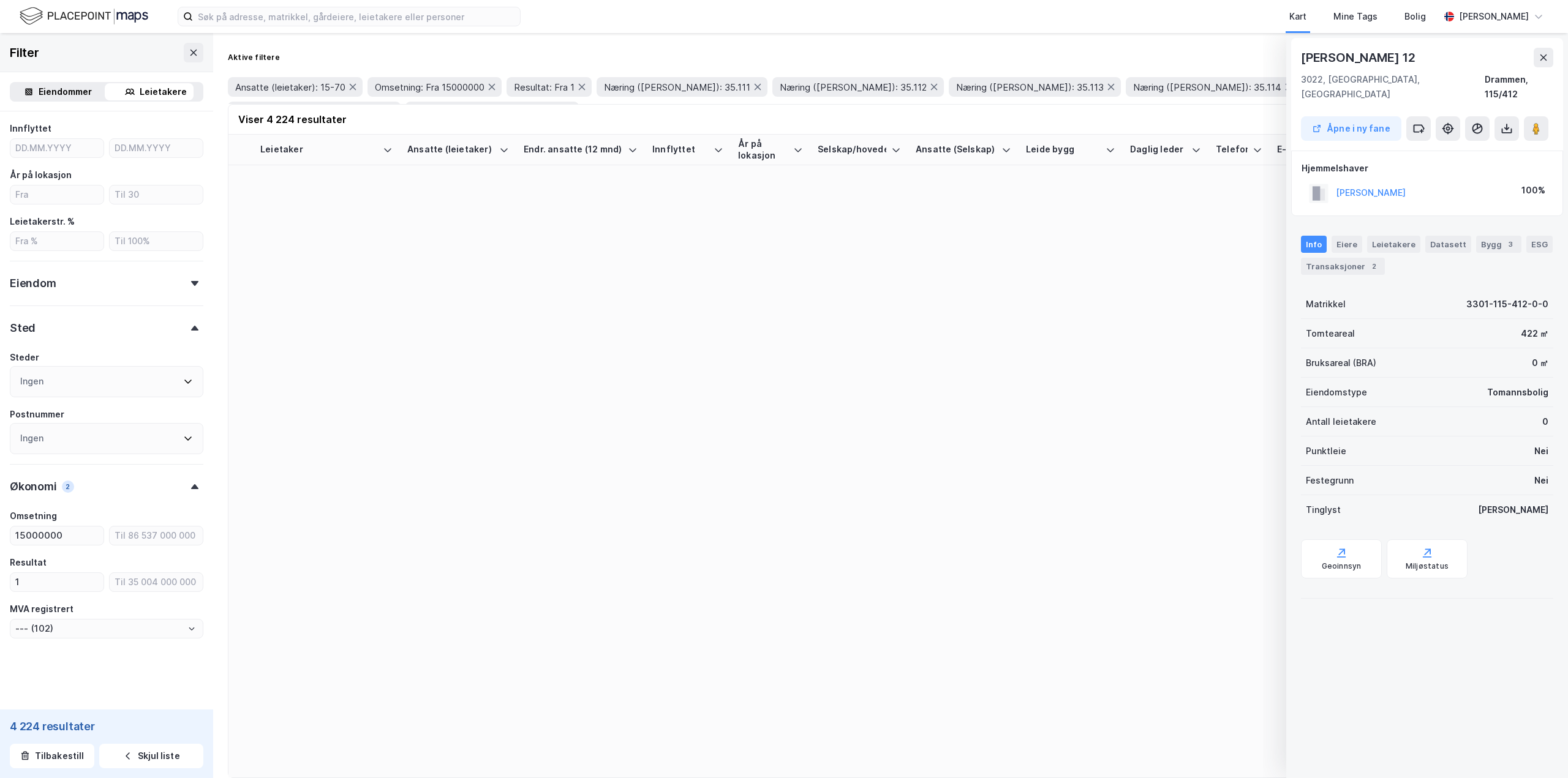
type input "--- (4 224)"
click at [64, 185] on div "Type leietaker Boligforeninger (20) Offentlig (51) Selskap (4 224) Utenlandsk s…" at bounding box center [107, 224] width 194 height 828
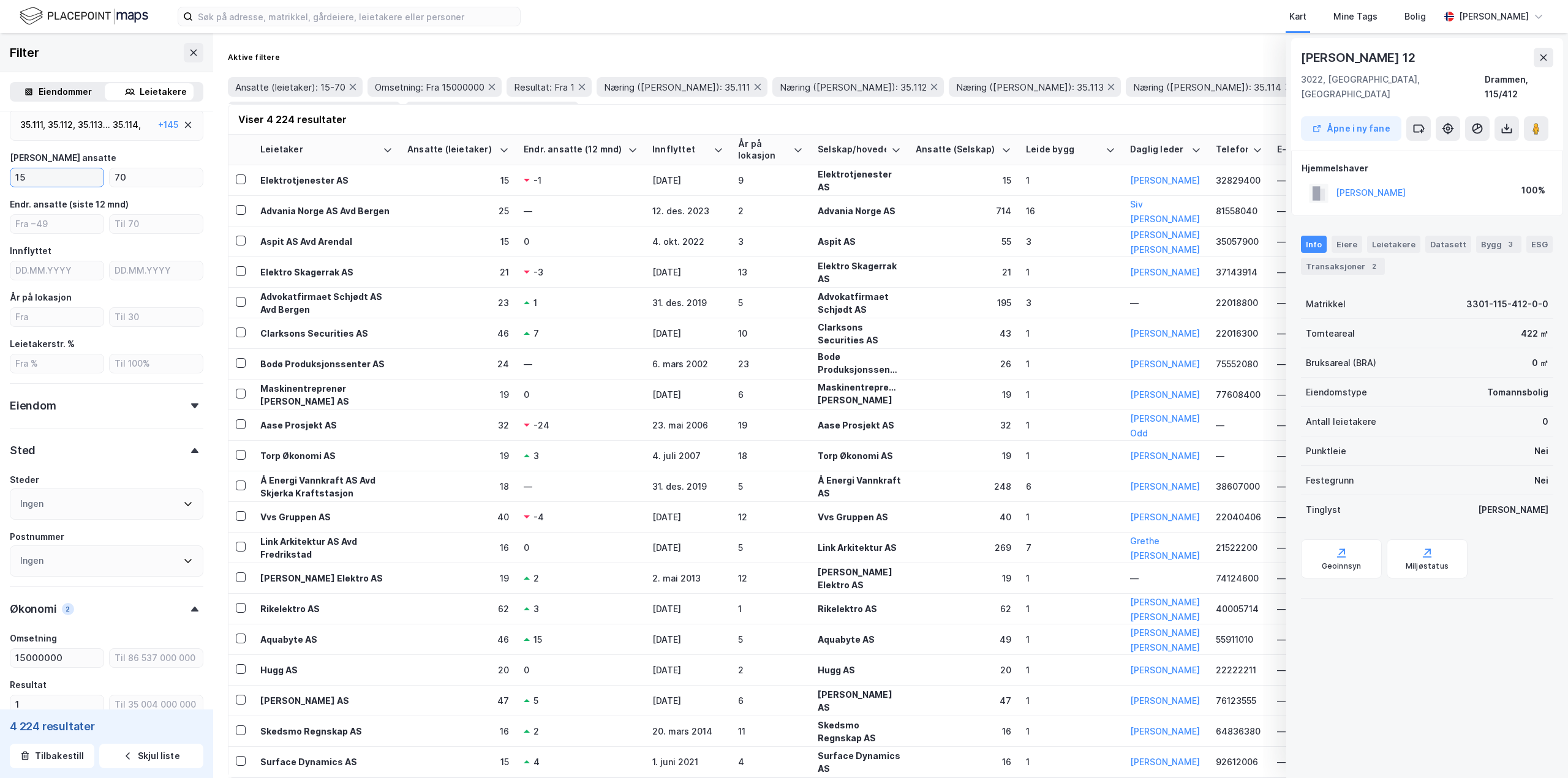
scroll to position [4, 0]
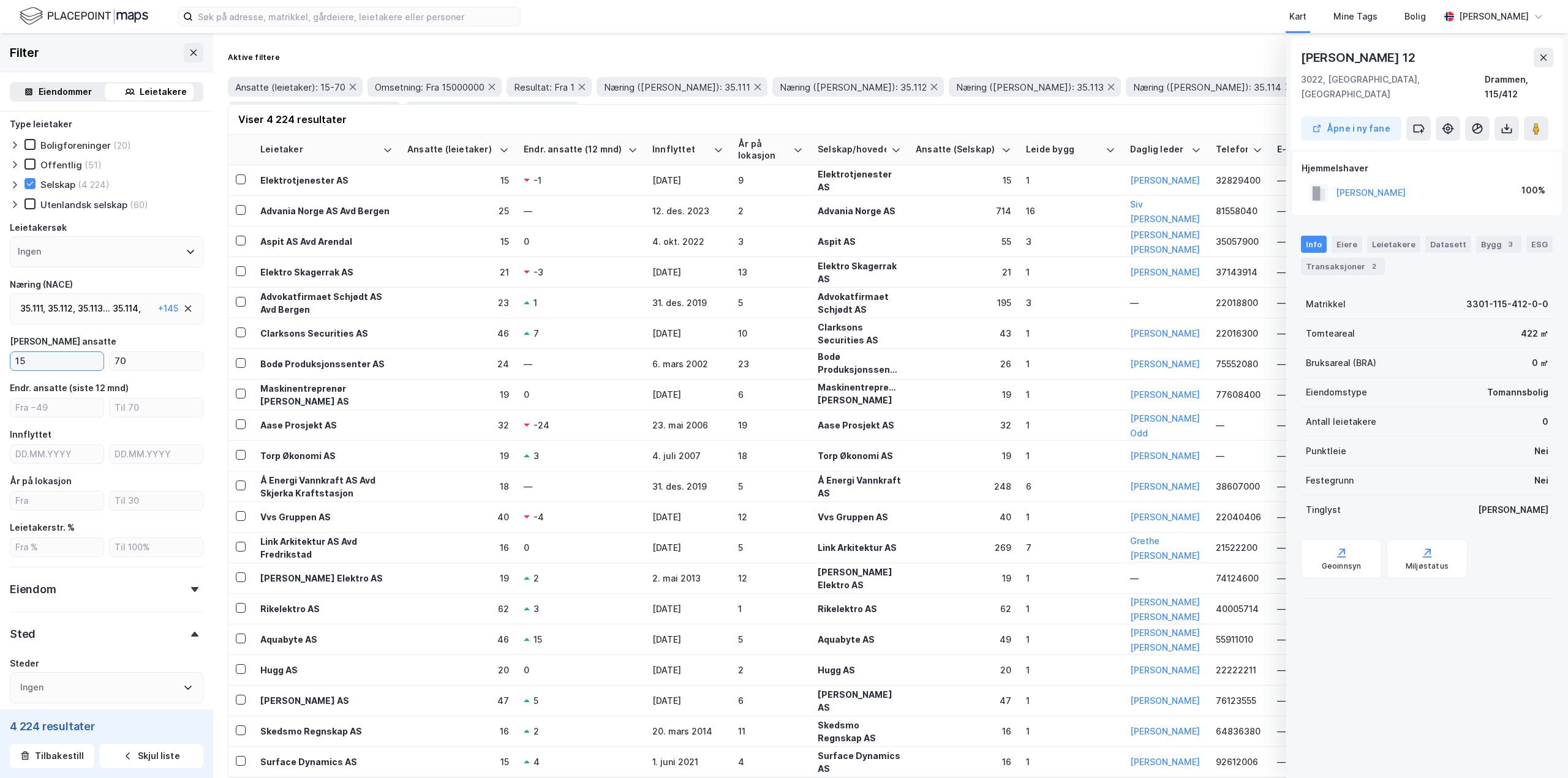
click at [49, 360] on input "15" at bounding box center [57, 361] width 93 height 19
type input "1"
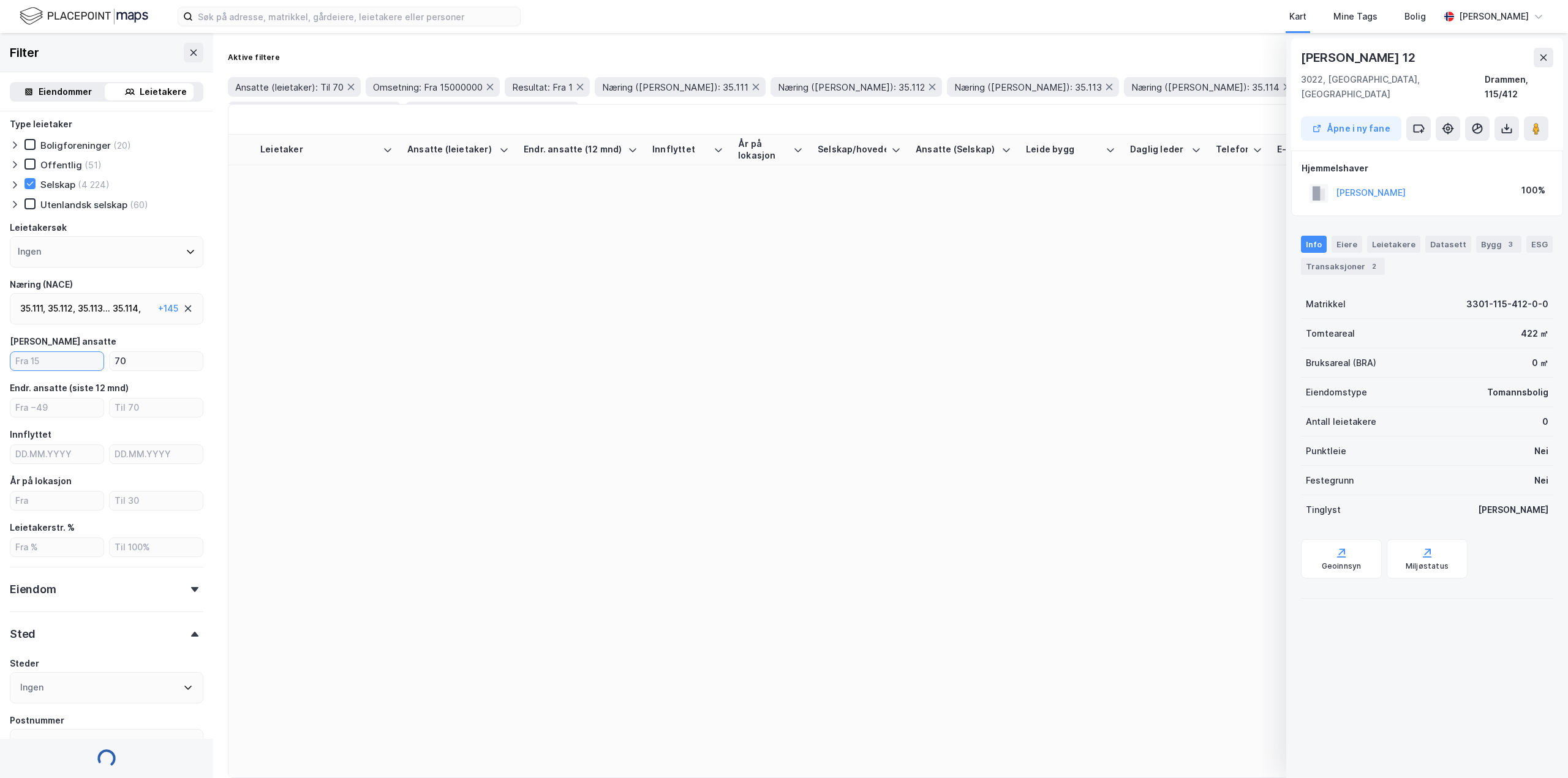
type input "--- (12 393)"
type input "10"
type input "--- (6 218)"
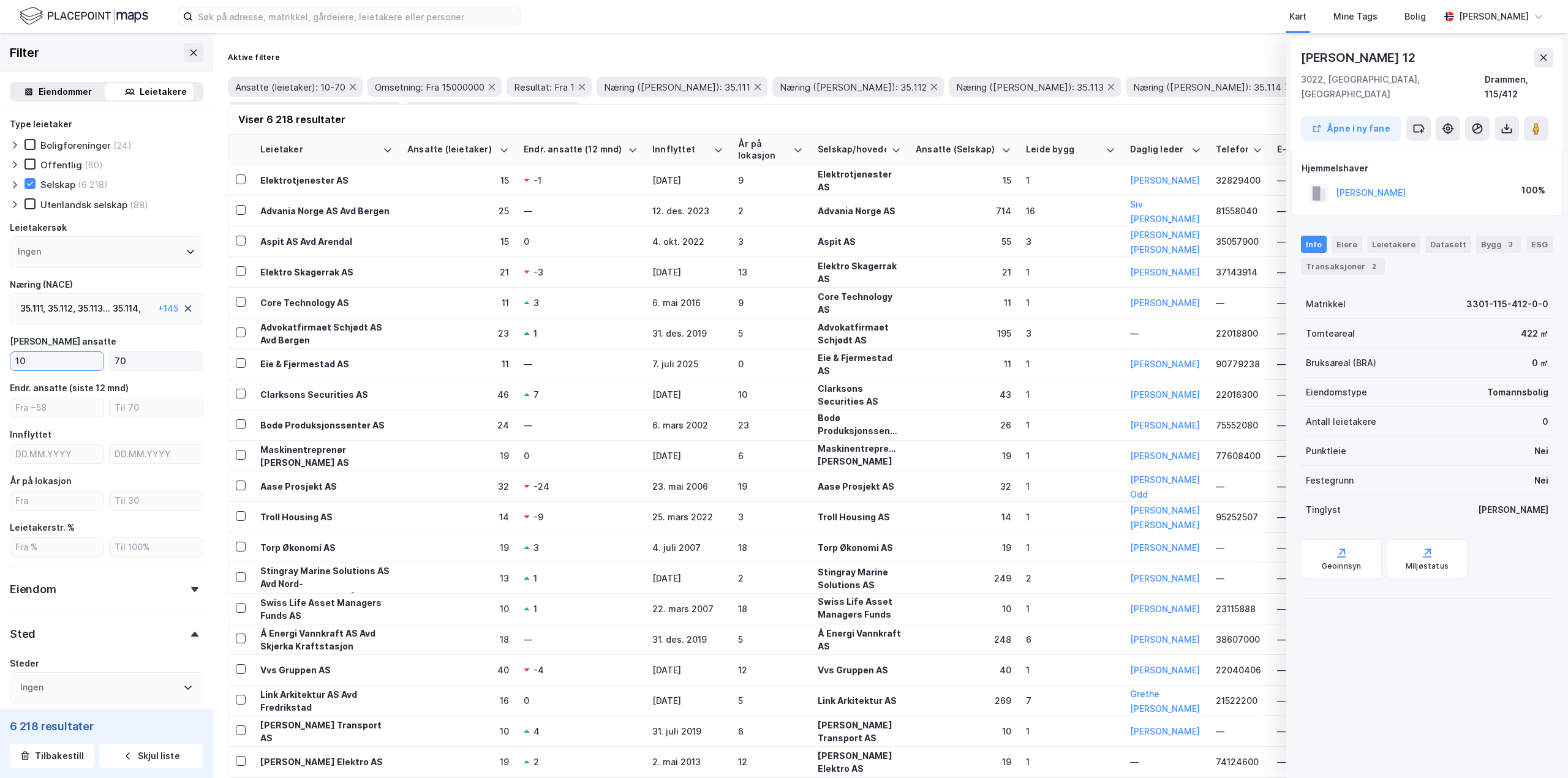
type input "10"
click at [137, 360] on input "70" at bounding box center [155, 361] width 93 height 19
type input "7"
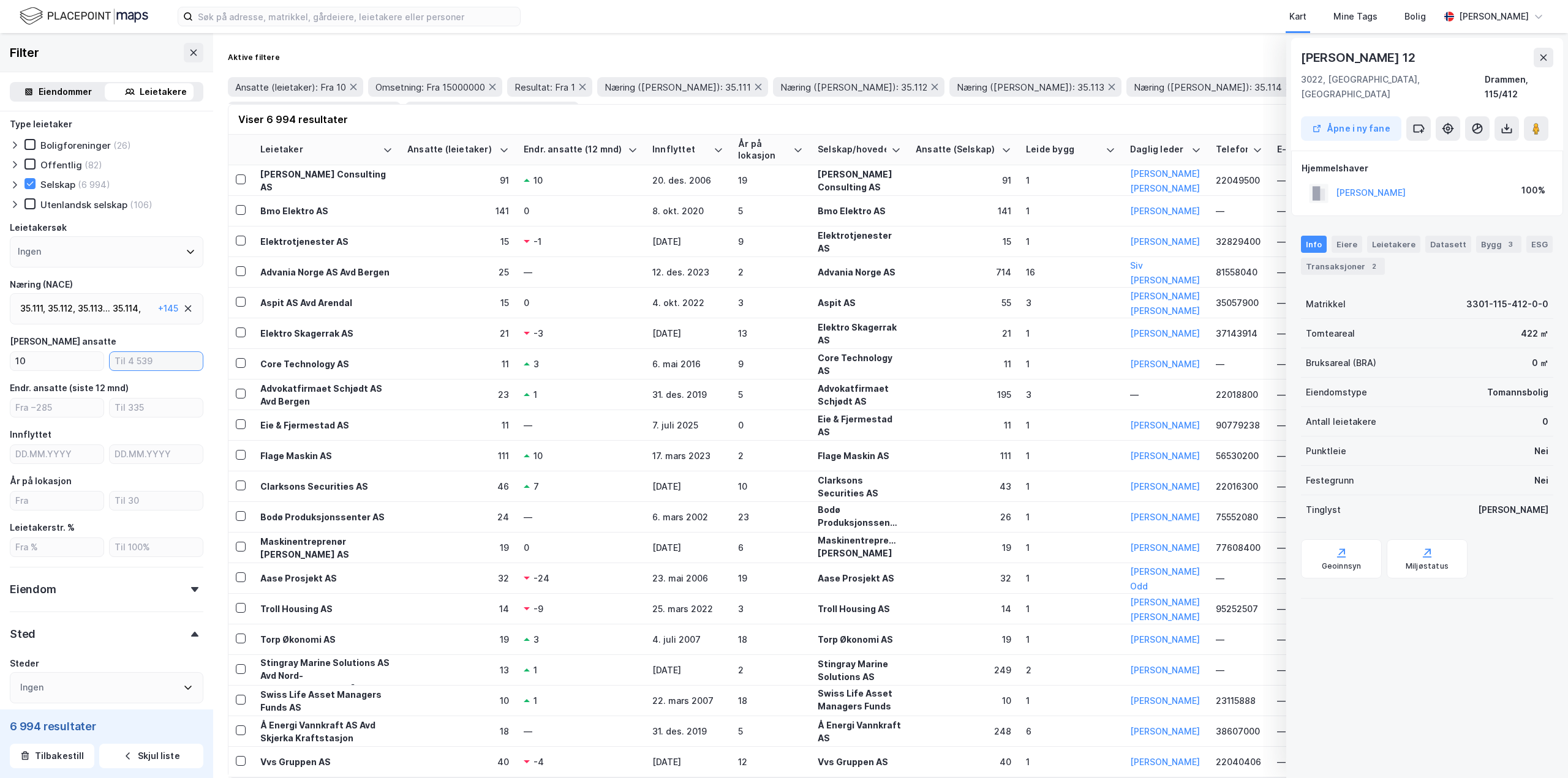
type input "--- (6 994)"
type input "25"
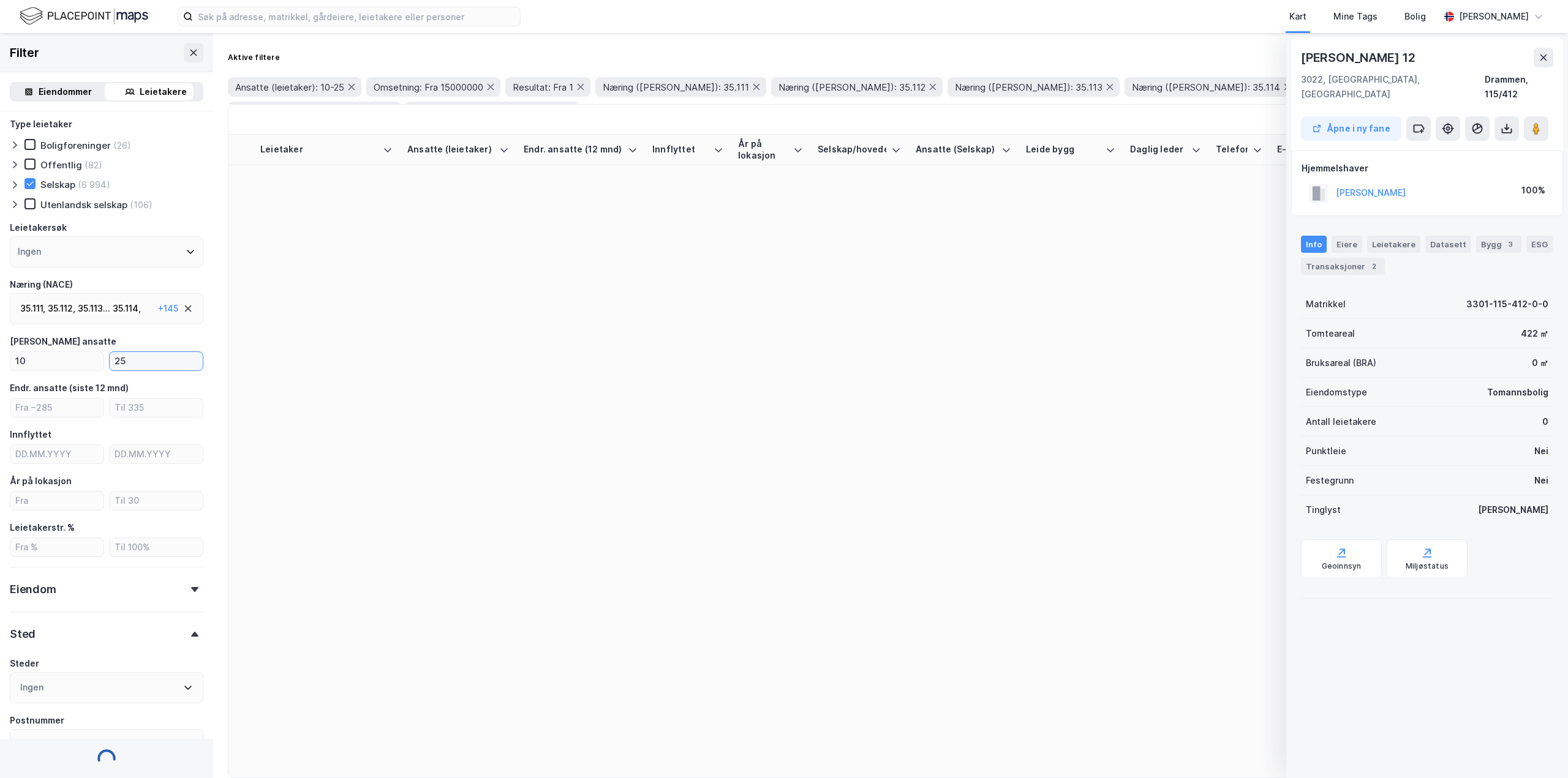
type input "--- (4 207)"
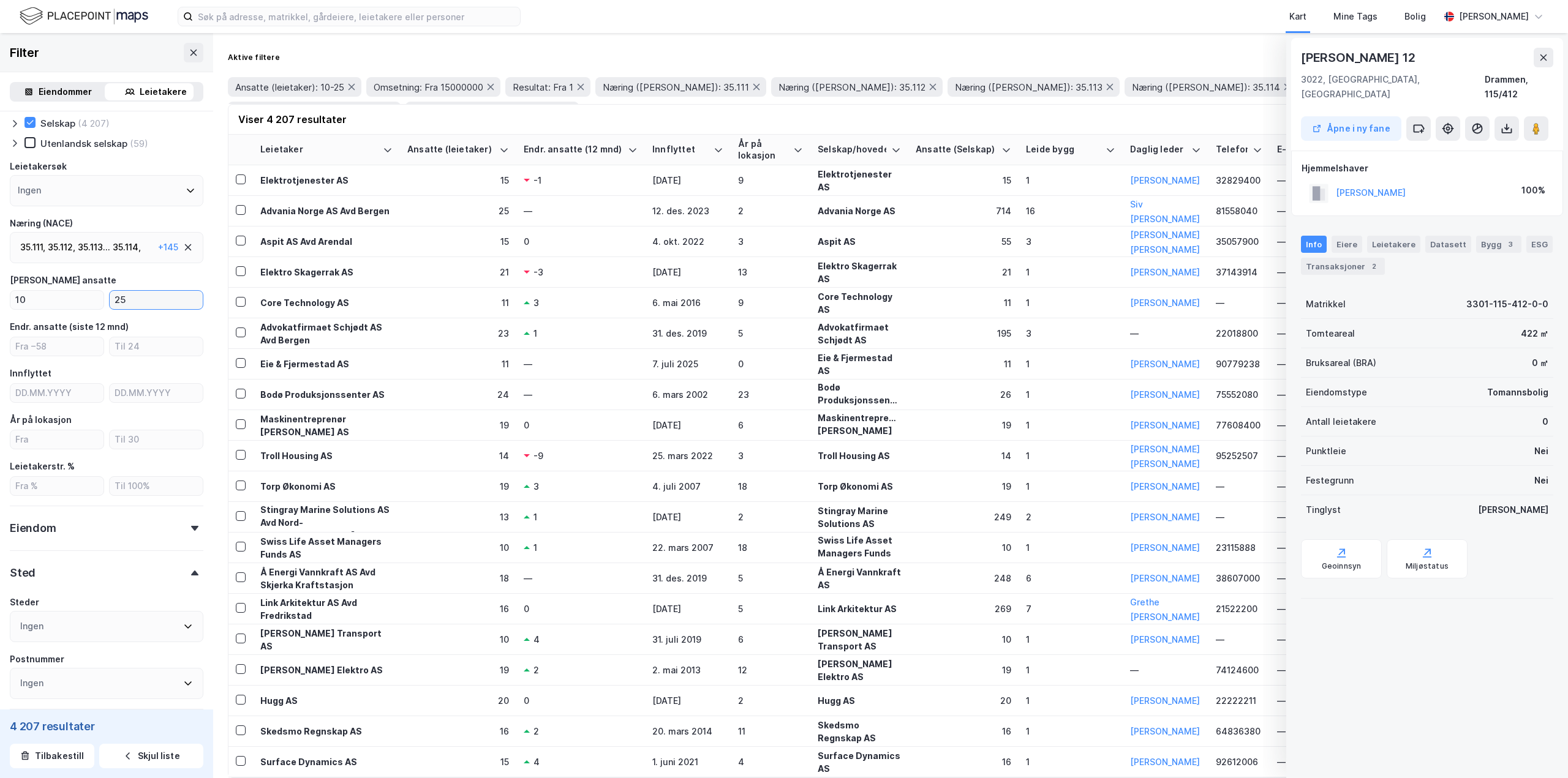
scroll to position [188, 0]
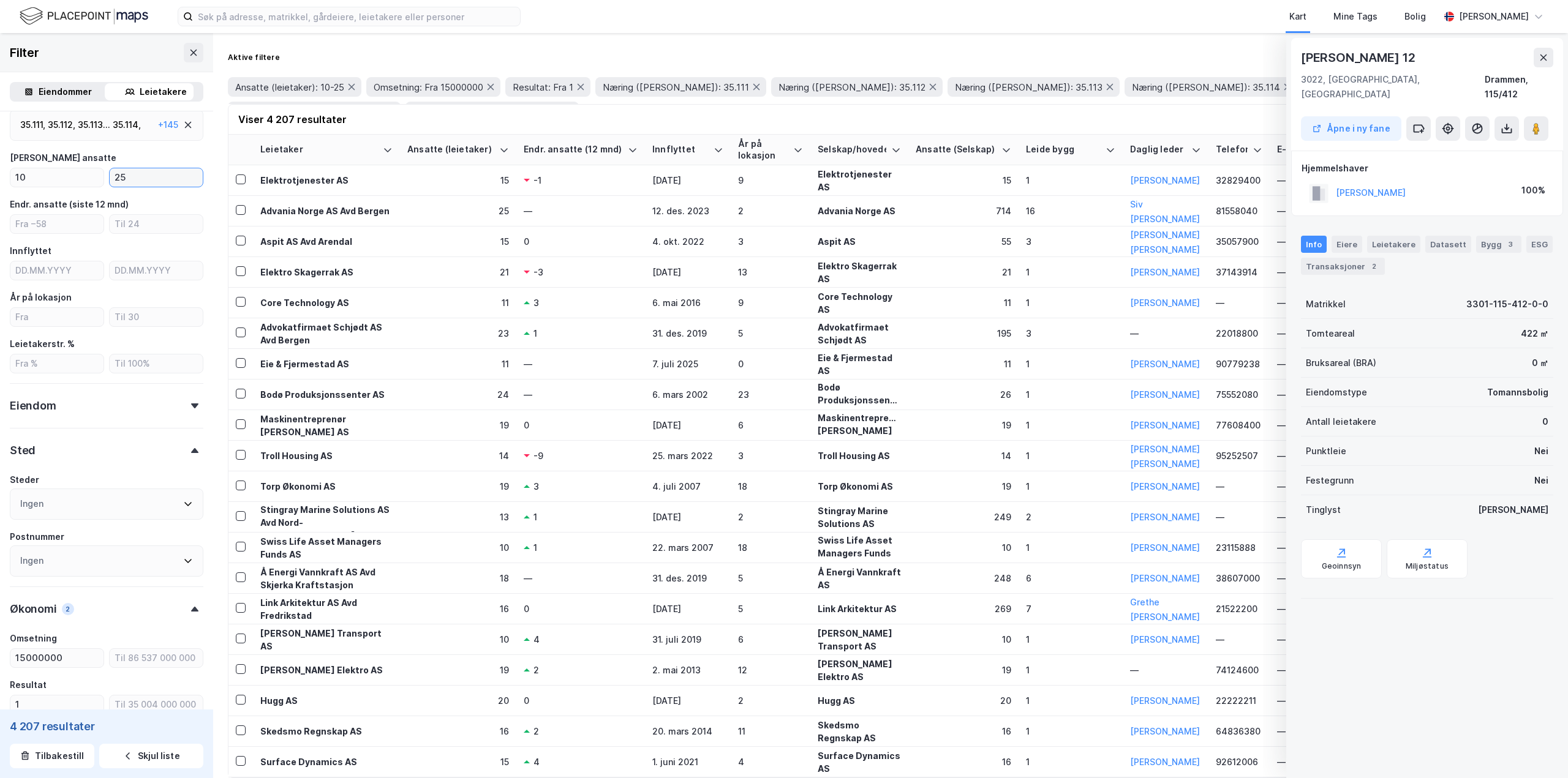
type input "25"
click at [183, 503] on icon at bounding box center [188, 504] width 10 height 10
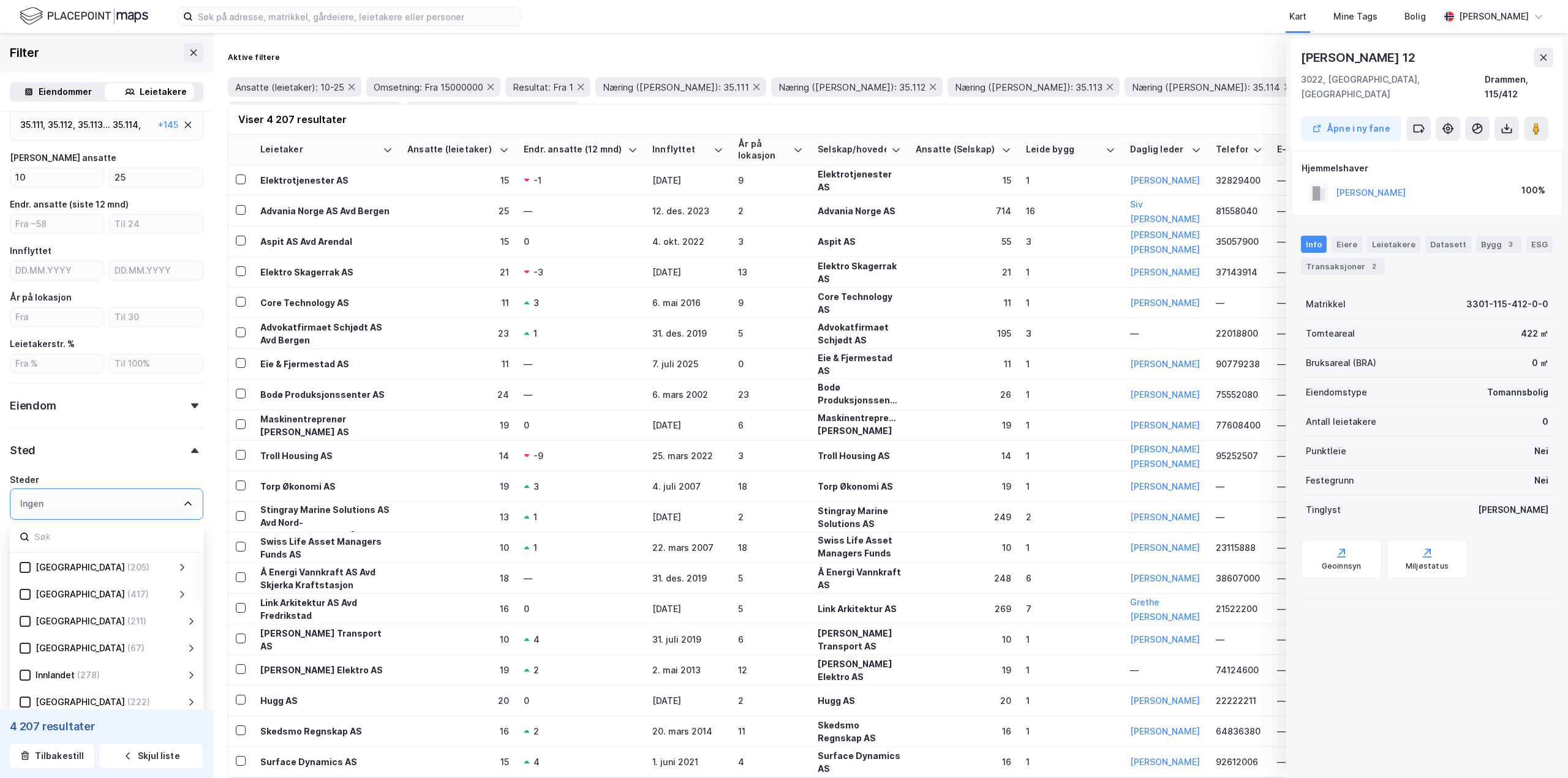
click at [181, 593] on icon at bounding box center [182, 594] width 10 height 10
click at [42, 622] on icon at bounding box center [39, 621] width 9 height 9
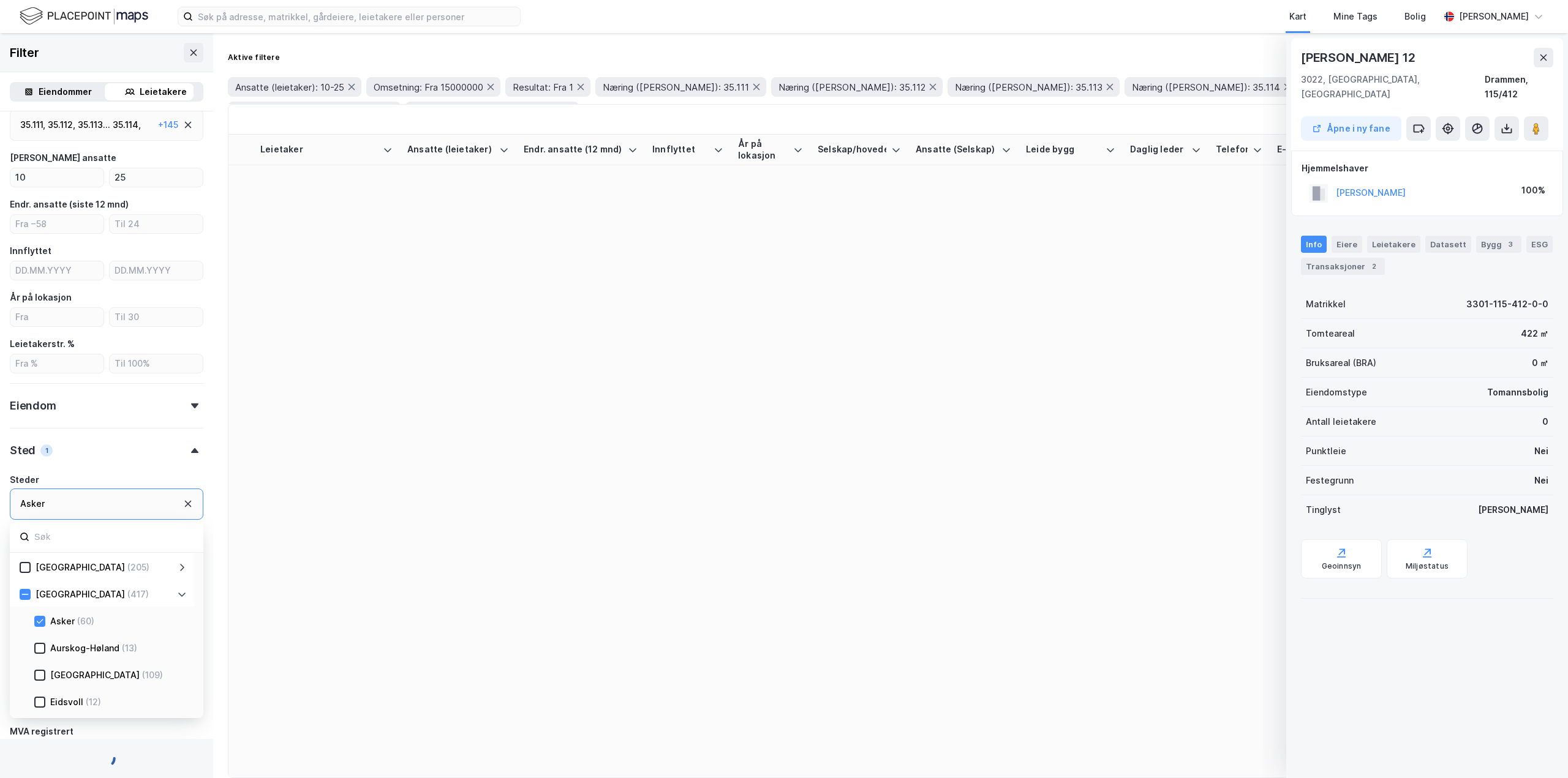
type input "--- (60)"
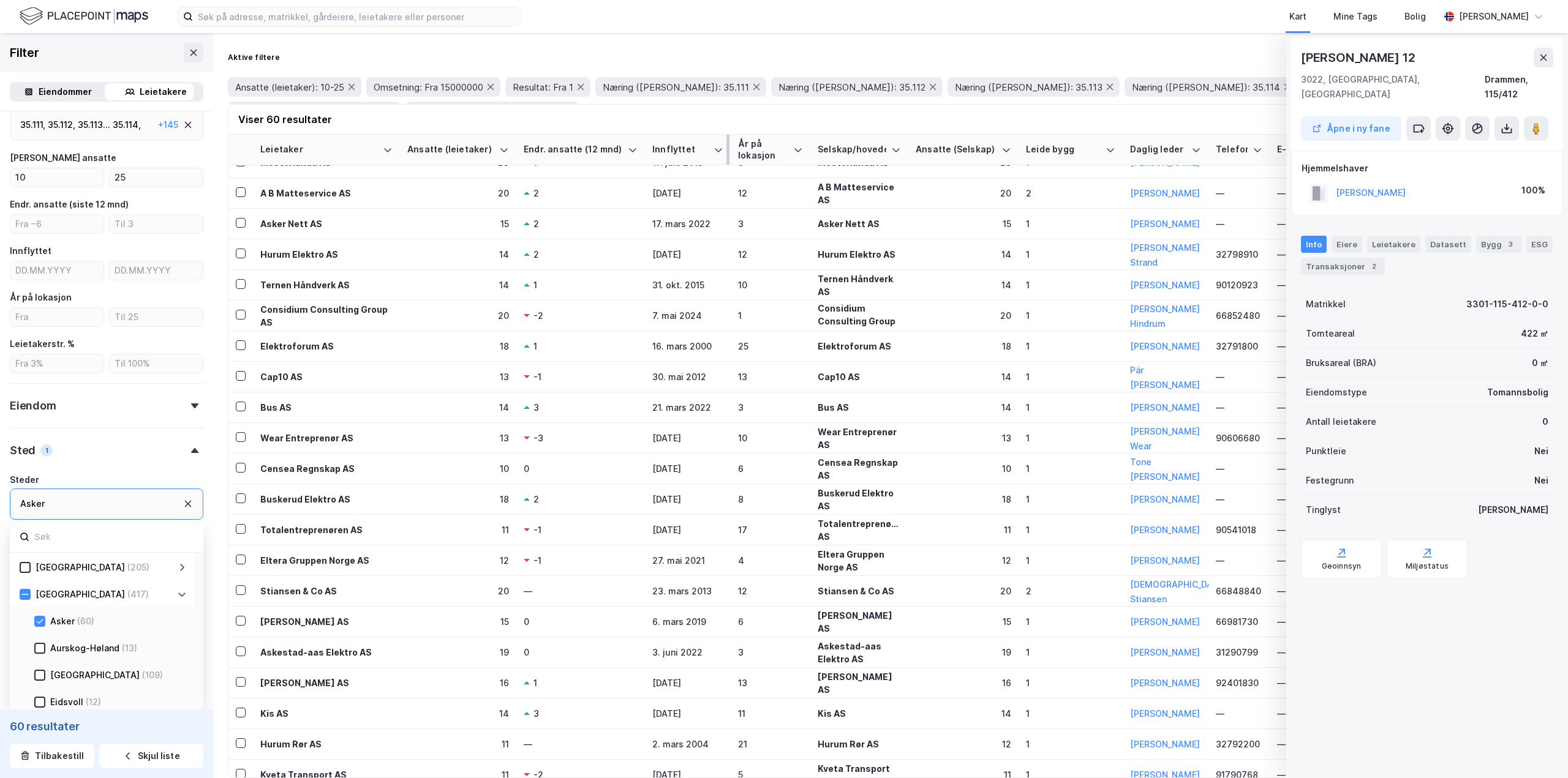
scroll to position [682, 0]
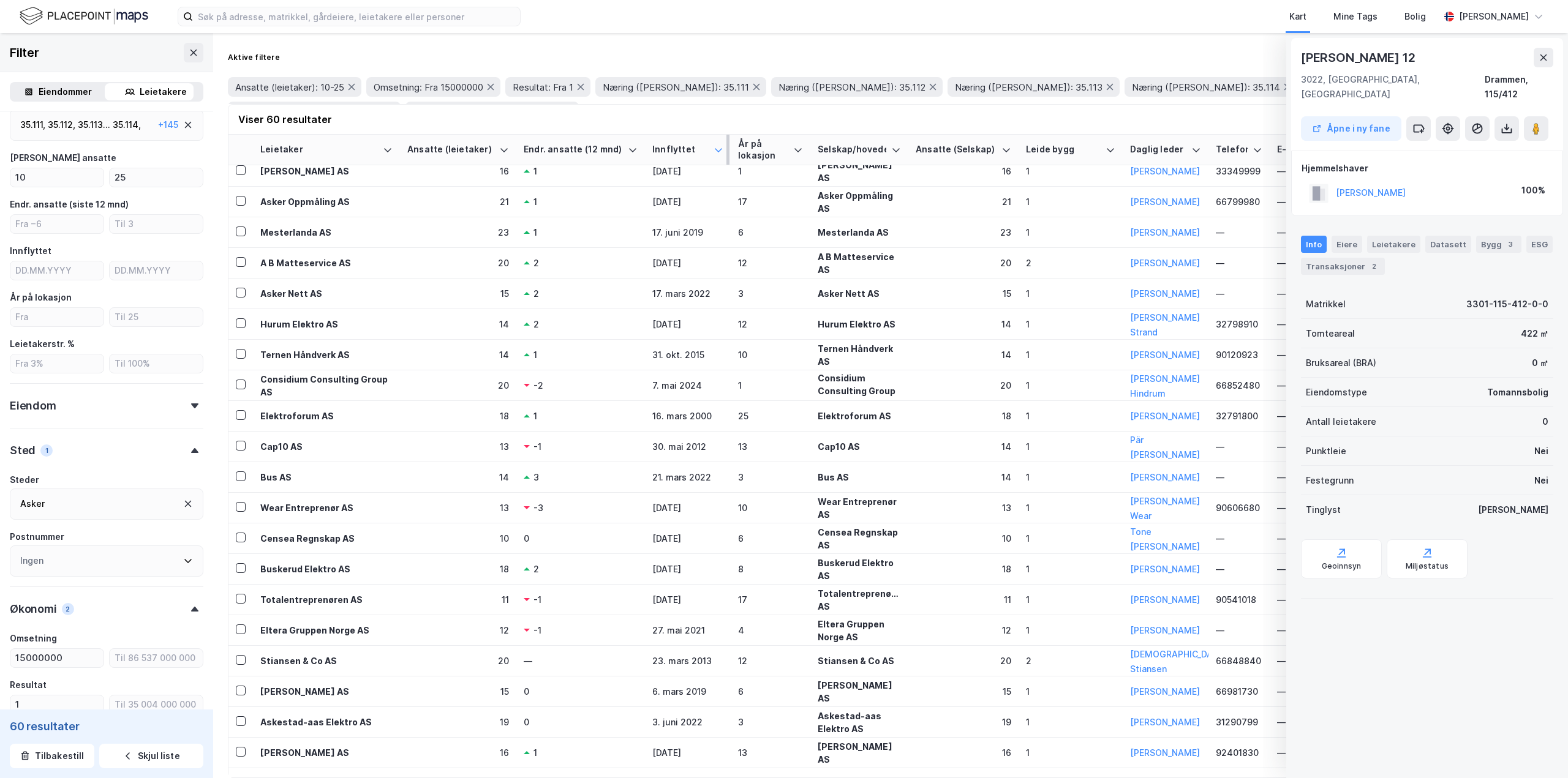
click at [714, 148] on icon at bounding box center [719, 150] width 10 height 10
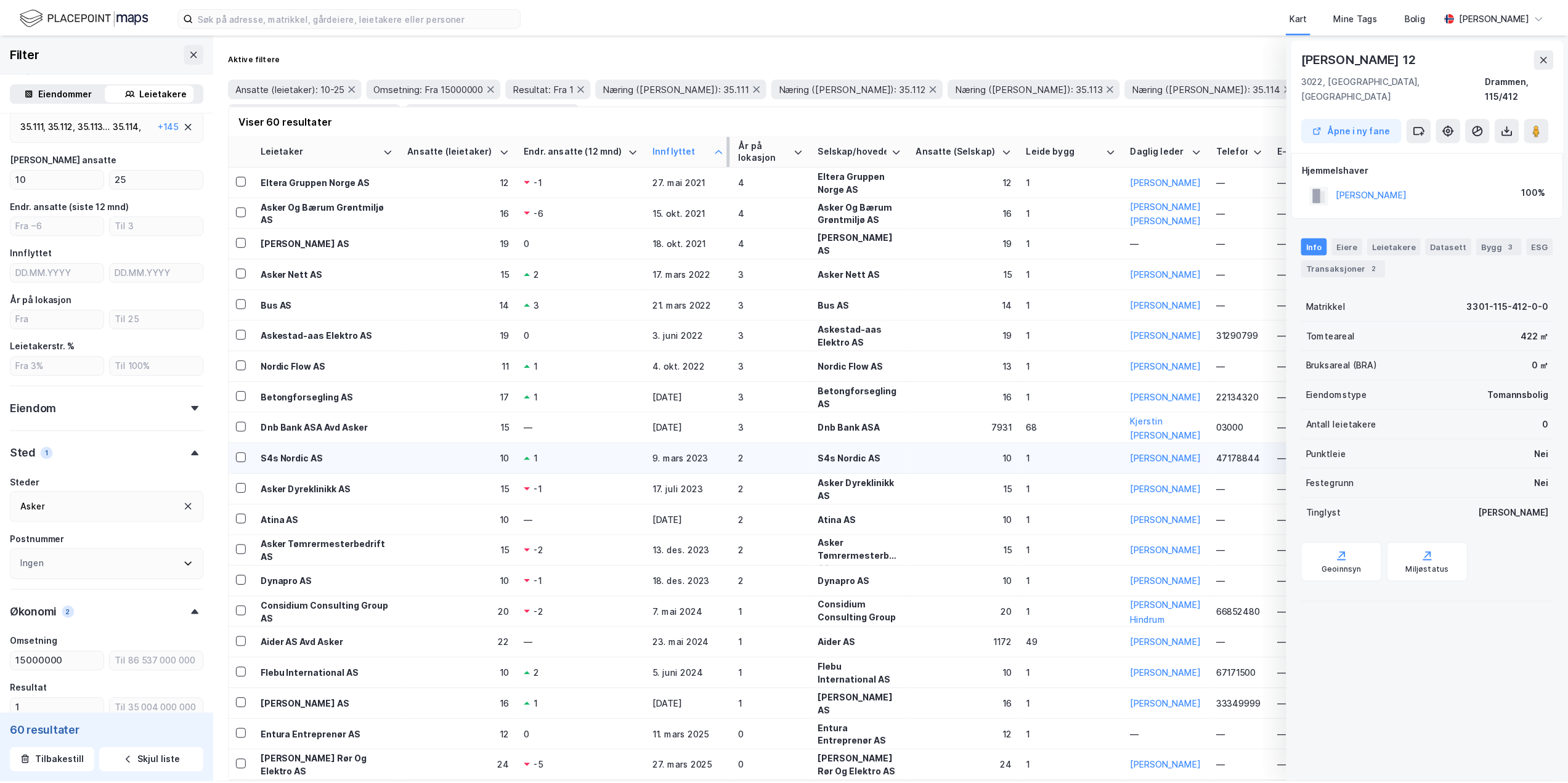
scroll to position [1241, 0]
click at [612, 576] on div "-1" at bounding box center [584, 581] width 115 height 13
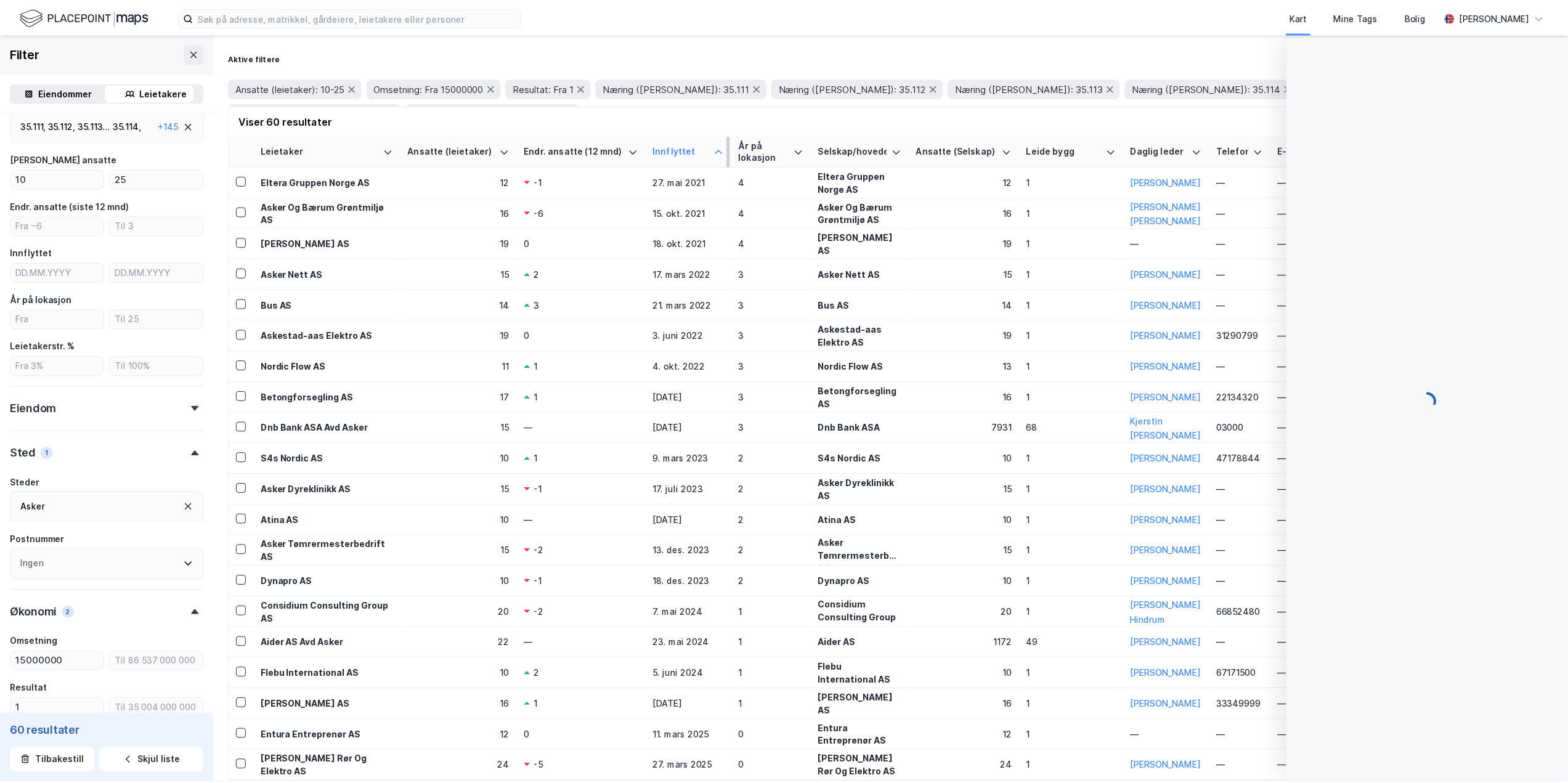
scroll to position [995, 0]
